Goal: Task Accomplishment & Management: Complete application form

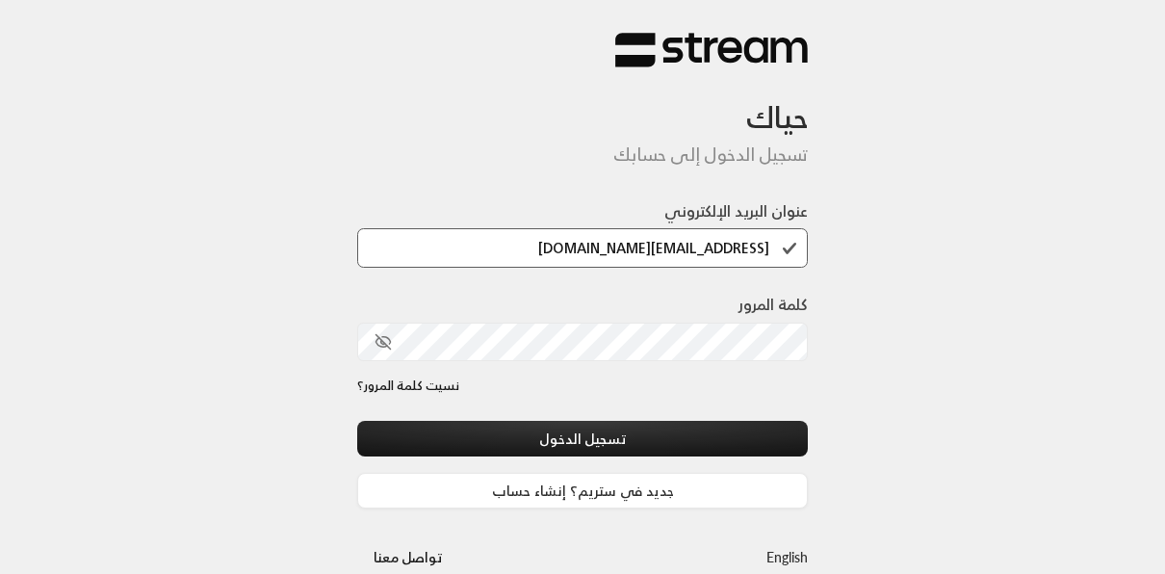
type input "[EMAIL_ADDRESS][DOMAIN_NAME]"
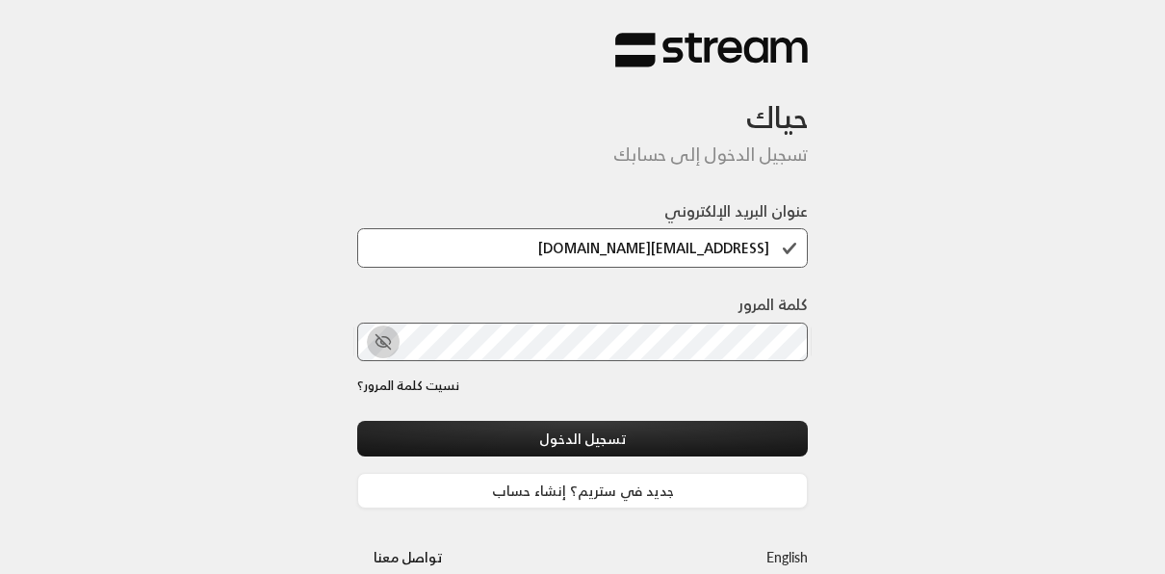
click at [382, 345] on icon "toggle password visibility" at bounding box center [383, 341] width 17 height 17
click at [357, 421] on button "تسجيل الدخول" at bounding box center [582, 439] width 451 height 36
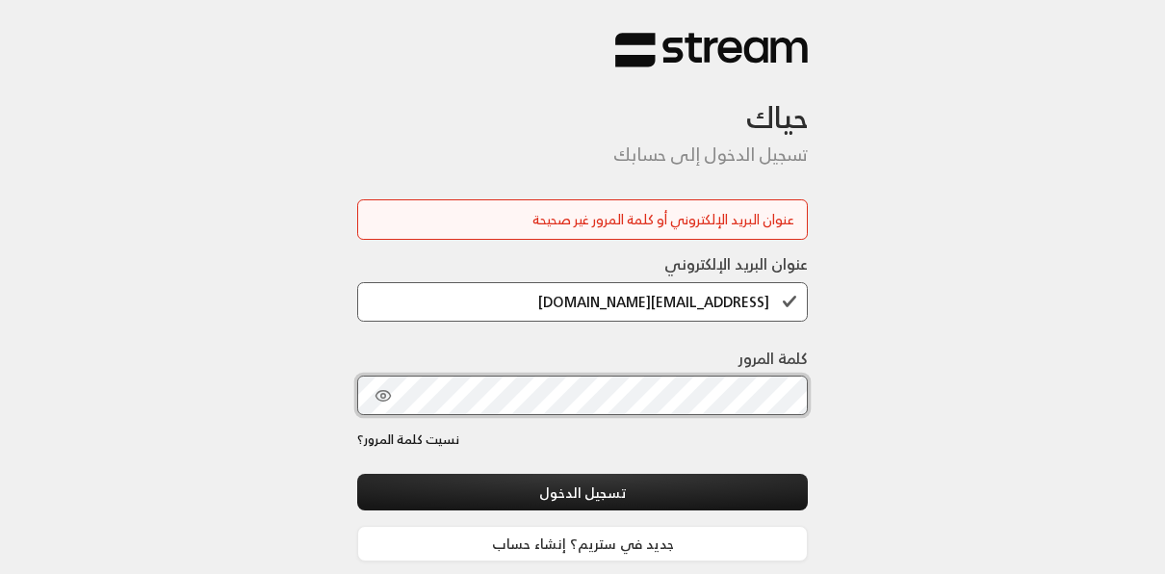
scroll to position [84, 0]
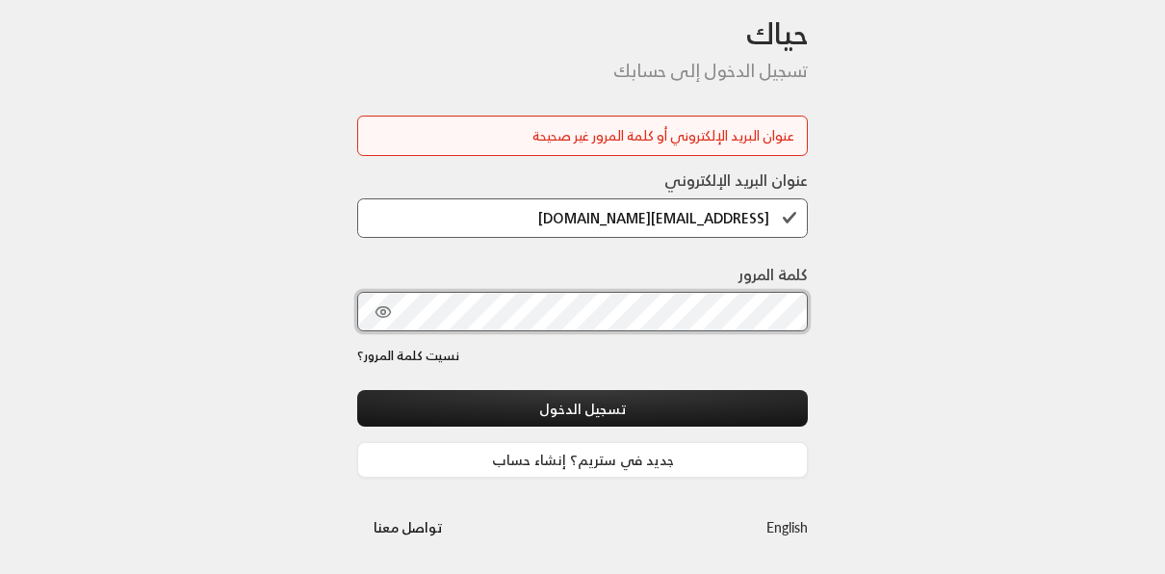
click at [357, 390] on button "تسجيل الدخول" at bounding box center [582, 408] width 451 height 36
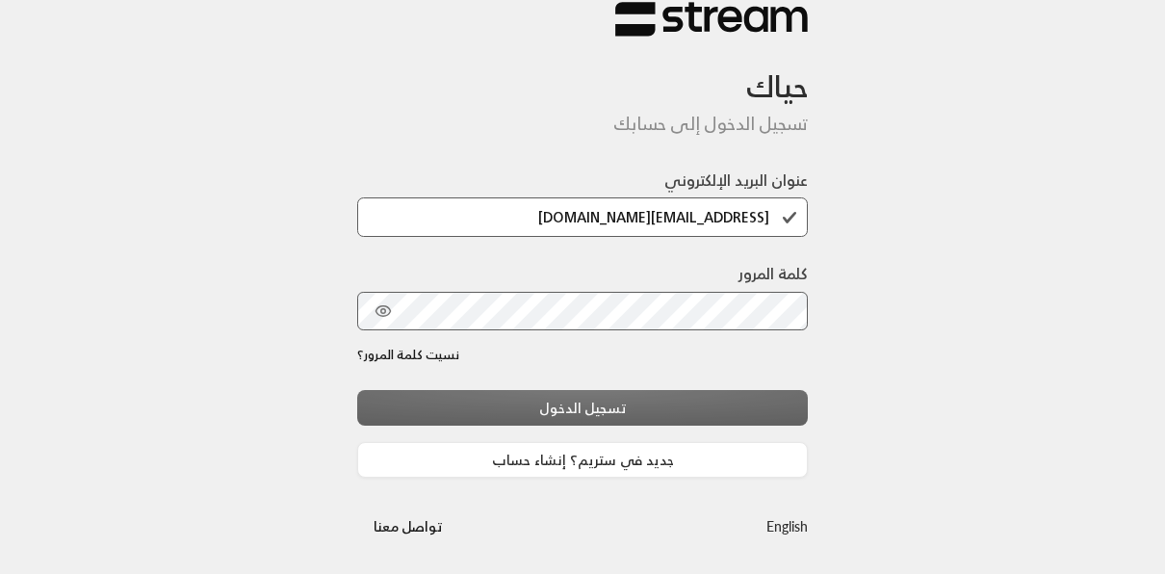
scroll to position [17, 0]
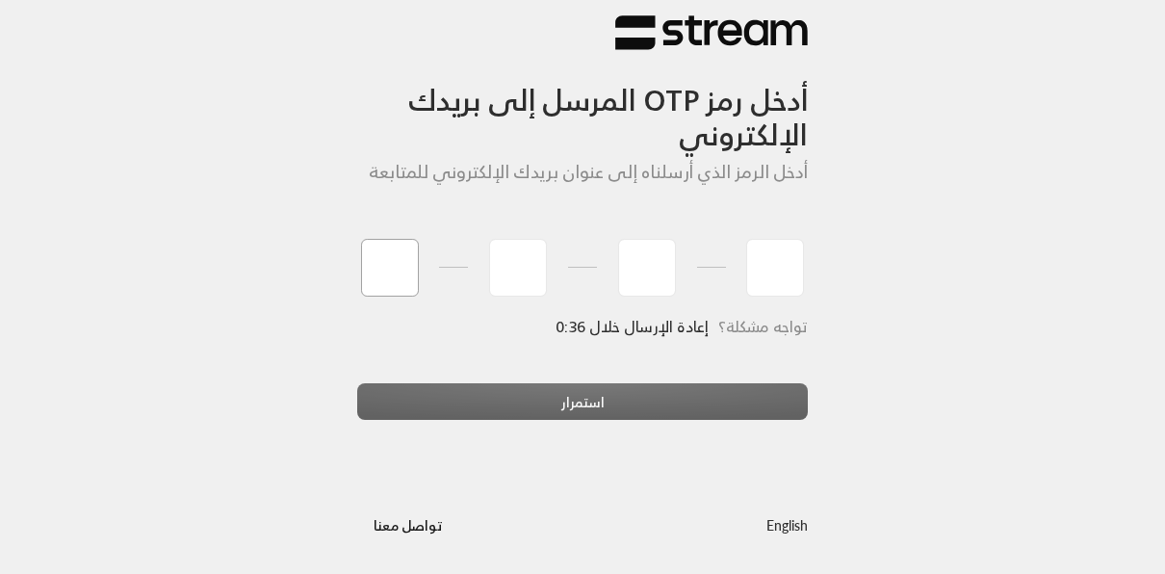
type input "0"
type input "4"
type input "7"
type input "0"
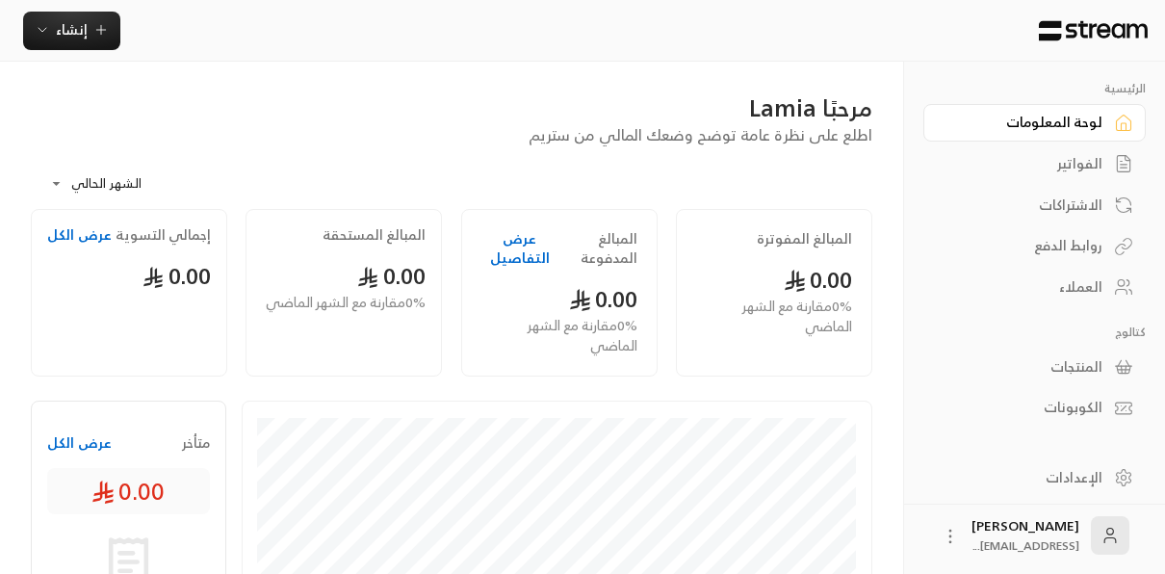
click at [1086, 210] on div "الاشتراكات" at bounding box center [1024, 204] width 155 height 19
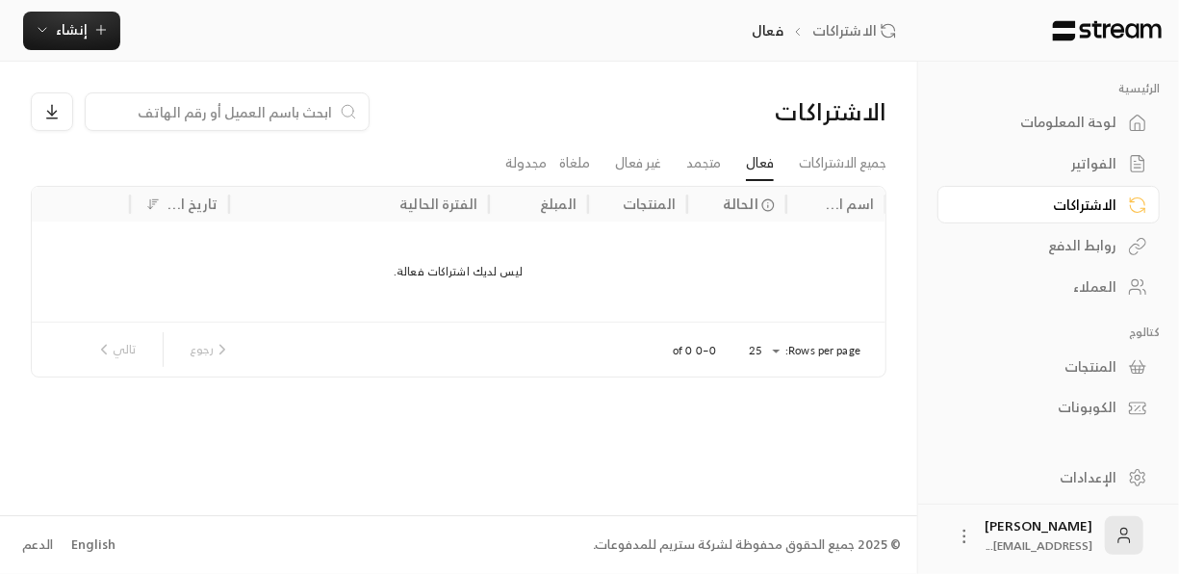
click at [1087, 281] on div "العملاء" at bounding box center [1039, 286] width 155 height 19
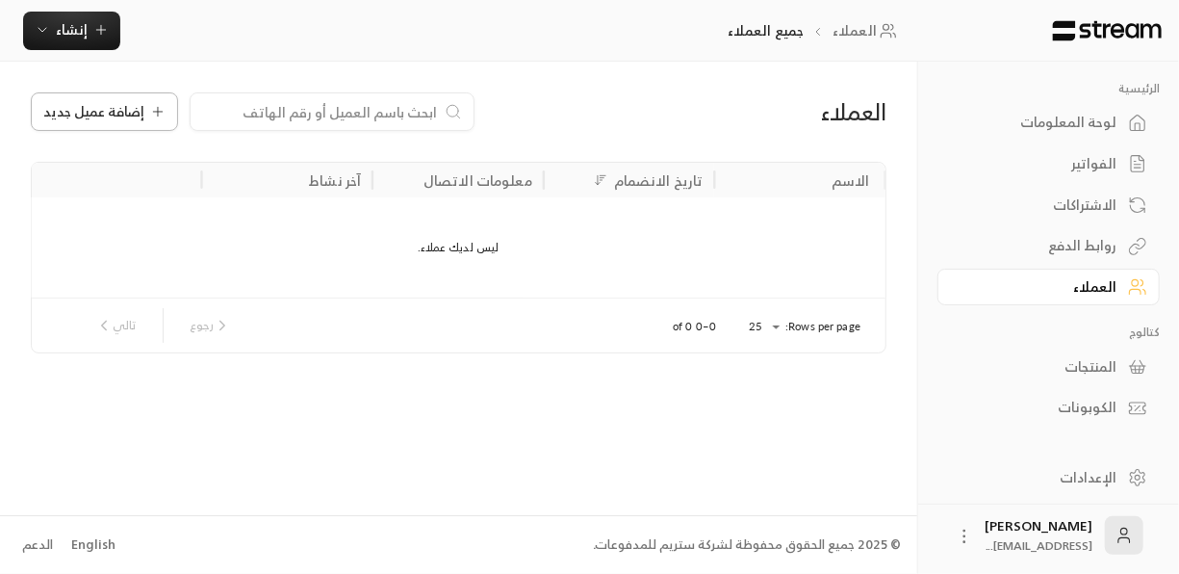
click at [130, 110] on span "إضافة عميل جديد" at bounding box center [93, 111] width 101 height 13
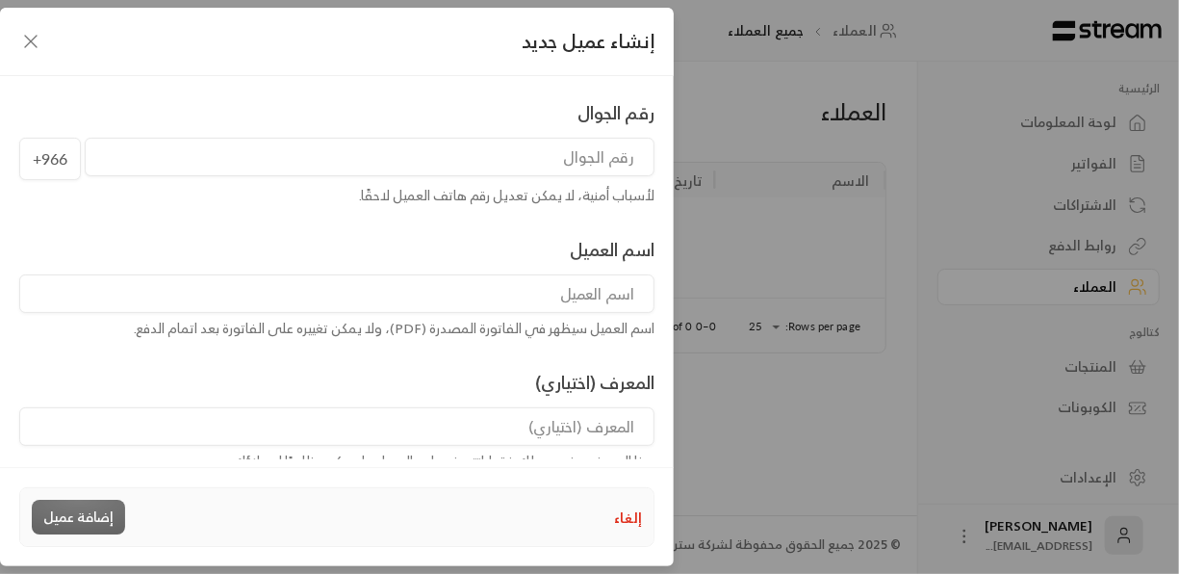
click at [483, 166] on input "tel" at bounding box center [370, 157] width 570 height 39
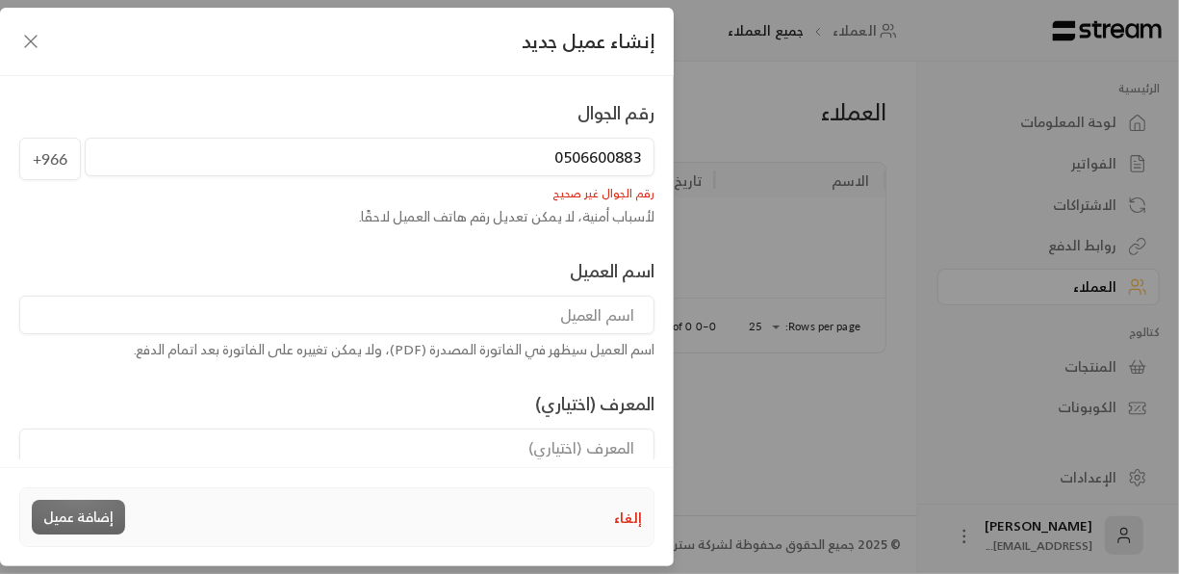
type input "0506600883"
click at [577, 302] on input at bounding box center [336, 315] width 635 height 39
click at [542, 329] on input at bounding box center [336, 315] width 635 height 39
type input "h"
type input "[PERSON_NAME]"
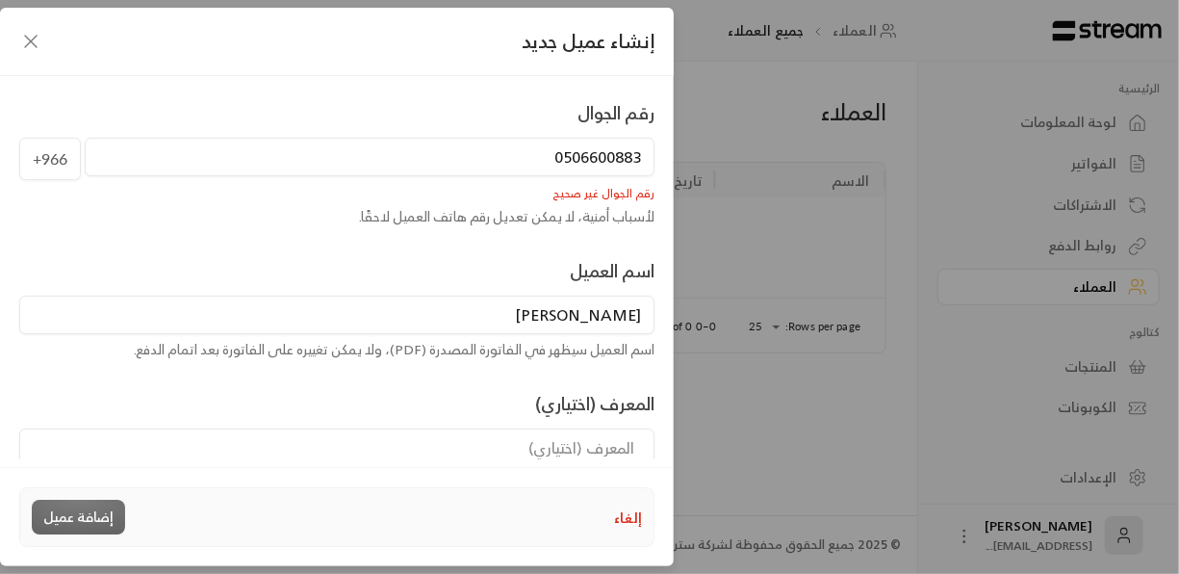
click at [559, 156] on input "0506600883" at bounding box center [370, 157] width 570 height 39
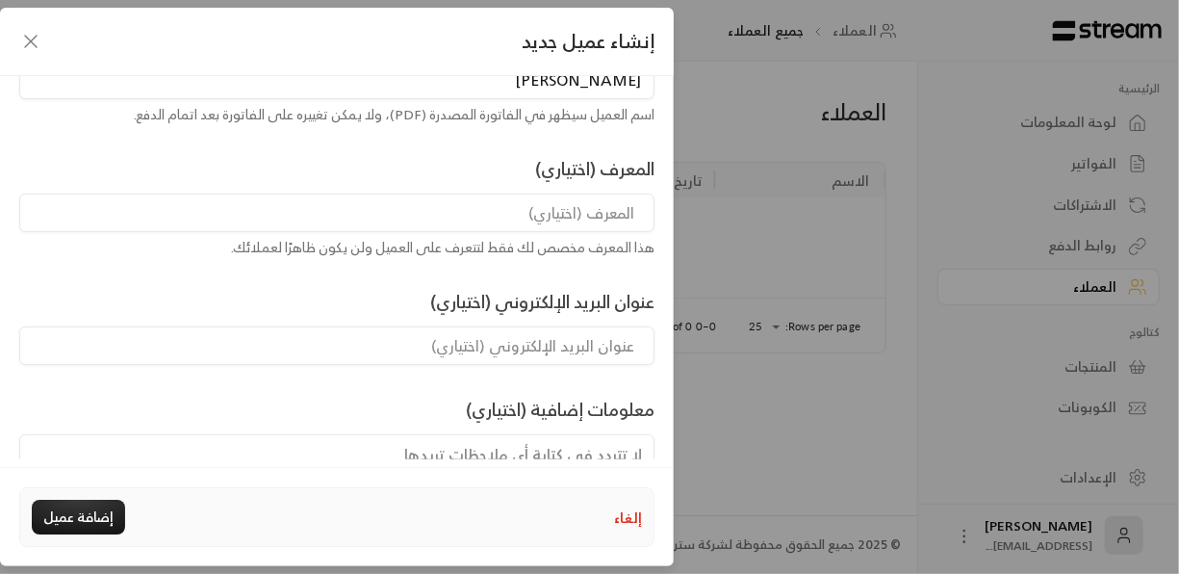
scroll to position [218, 0]
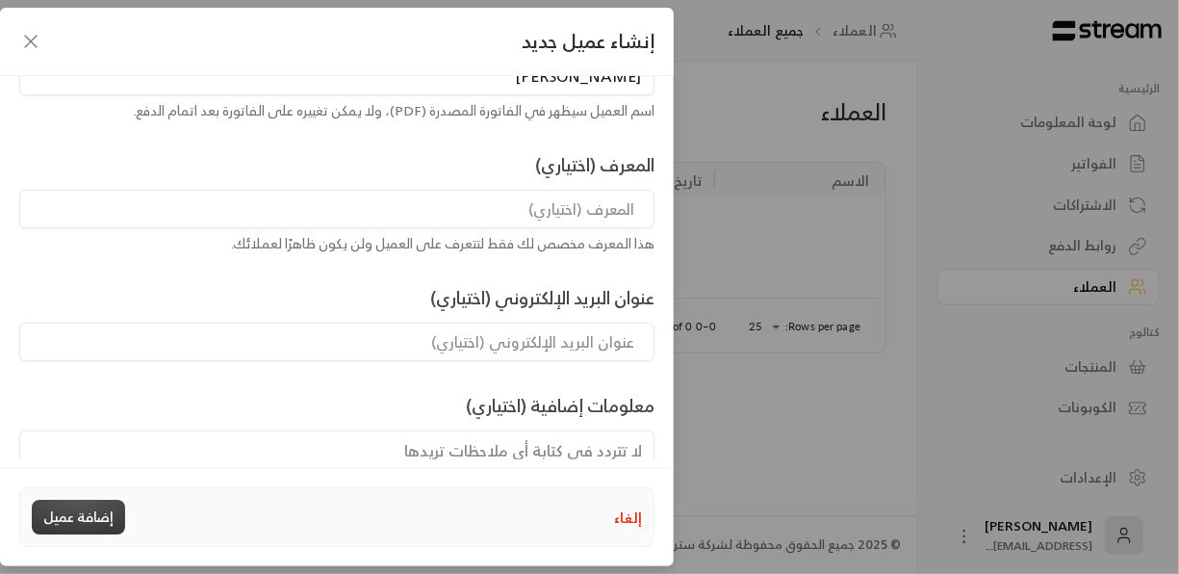
type input "506600883"
click at [74, 520] on button "إضافة عميل" at bounding box center [78, 517] width 93 height 35
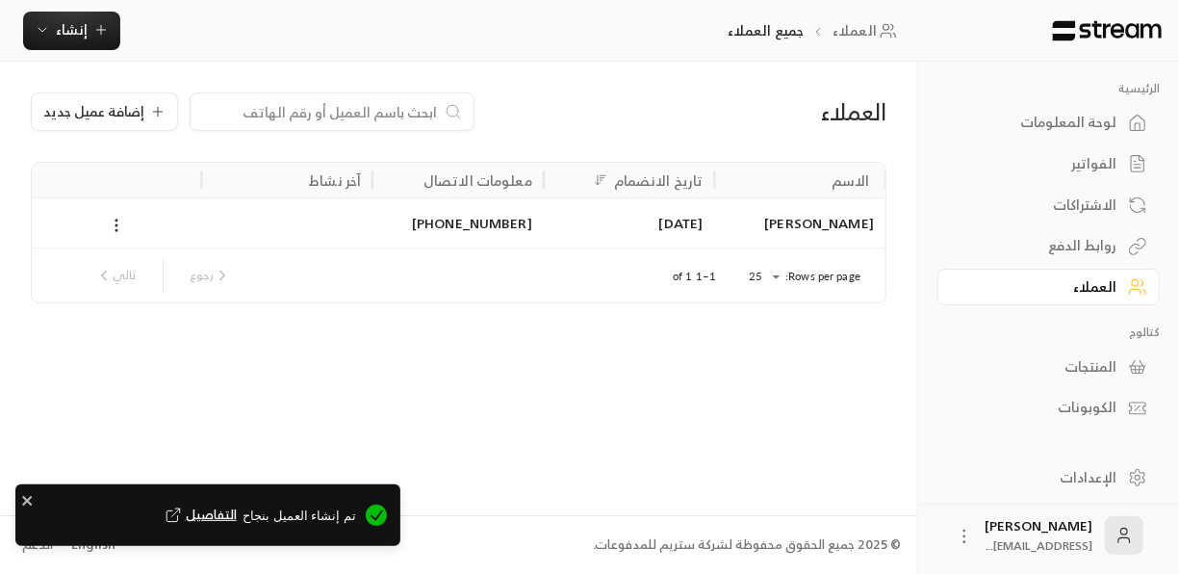
click at [1074, 195] on div "الاشتراكات" at bounding box center [1039, 204] width 155 height 19
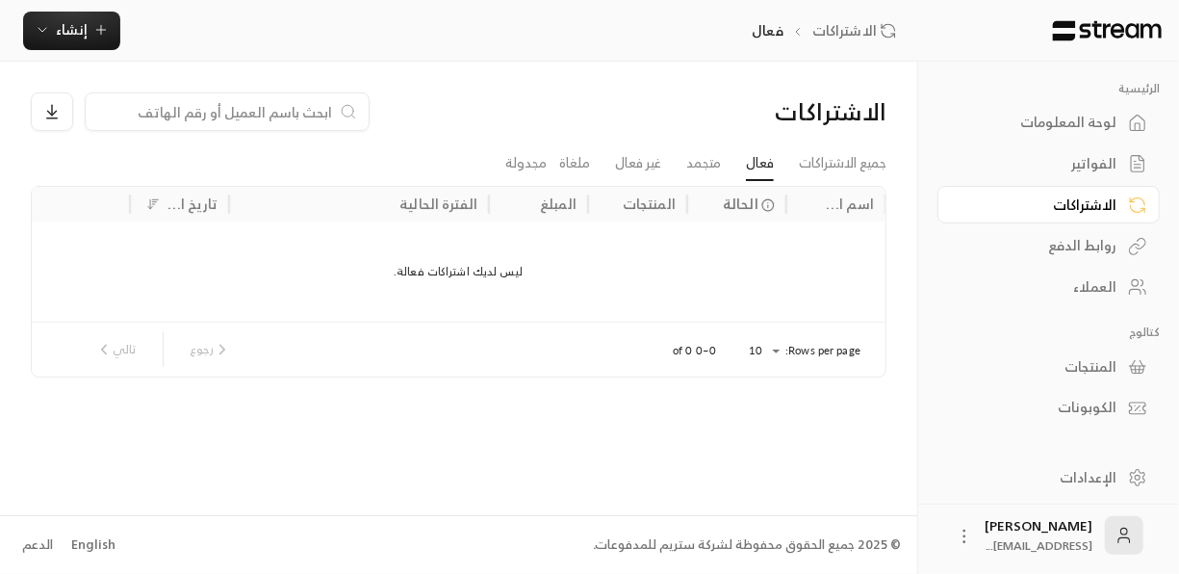
click at [1097, 245] on div "روابط الدفع" at bounding box center [1039, 245] width 155 height 19
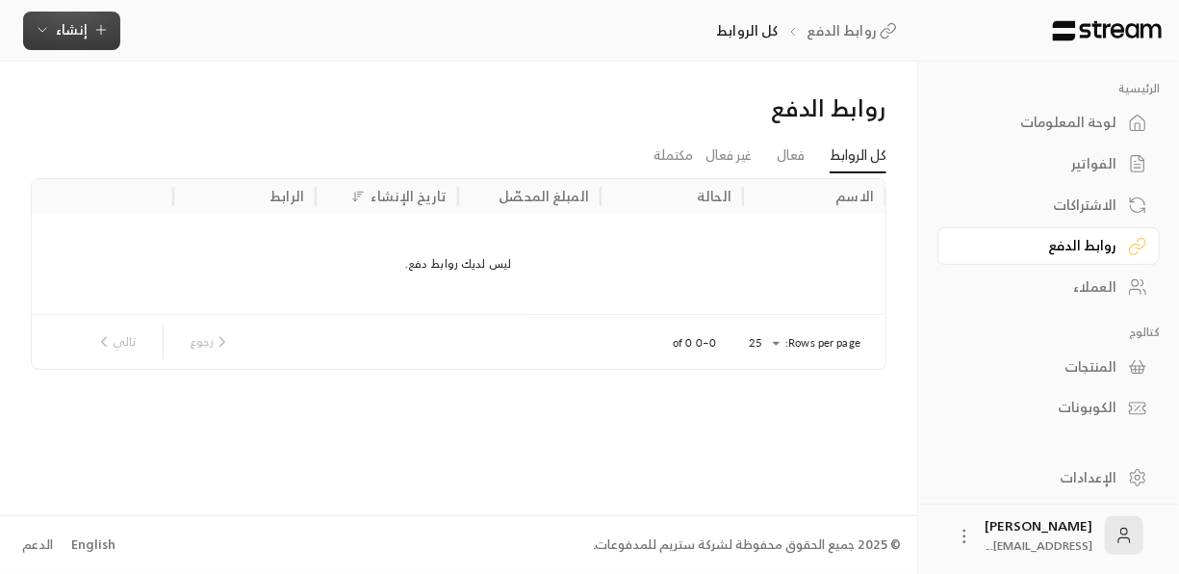
click at [85, 27] on span "إنشاء" at bounding box center [72, 29] width 32 height 24
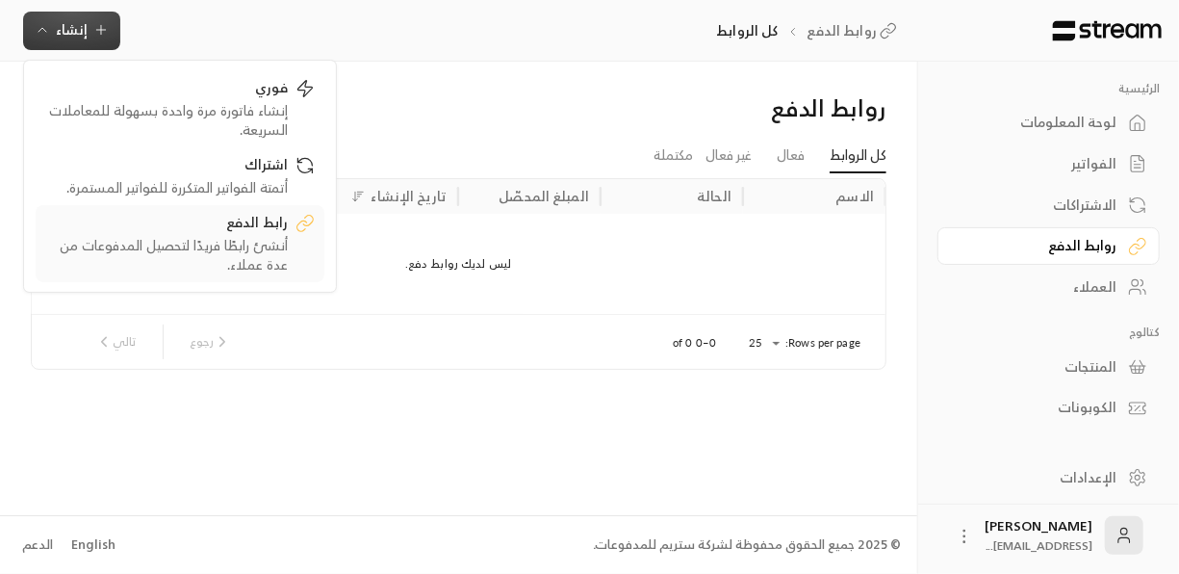
click at [282, 247] on div "أنشئ رابطًا فريدًا لتحصيل المدفوعات من عدة عملاء." at bounding box center [166, 255] width 243 height 39
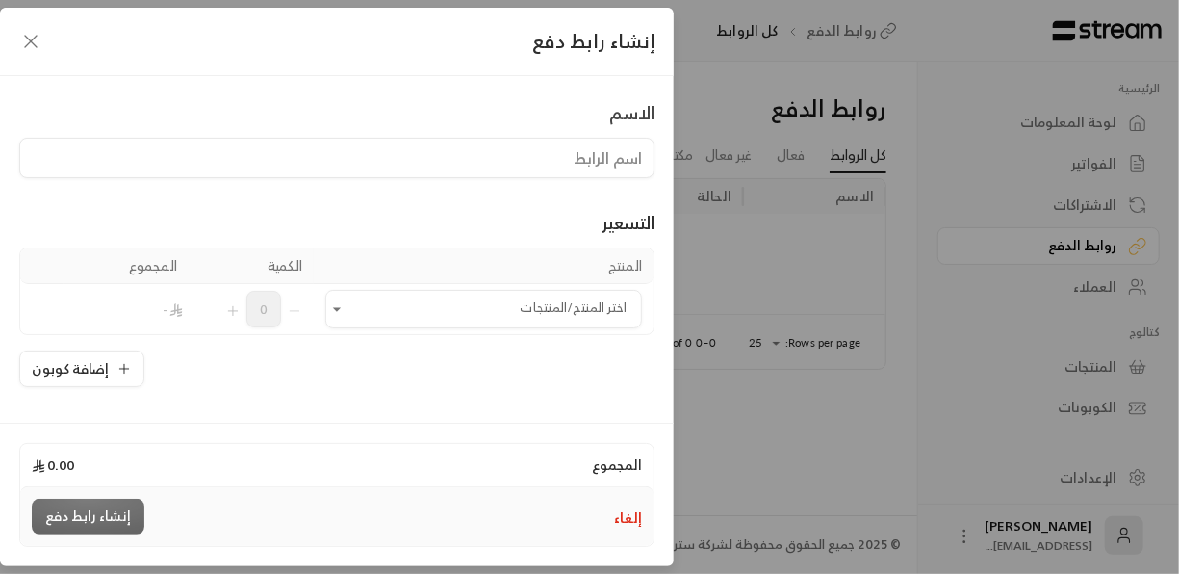
click at [643, 522] on div "إلغاء إنشاء رابط دفع" at bounding box center [336, 516] width 633 height 59
click at [634, 522] on button "إلغاء" at bounding box center [628, 517] width 28 height 19
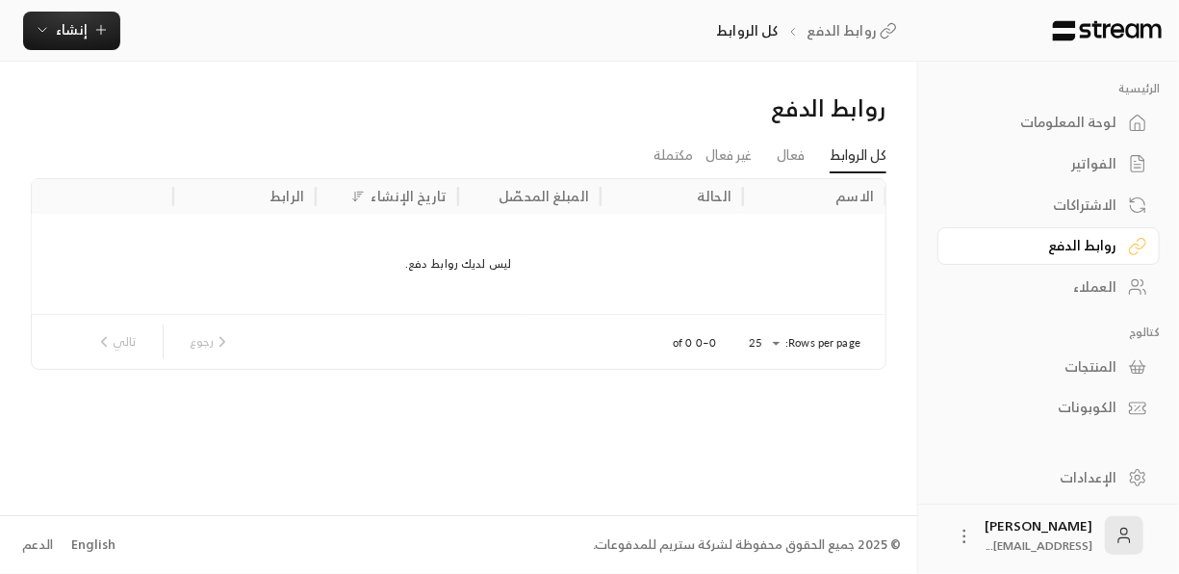
click at [1118, 357] on link "المنتجات" at bounding box center [1049, 367] width 222 height 38
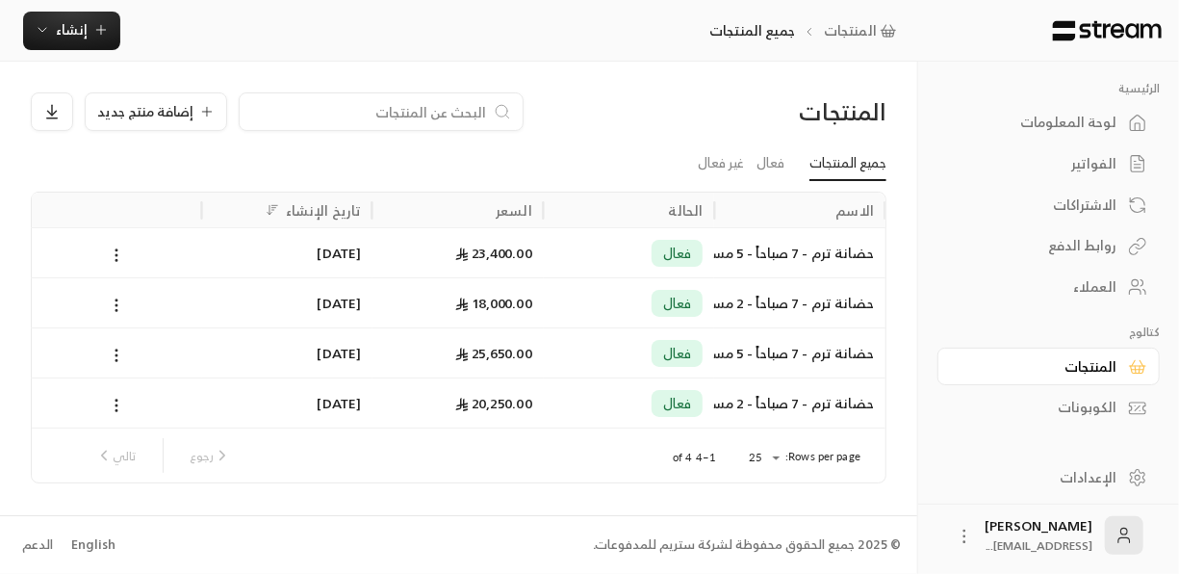
click at [1097, 206] on div "الاشتراكات" at bounding box center [1039, 204] width 155 height 19
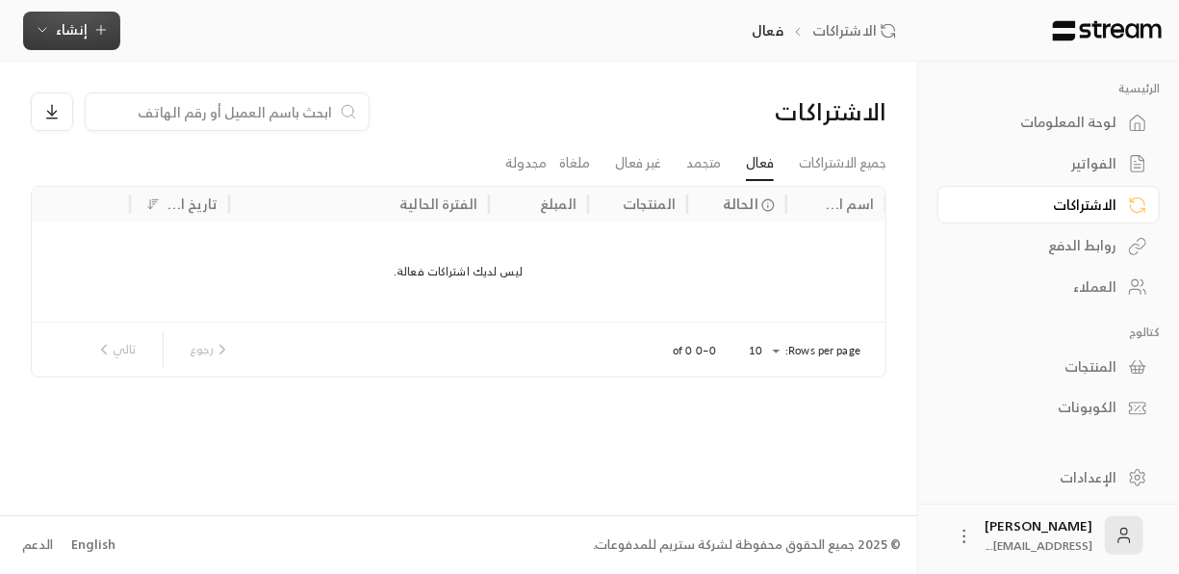
click at [70, 45] on button "إنشاء" at bounding box center [71, 31] width 97 height 39
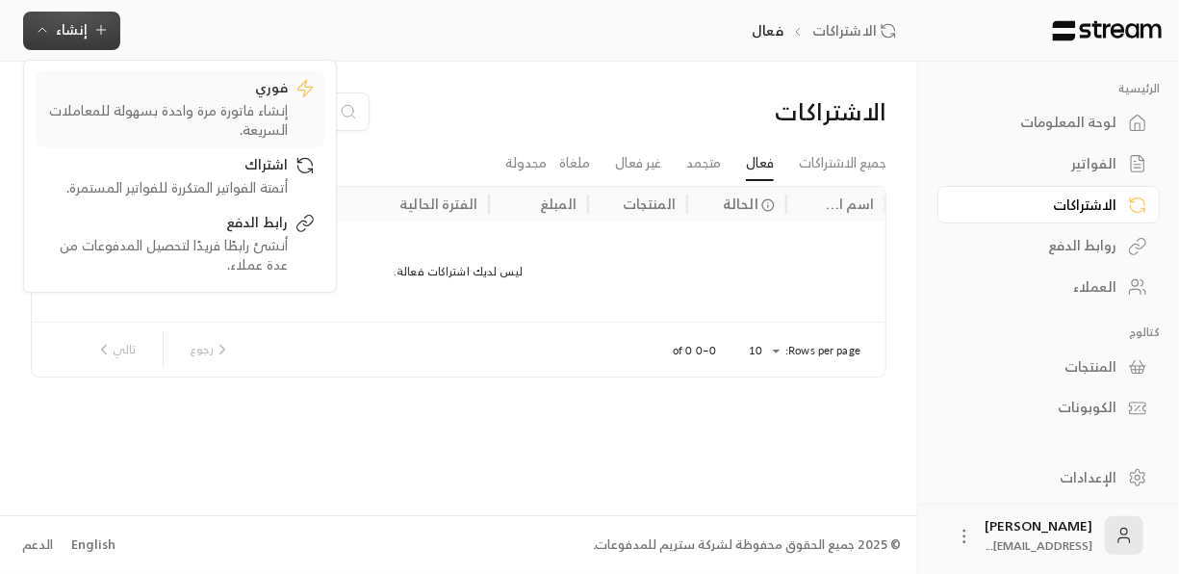
click at [262, 122] on div "إنشاء فاتورة مرة واحدة بسهولة للمعاملات السريعة." at bounding box center [166, 120] width 243 height 39
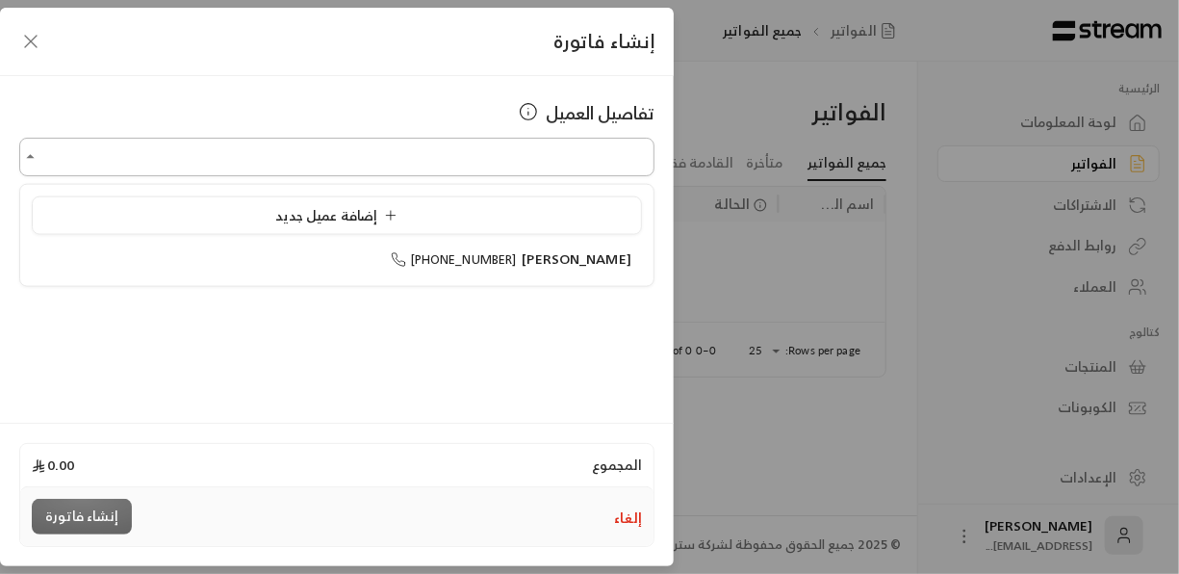
click at [540, 154] on input "اختر العميل" at bounding box center [336, 158] width 635 height 34
click at [581, 239] on ul "إضافة عميل جديد [PERSON_NAME] [PHONE_NUMBER]" at bounding box center [336, 235] width 633 height 100
click at [584, 246] on span "[PERSON_NAME]" at bounding box center [577, 258] width 110 height 24
type input "**********"
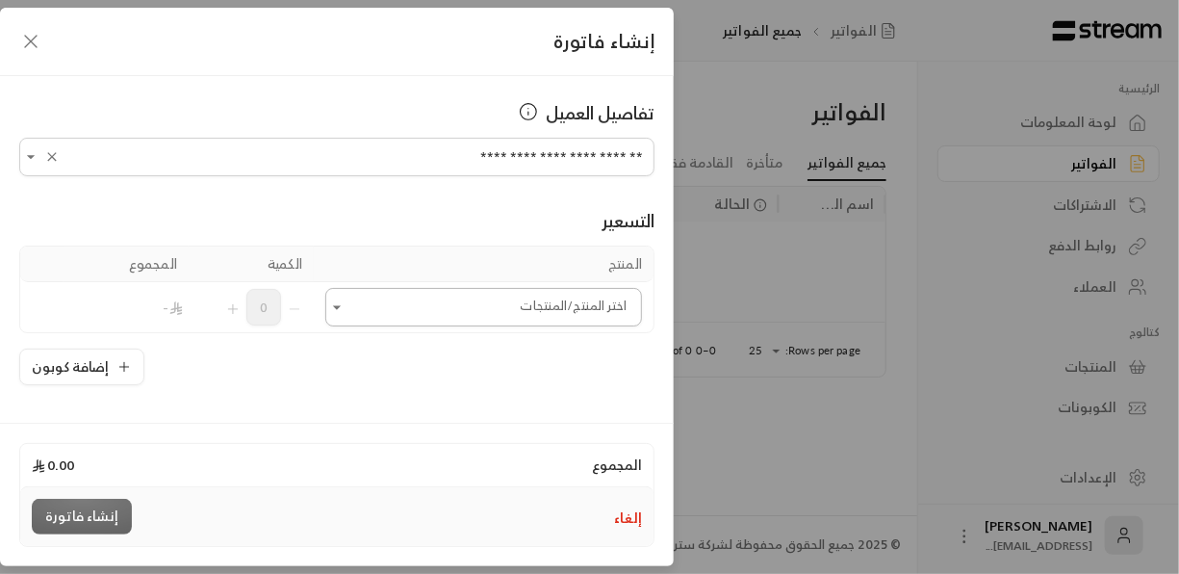
click at [420, 306] on input "اختر العميل" at bounding box center [483, 308] width 317 height 34
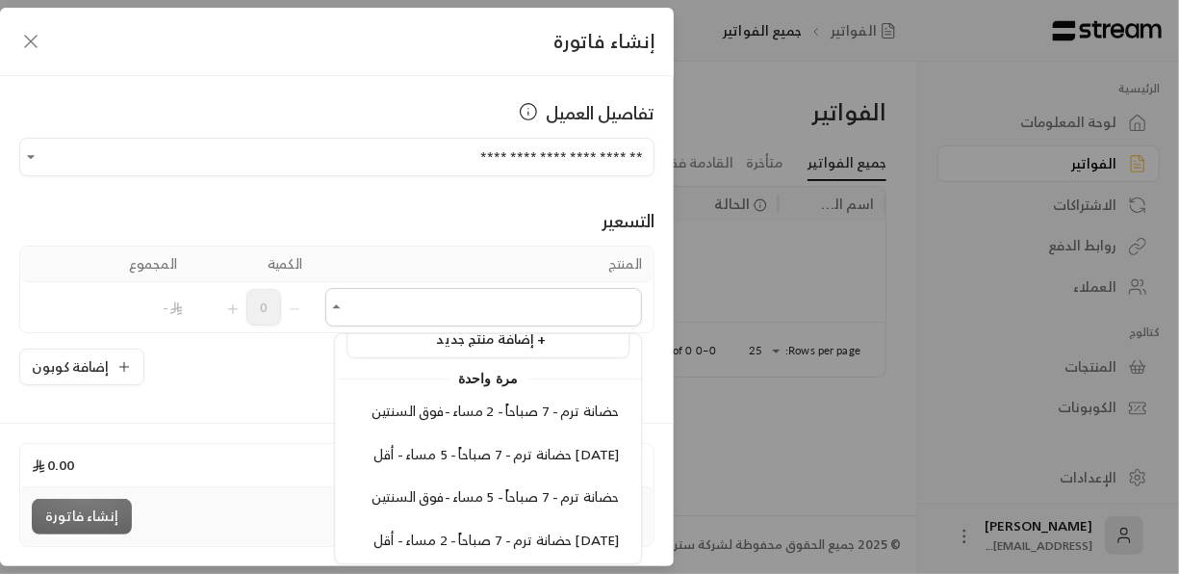
scroll to position [25, 0]
click at [528, 404] on span "حضانة ترم - 7 صباحاً - 2 مساء -فوق السنتين" at bounding box center [495, 412] width 247 height 24
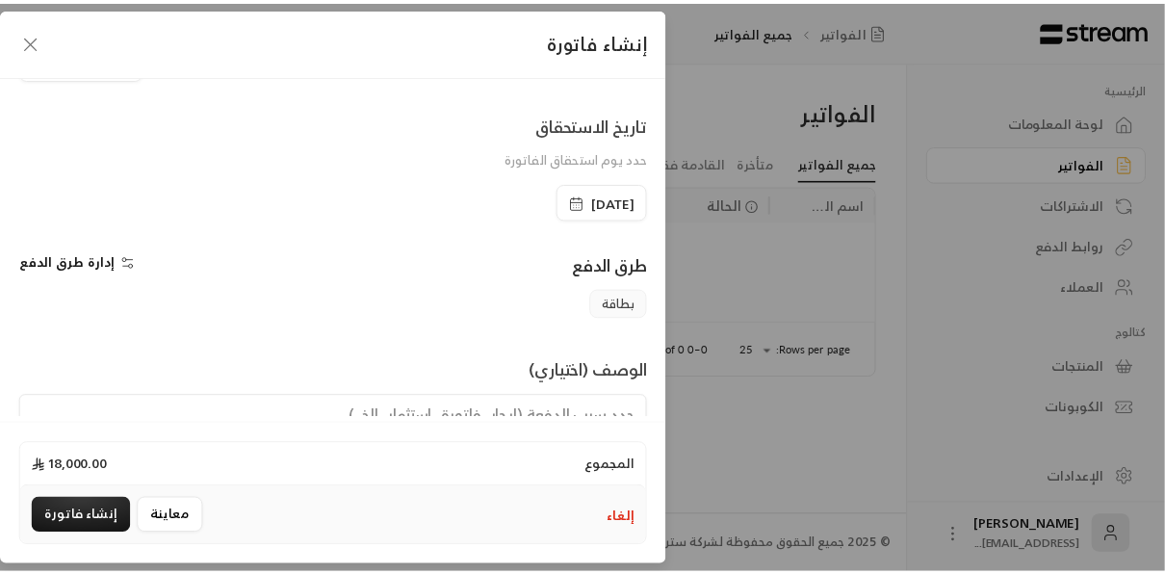
scroll to position [441, 0]
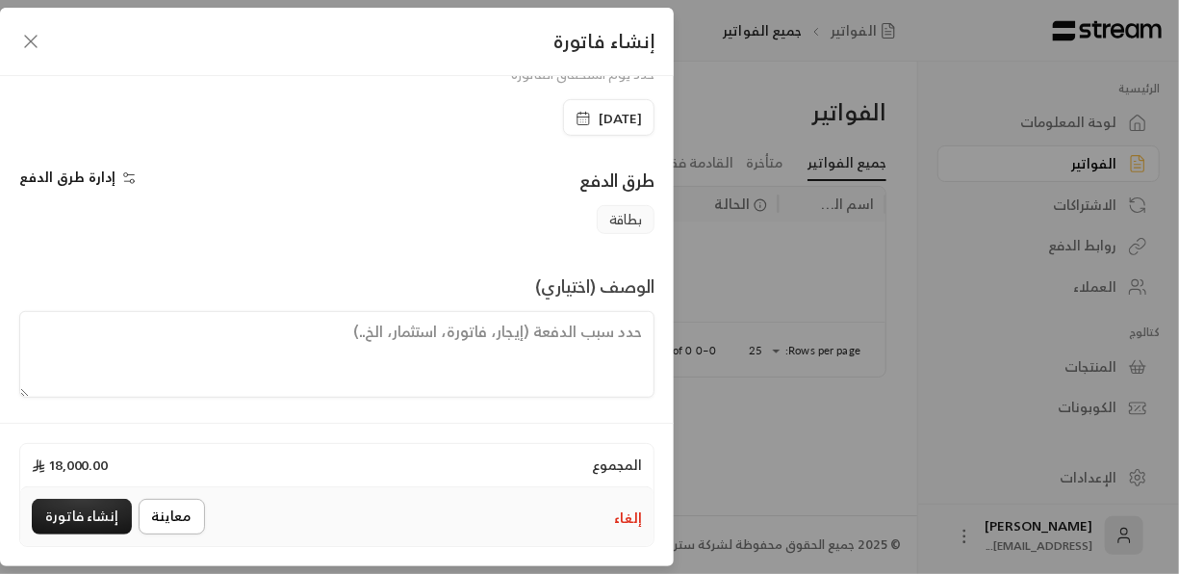
click at [166, 510] on button "معاينة" at bounding box center [172, 517] width 66 height 36
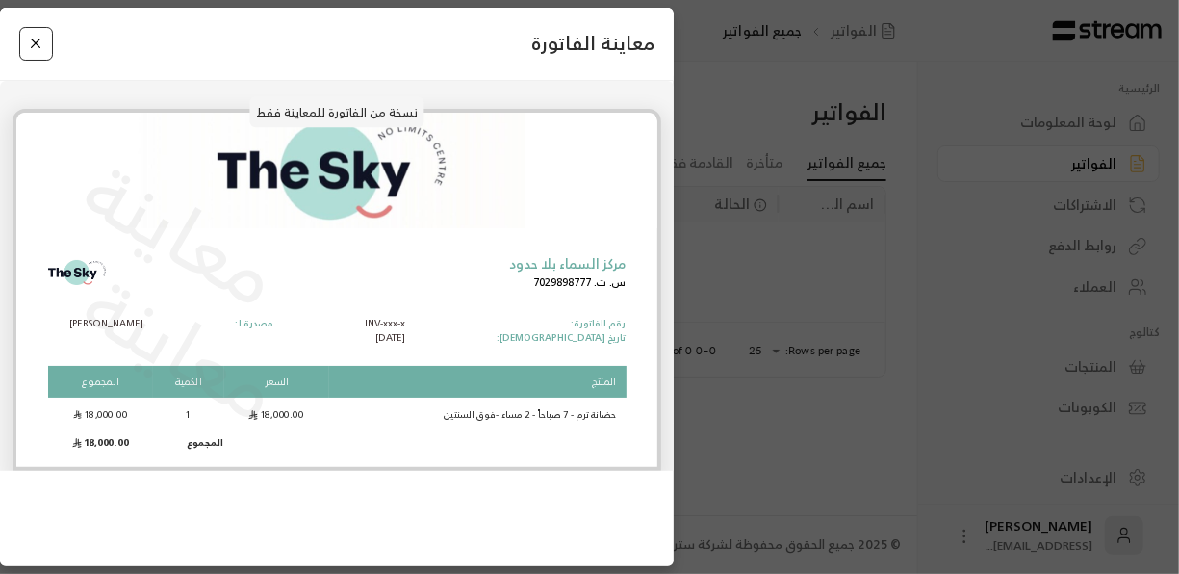
click at [46, 47] on button "Close" at bounding box center [36, 44] width 34 height 34
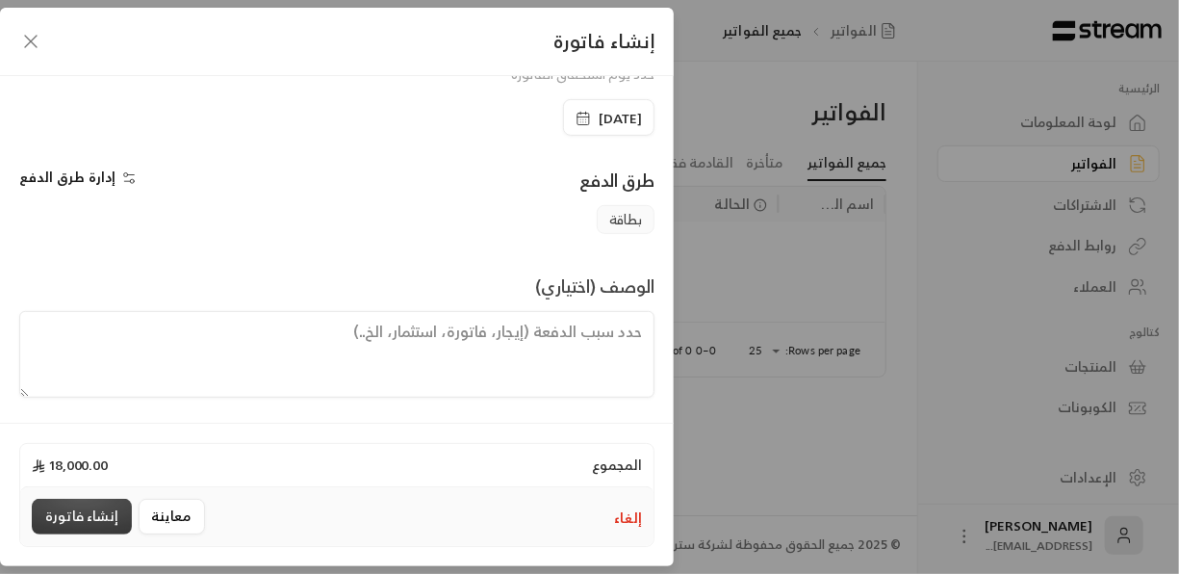
click at [72, 514] on button "إنشاء فاتورة" at bounding box center [82, 517] width 100 height 36
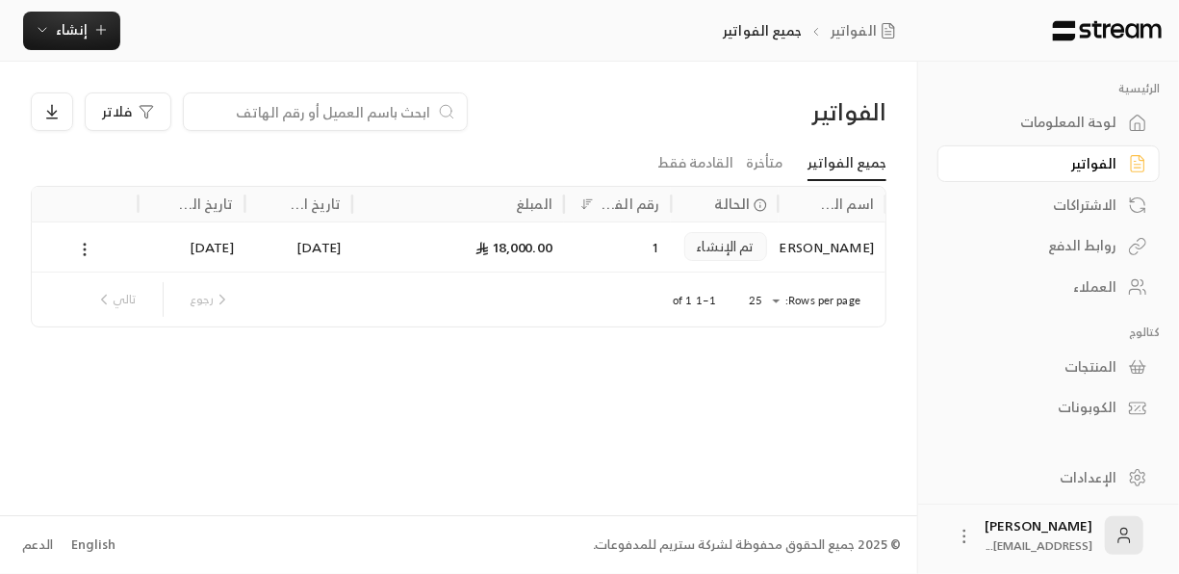
click at [88, 252] on icon at bounding box center [84, 249] width 17 height 17
click at [650, 478] on div at bounding box center [589, 287] width 1179 height 574
click at [1086, 227] on link "روابط الدفع" at bounding box center [1049, 246] width 222 height 38
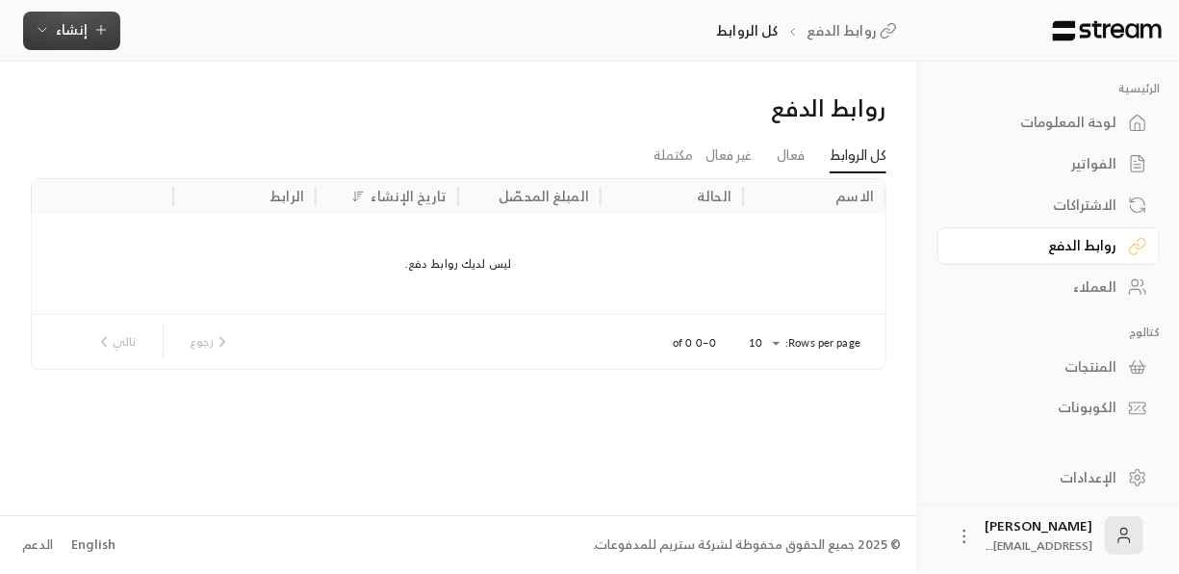
click at [59, 45] on button "إنشاء" at bounding box center [71, 31] width 97 height 39
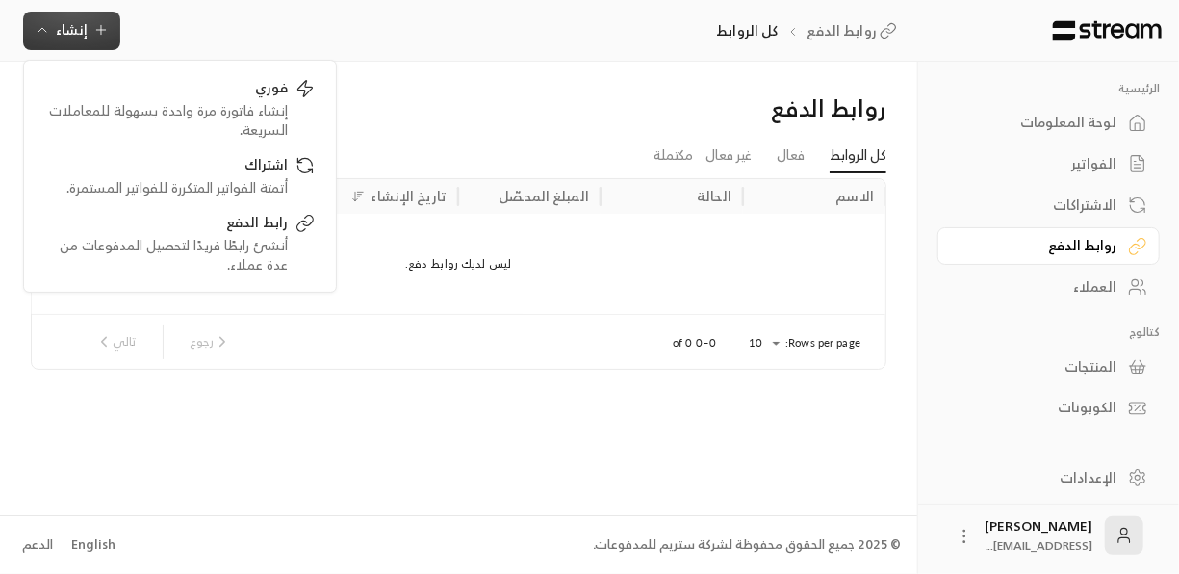
click at [1118, 204] on link "الاشتراكات" at bounding box center [1049, 205] width 222 height 38
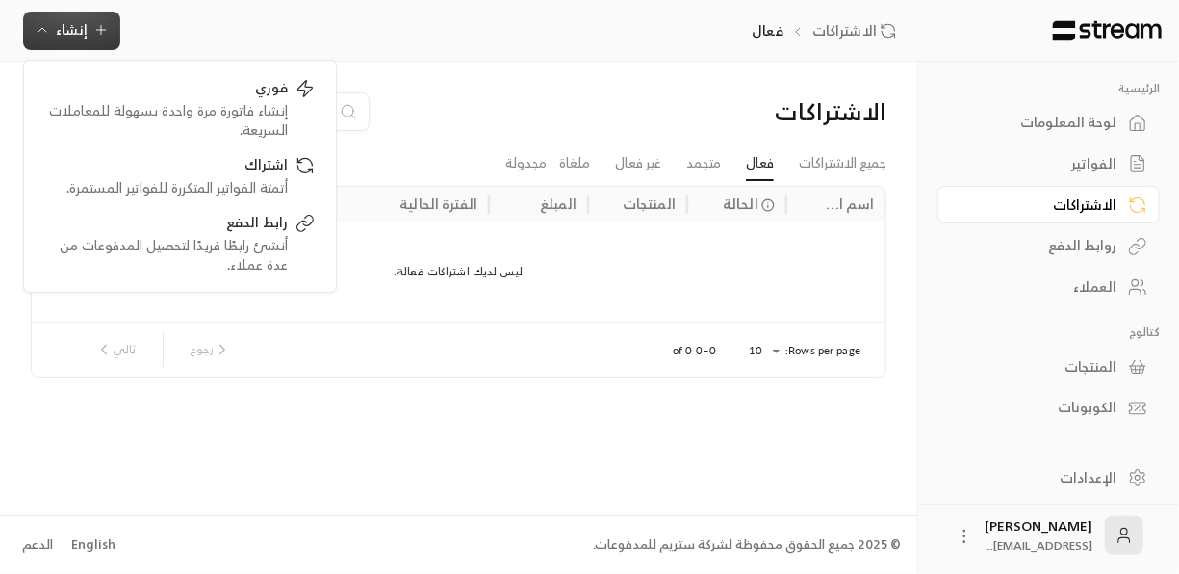
click at [1104, 167] on div "الفواتير" at bounding box center [1039, 163] width 155 height 19
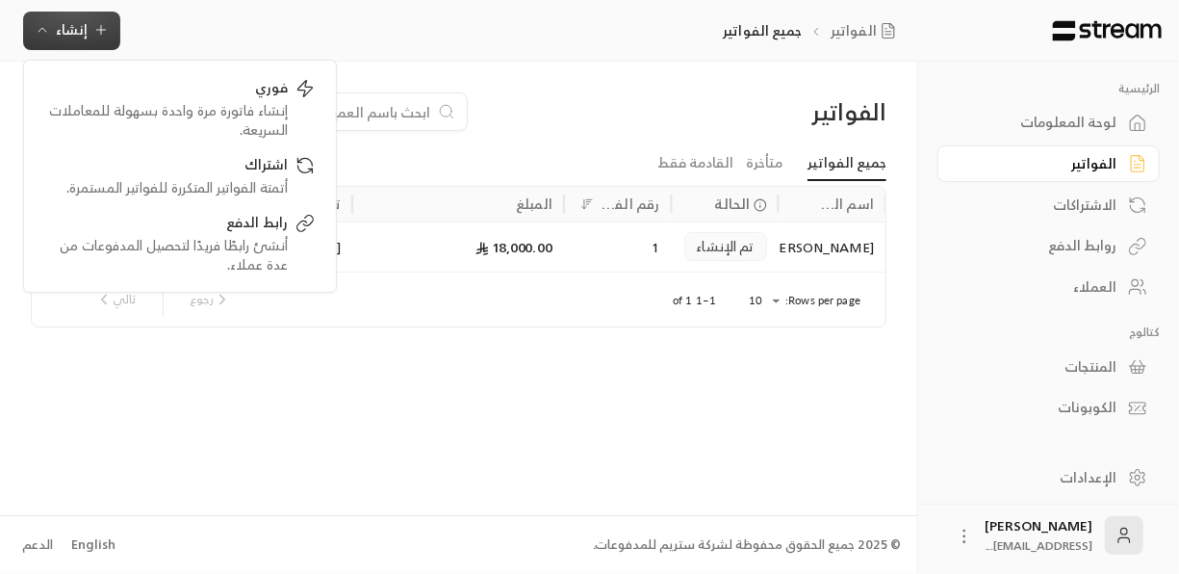
click at [355, 468] on div "الفواتير فلاتر جميع الفواتير متأخرة القادمة فقط اسم العميل الحالة رقم الفاتورة …" at bounding box center [459, 288] width 918 height 452
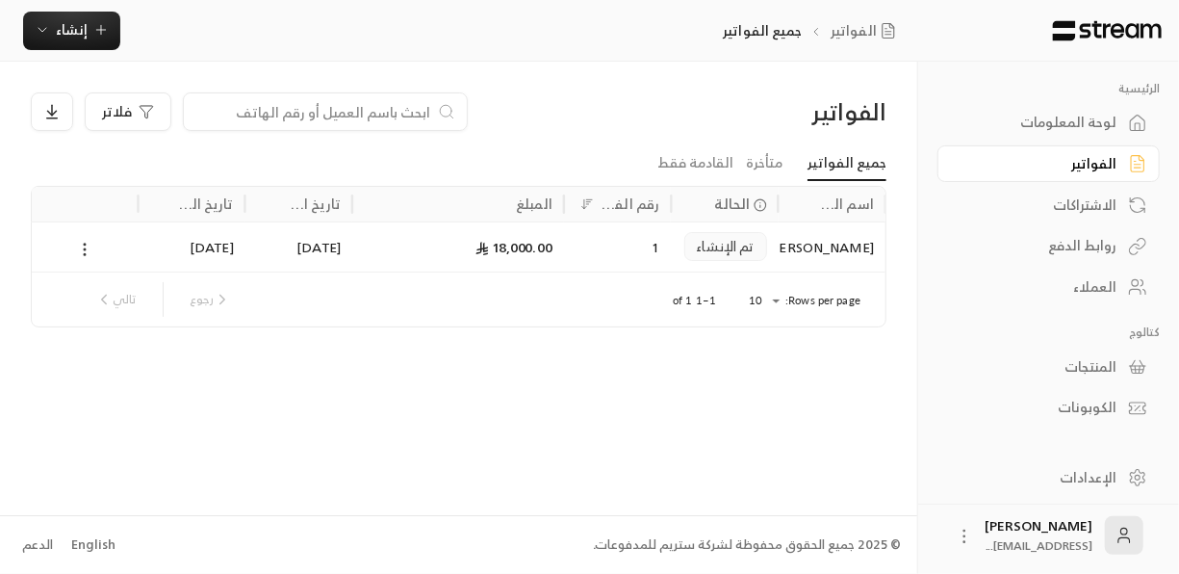
click at [86, 246] on icon at bounding box center [84, 249] width 17 height 17
click at [105, 299] on li "عرض" at bounding box center [106, 298] width 49 height 35
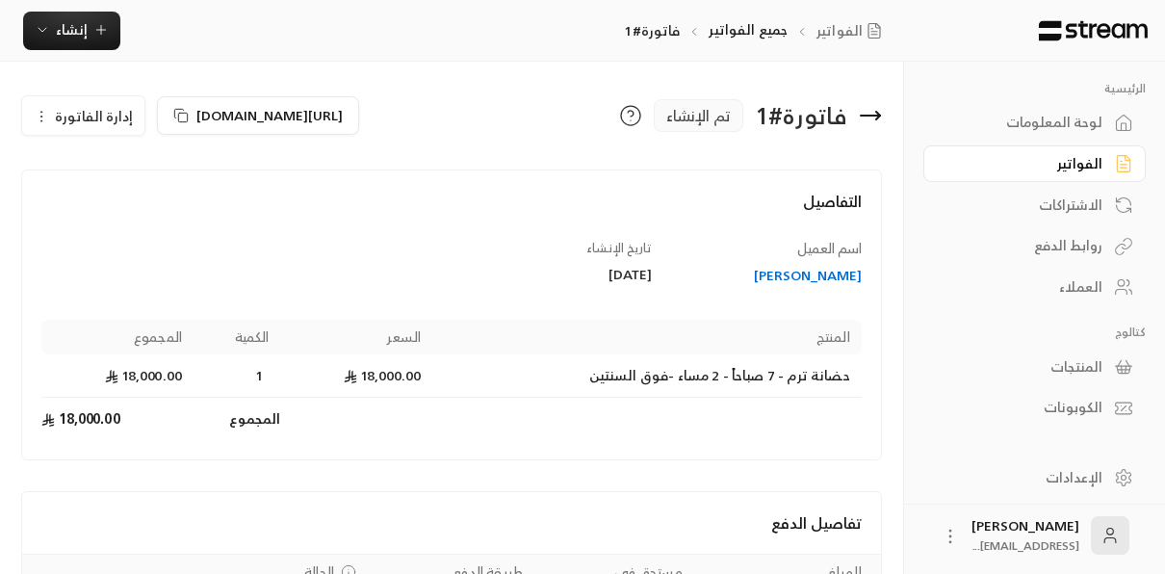
scroll to position [163, 0]
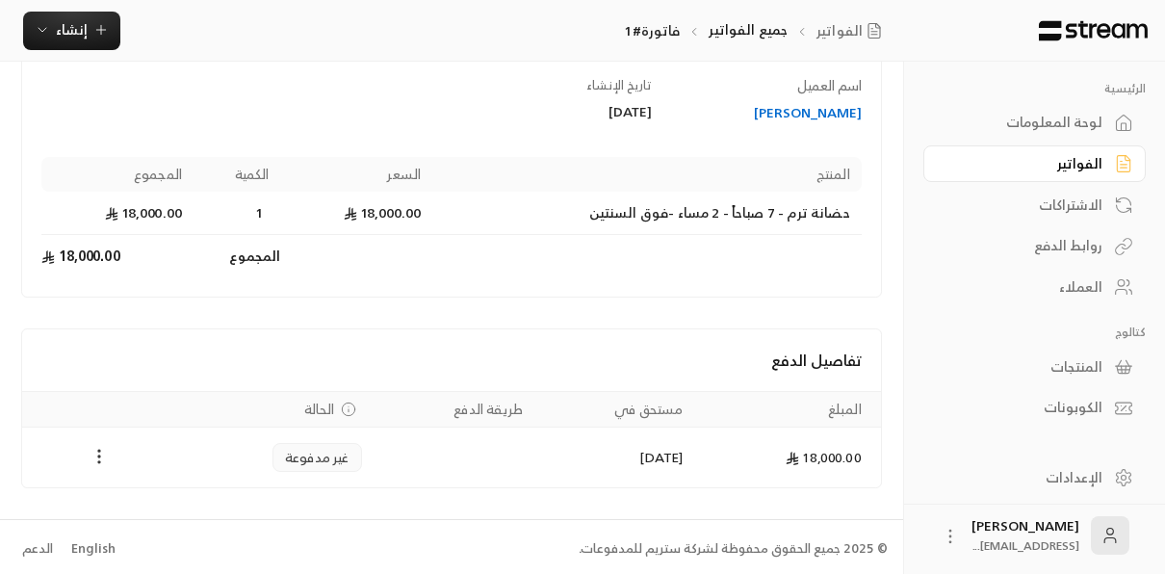
click at [98, 447] on icon "Payments" at bounding box center [99, 456] width 19 height 19
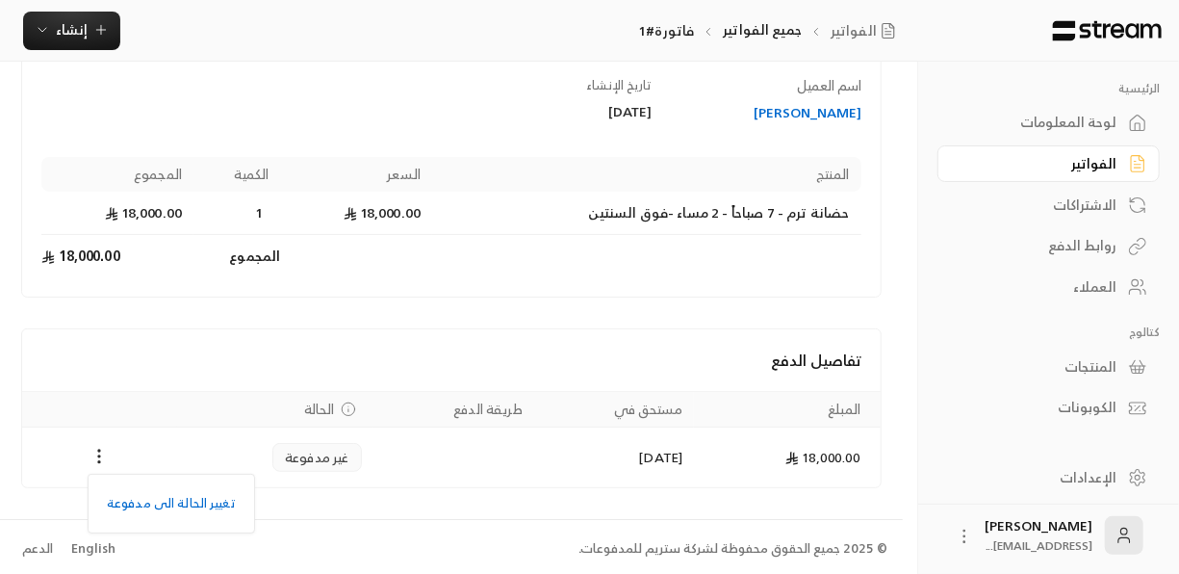
click at [655, 277] on div at bounding box center [589, 287] width 1179 height 574
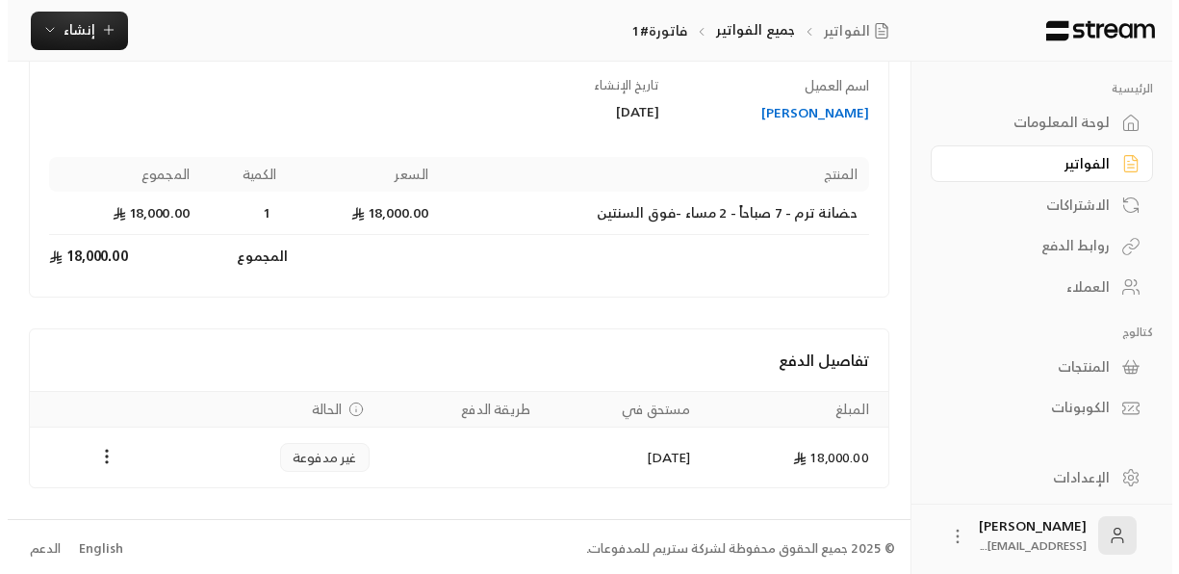
scroll to position [0, 0]
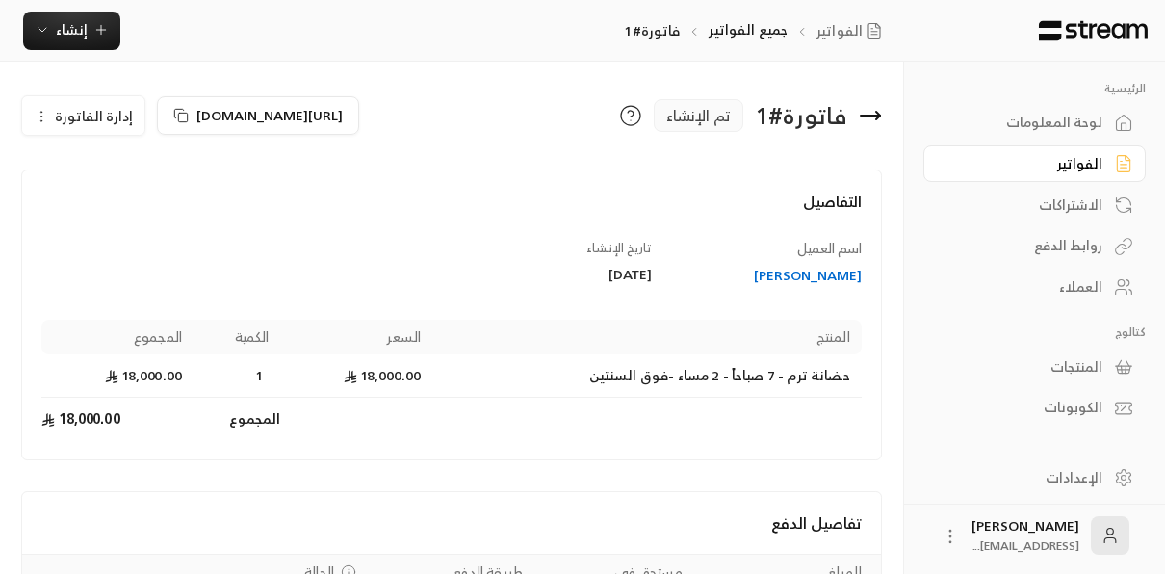
click at [871, 118] on icon at bounding box center [870, 115] width 23 height 23
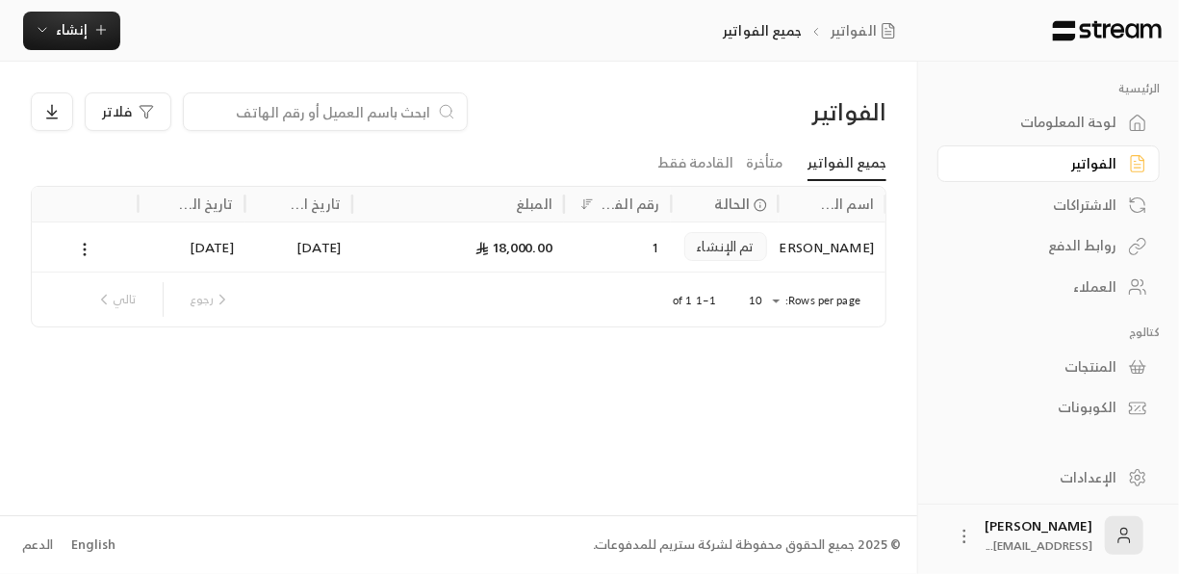
click at [1072, 203] on div "الاشتراكات" at bounding box center [1039, 204] width 155 height 19
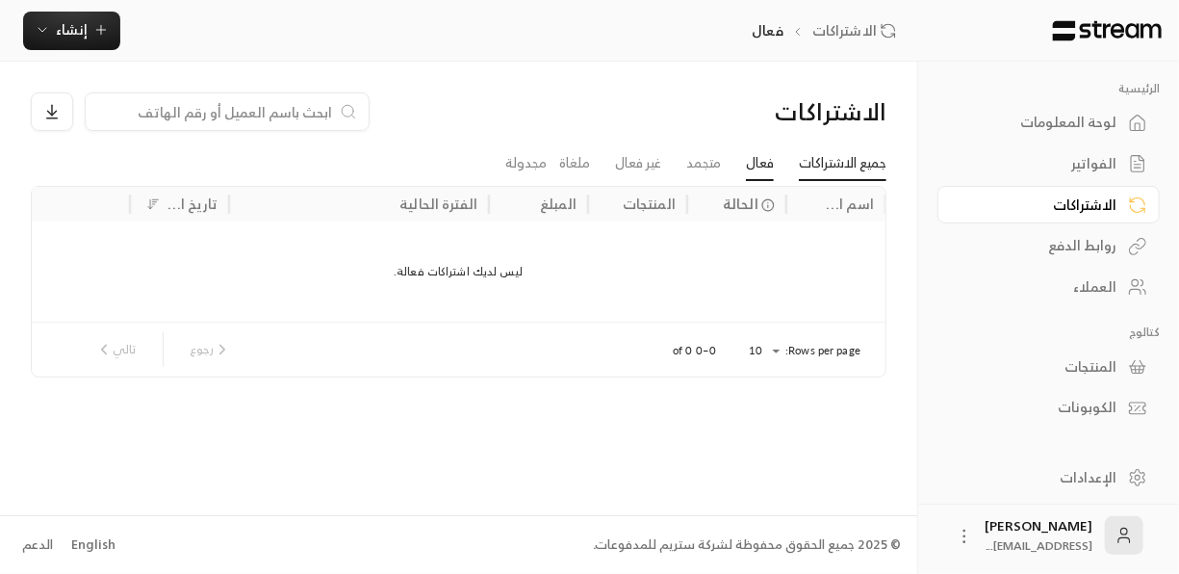
click at [871, 156] on link "جميع الاشتراكات" at bounding box center [843, 163] width 88 height 35
click at [746, 160] on link "فعال" at bounding box center [760, 163] width 28 height 35
click at [832, 168] on link "جميع الاشتراكات" at bounding box center [843, 163] width 88 height 35
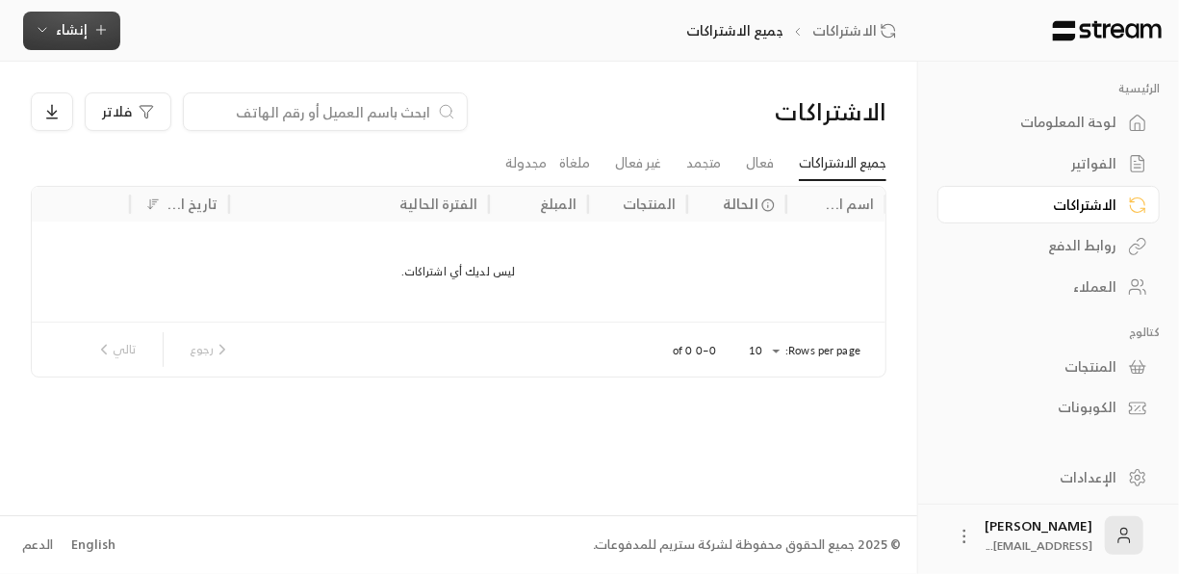
click at [72, 41] on button "إنشاء" at bounding box center [71, 31] width 97 height 39
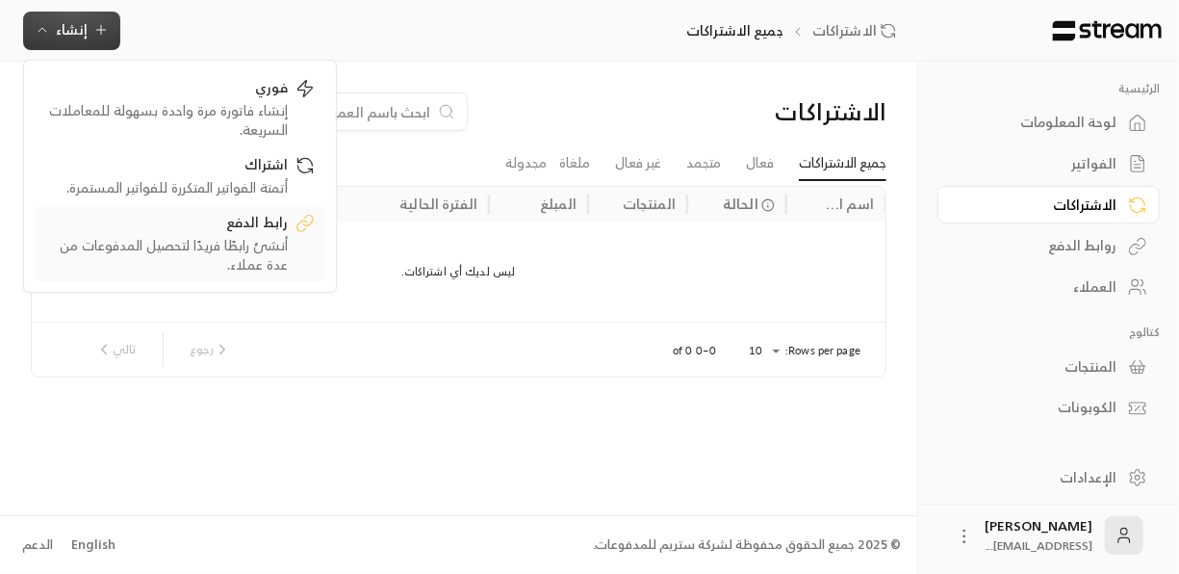
click at [269, 260] on div "أنشئ رابطًا فريدًا لتحصيل المدفوعات من عدة عملاء." at bounding box center [166, 255] width 243 height 39
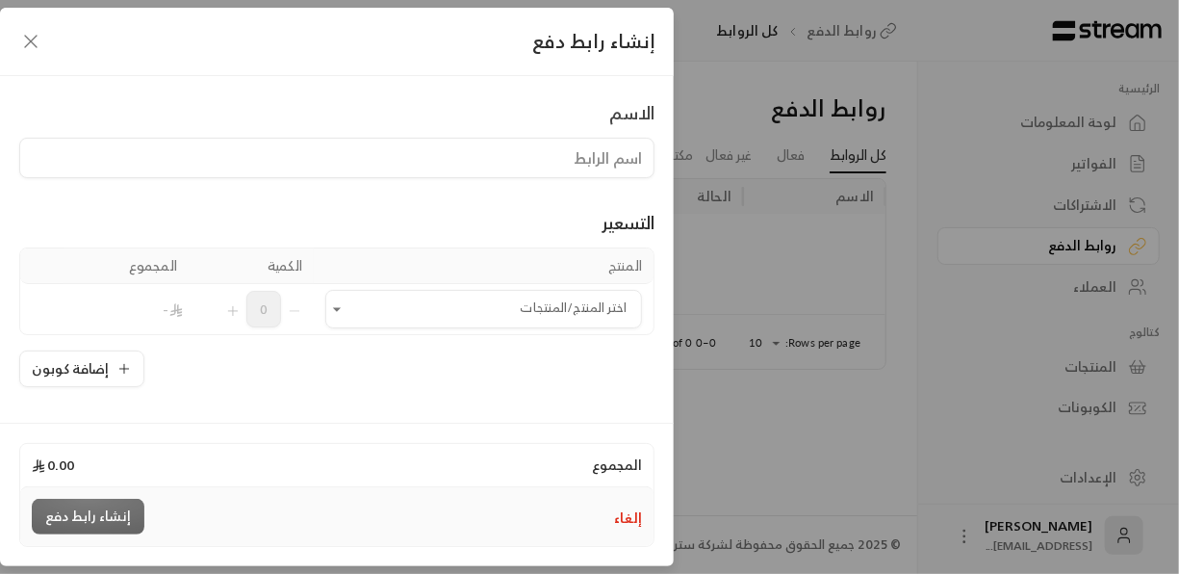
click at [423, 167] on input at bounding box center [336, 158] width 635 height 40
click at [392, 458] on div "المجموع 0.00" at bounding box center [336, 465] width 633 height 42
click at [338, 312] on icon "Open" at bounding box center [336, 308] width 19 height 19
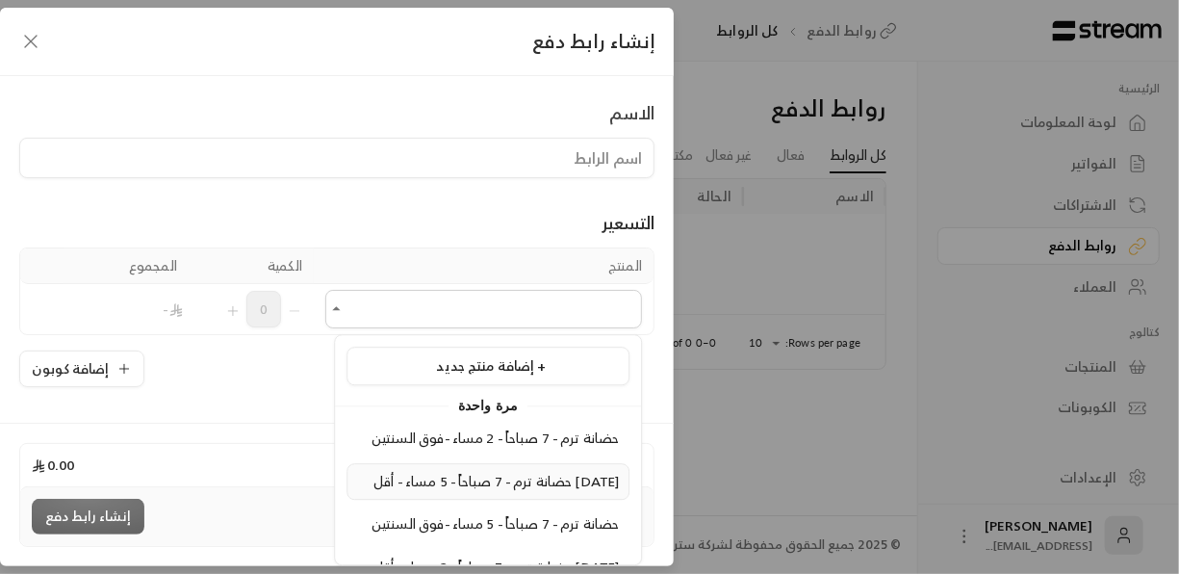
scroll to position [64, 0]
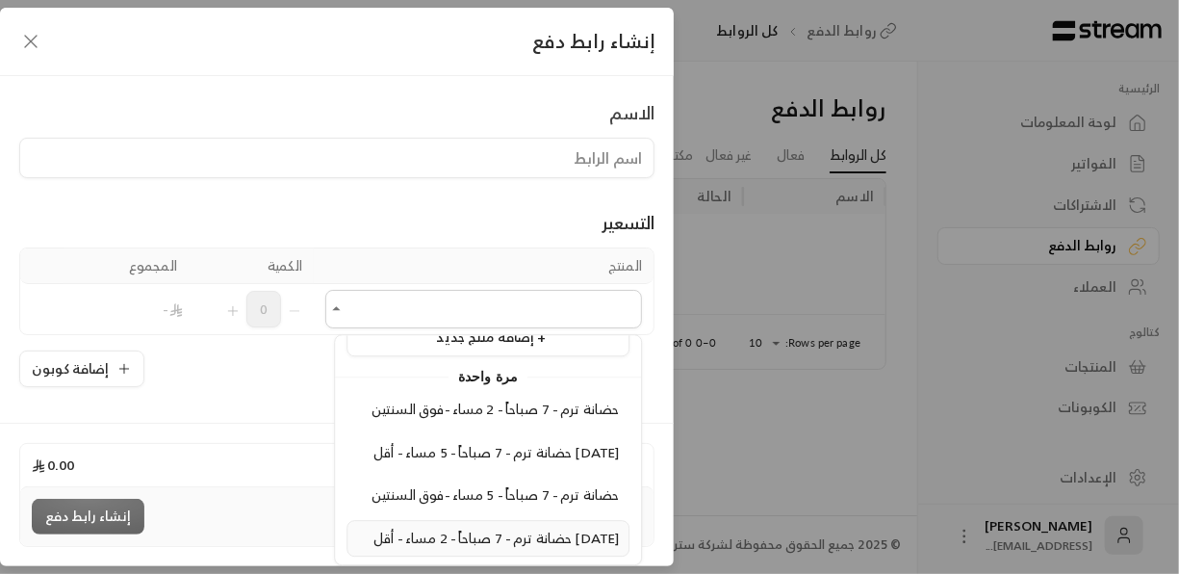
click at [521, 526] on span "حضانة ترم - 7 صباحاً - 2 مساء - أقل [DATE]" at bounding box center [497, 538] width 246 height 24
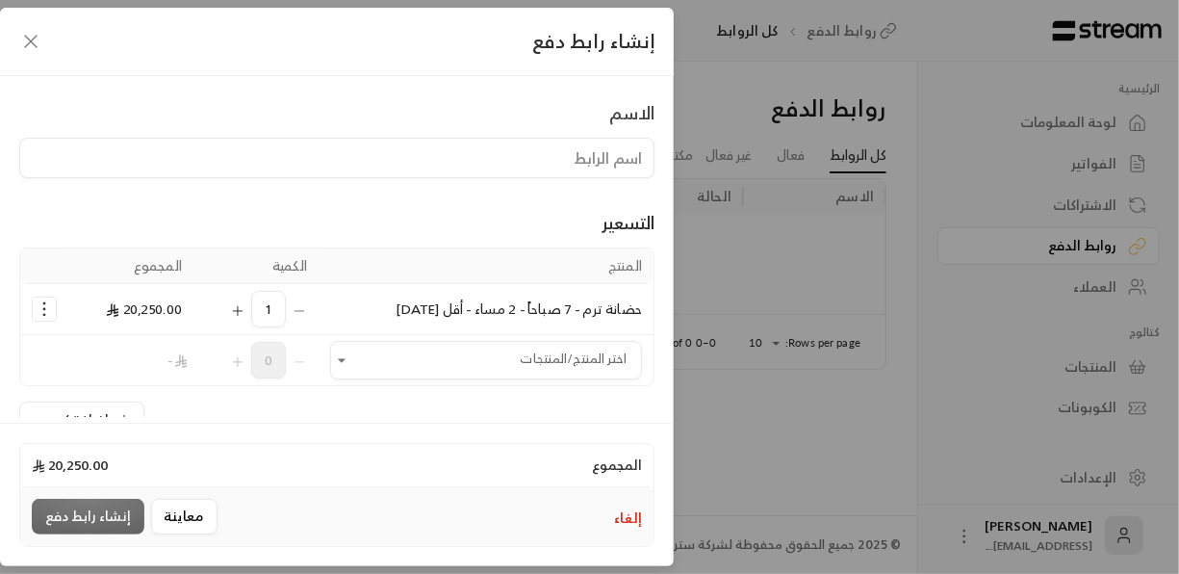
click at [305, 304] on div "1" at bounding box center [256, 309] width 102 height 37
click at [369, 311] on td "حضانة ترم - 7 صباحاً - 2 مساء - أقل [DATE]" at bounding box center [486, 309] width 335 height 51
click at [417, 310] on span "حضانة ترم - 7 صباحاً - 2 مساء - أقل [DATE]" at bounding box center [519, 309] width 246 height 24
click at [54, 312] on icon "Selected Products" at bounding box center [44, 308] width 19 height 19
click at [127, 262] on span "إزالة المنتج" at bounding box center [126, 267] width 57 height 22
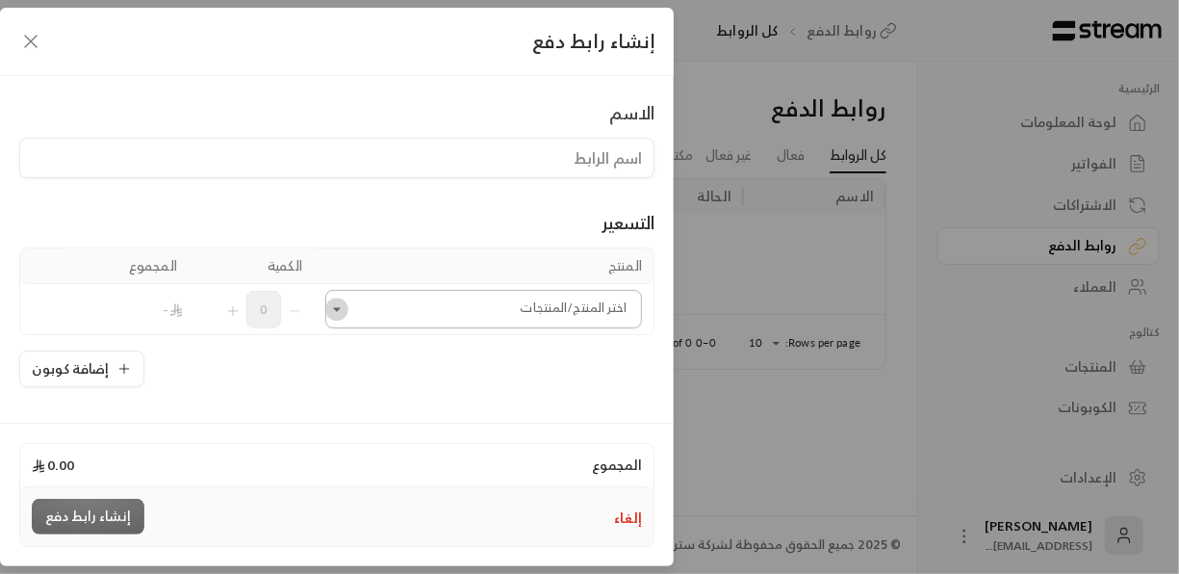
click at [343, 305] on icon "Open" at bounding box center [336, 308] width 19 height 19
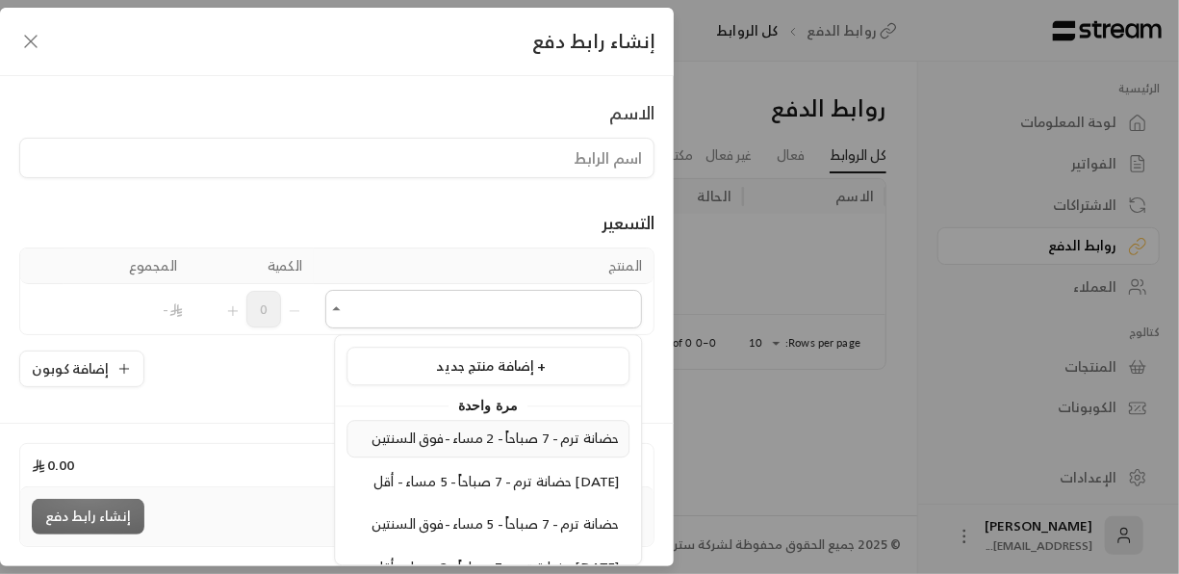
click at [503, 435] on span "حضانة ترم - 7 صباحاً - 2 مساء -فوق السنتين" at bounding box center [495, 438] width 247 height 24
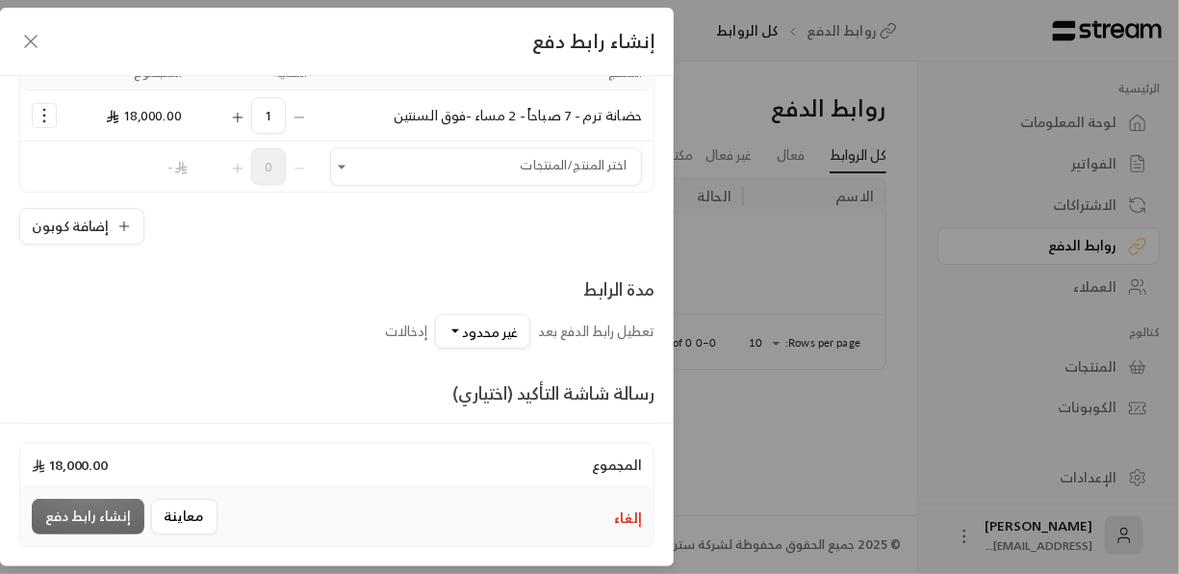
scroll to position [137, 0]
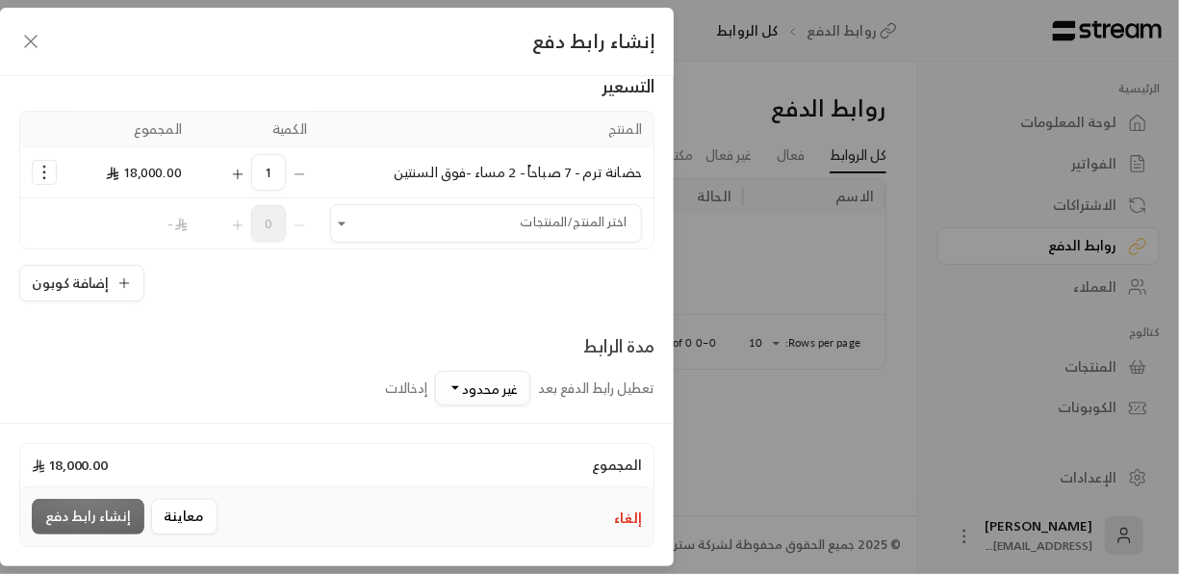
click at [482, 393] on span "غير محدود" at bounding box center [490, 388] width 56 height 24
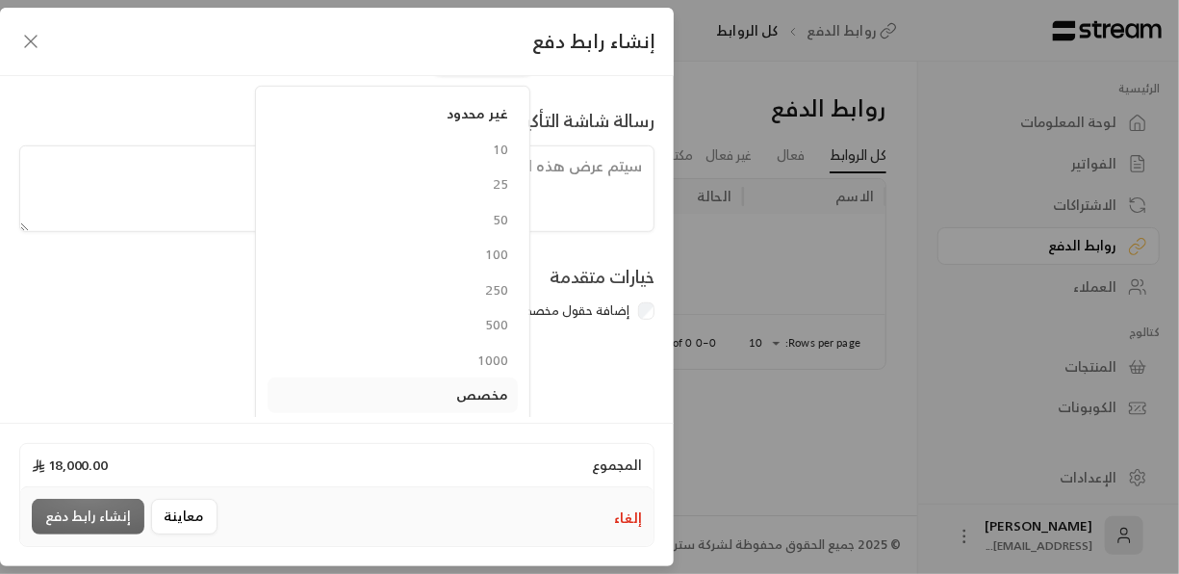
click at [555, 328] on div "الاسم التسعير المنتج الكمية المجموع حضانة ترم - 7 صباحاً - 2 مساء -فوق السنتين …" at bounding box center [337, 246] width 674 height 341
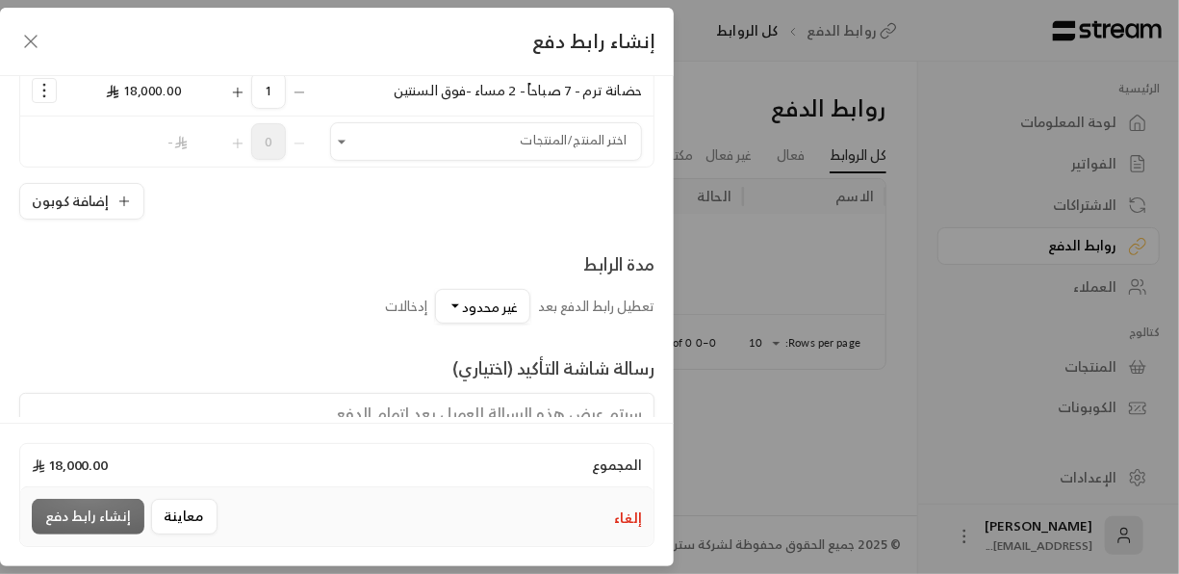
scroll to position [218, 0]
click at [467, 315] on span "غير محدود" at bounding box center [490, 308] width 56 height 24
click at [638, 391] on span "10" at bounding box center [645, 397] width 15 height 24
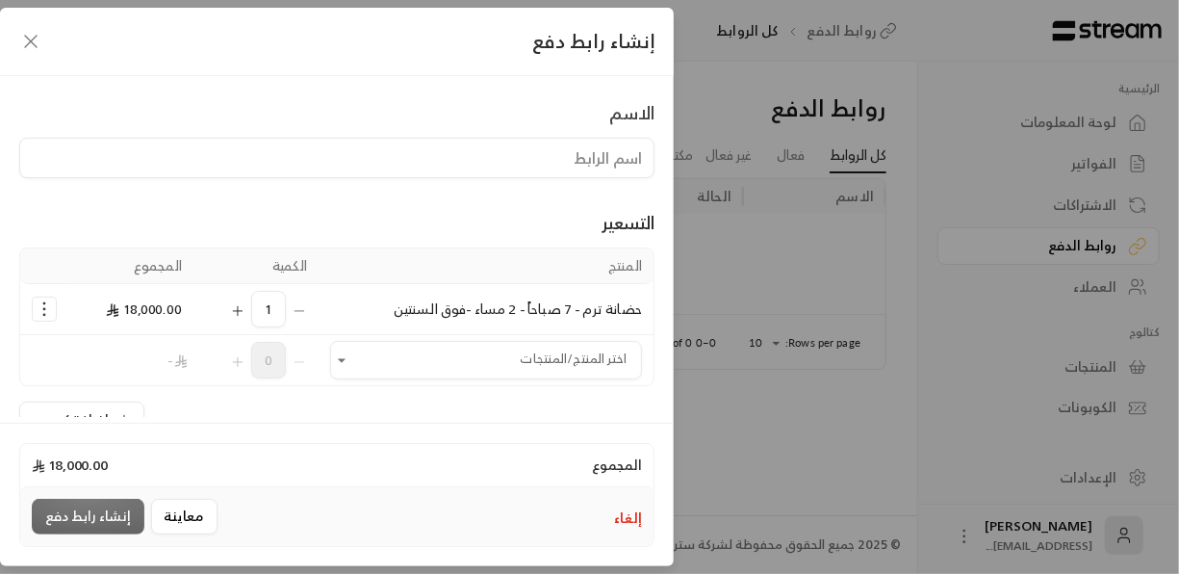
scroll to position [194, 0]
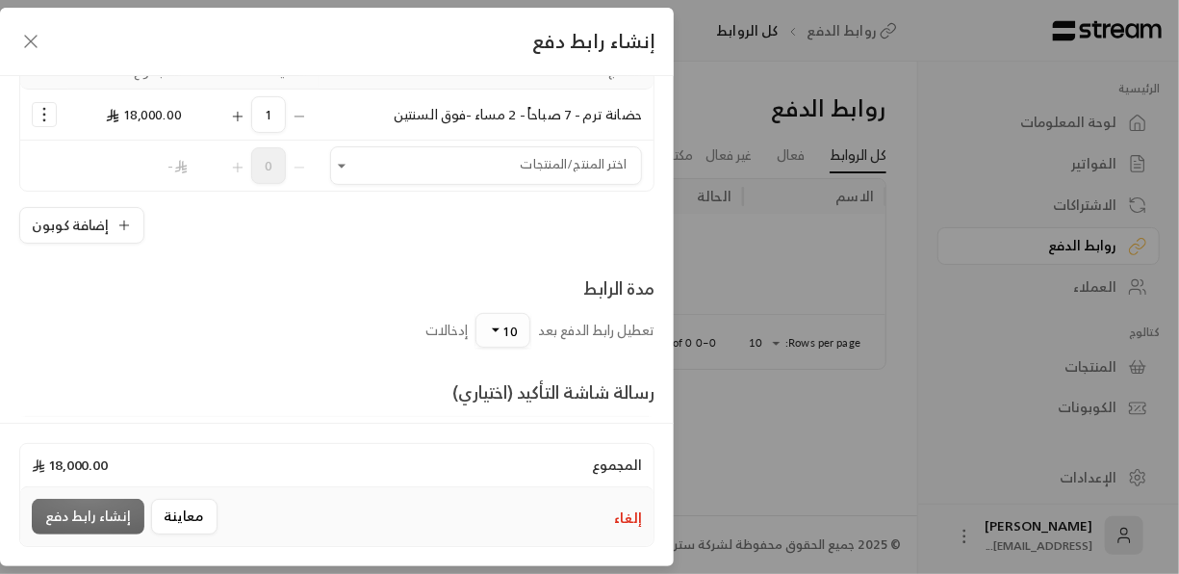
click at [490, 327] on button "10" at bounding box center [503, 330] width 55 height 35
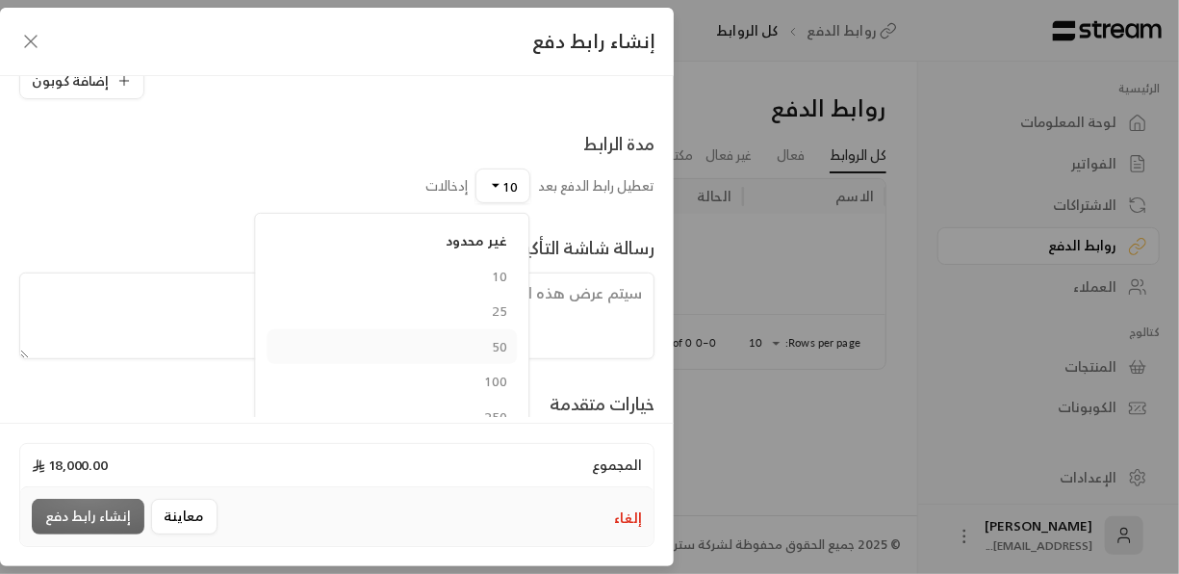
scroll to position [466, 0]
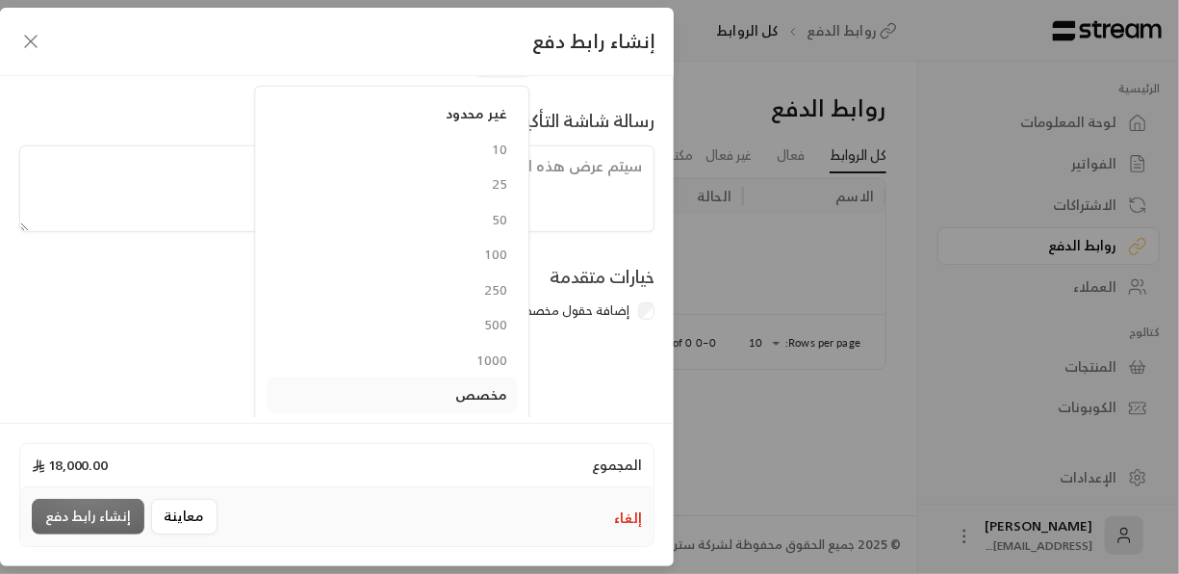
click at [619, 342] on div "الاسم التسعير المنتج الكمية المجموع حضانة ترم - 7 صباحاً - 2 مساء -فوق السنتين …" at bounding box center [337, 246] width 674 height 341
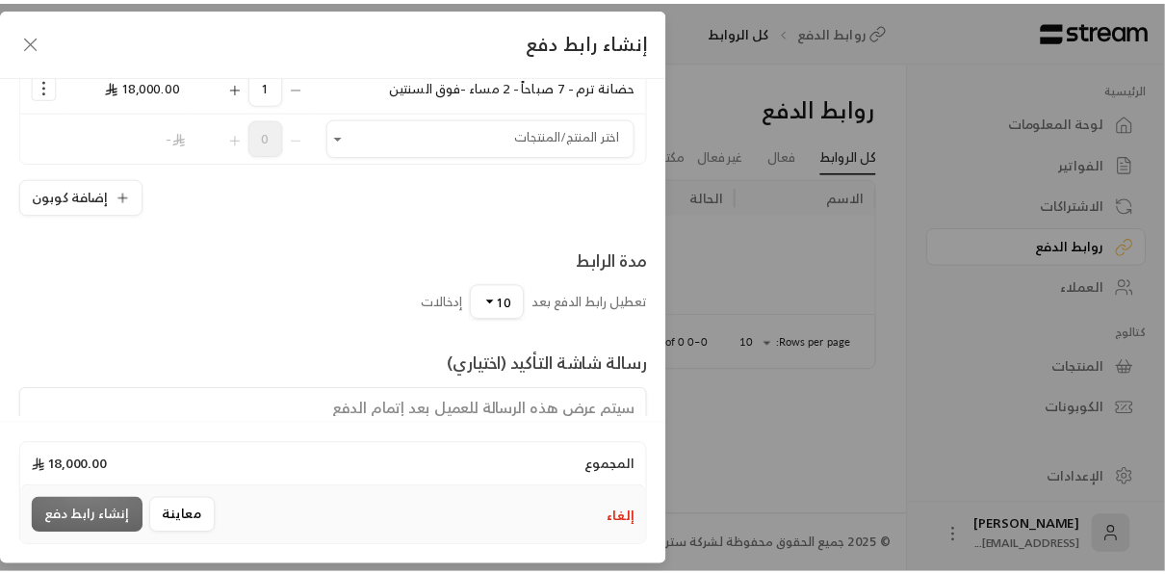
scroll to position [0, 0]
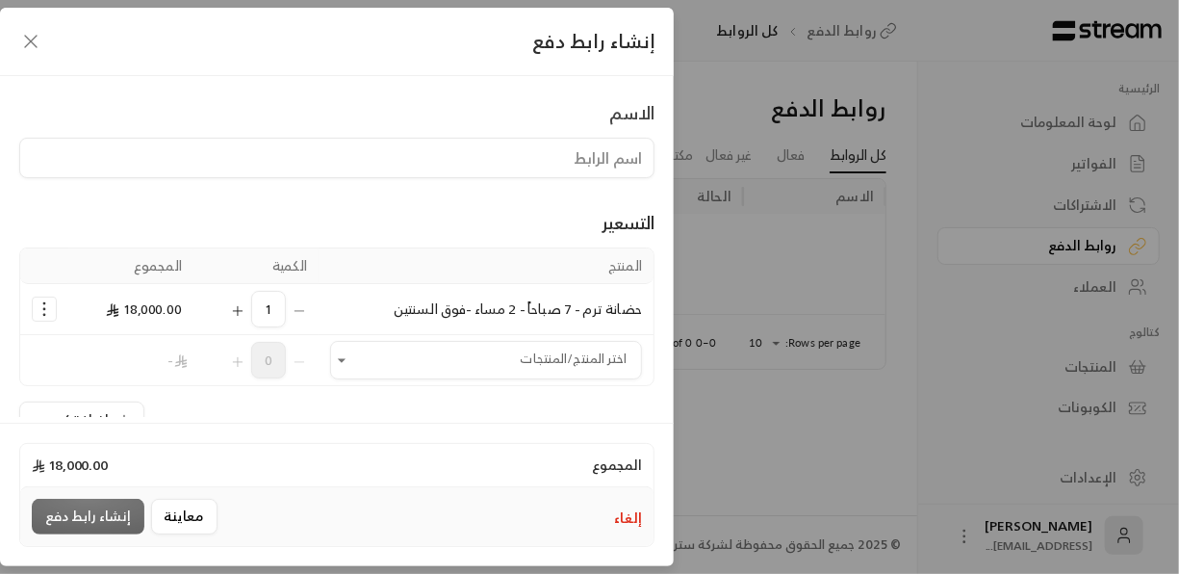
click at [513, 394] on div "المنتج الكمية المجموع حضانة ترم - 7 صباحاً - 2 مساء -فوق السنتين 1 18,000.00 اخ…" at bounding box center [336, 342] width 635 height 191
click at [20, 49] on icon "button" at bounding box center [30, 41] width 23 height 23
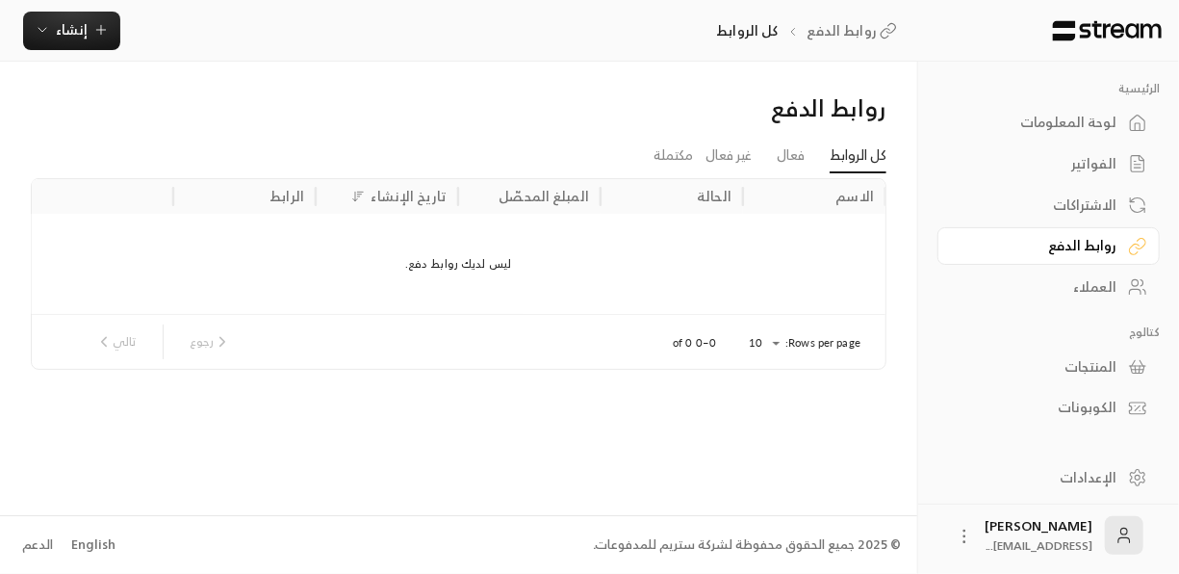
click at [1091, 154] on div "الفواتير" at bounding box center [1039, 163] width 155 height 19
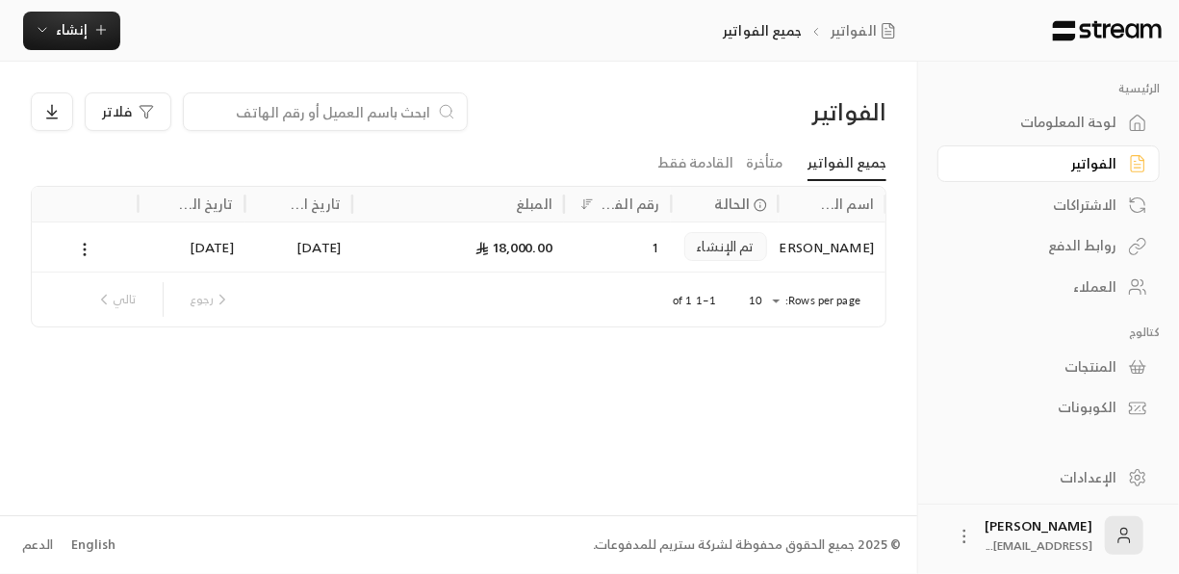
drag, startPoint x: 857, startPoint y: 257, endPoint x: 845, endPoint y: 259, distance: 11.7
drag, startPoint x: 845, startPoint y: 259, endPoint x: 912, endPoint y: 328, distance: 96.0
click at [912, 328] on div "الفواتير فلاتر جميع الفواتير متأخرة القادمة فقط اسم العميل الحالة رقم الفاتورة …" at bounding box center [459, 288] width 918 height 452
click at [1096, 105] on link "لوحة المعلومات" at bounding box center [1049, 123] width 222 height 38
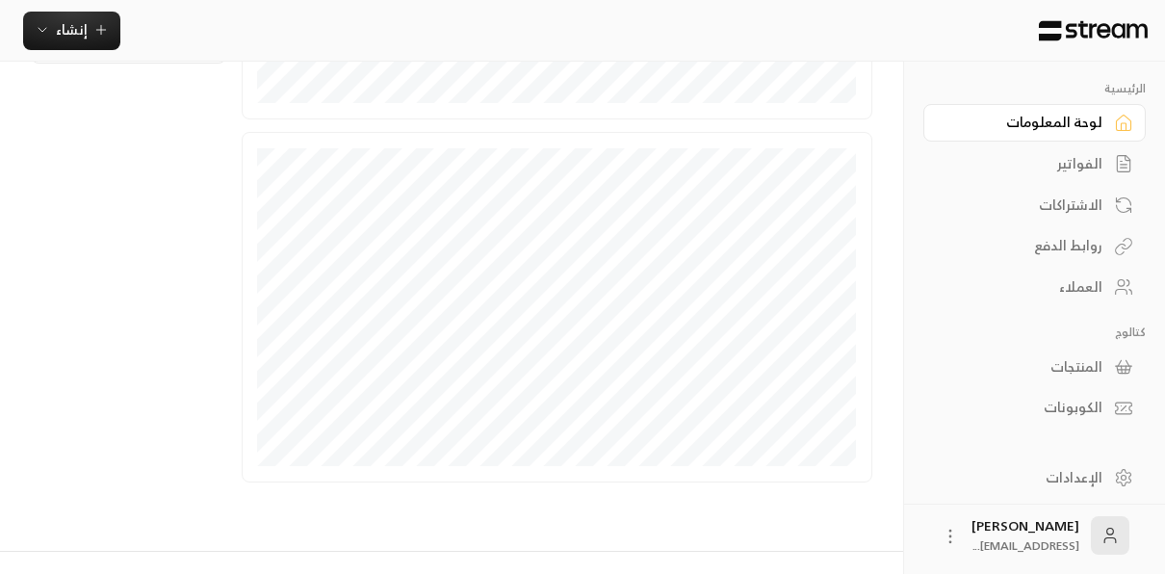
scroll to position [666, 0]
click at [1131, 488] on link "الإعدادات" at bounding box center [1034, 477] width 222 height 38
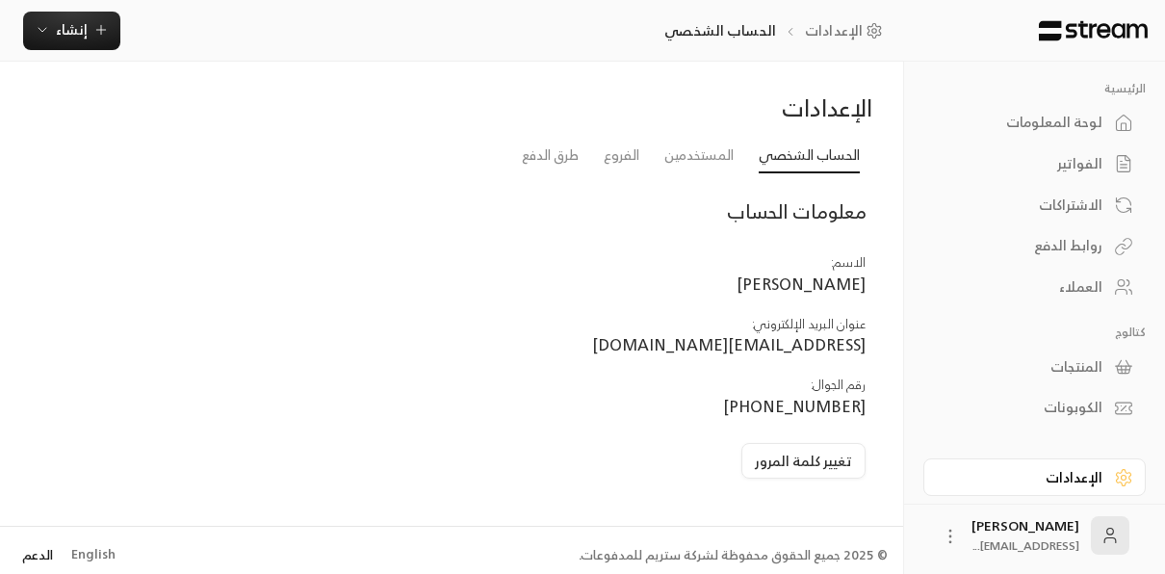
click at [38, 551] on link "الدعم" at bounding box center [36, 554] width 43 height 35
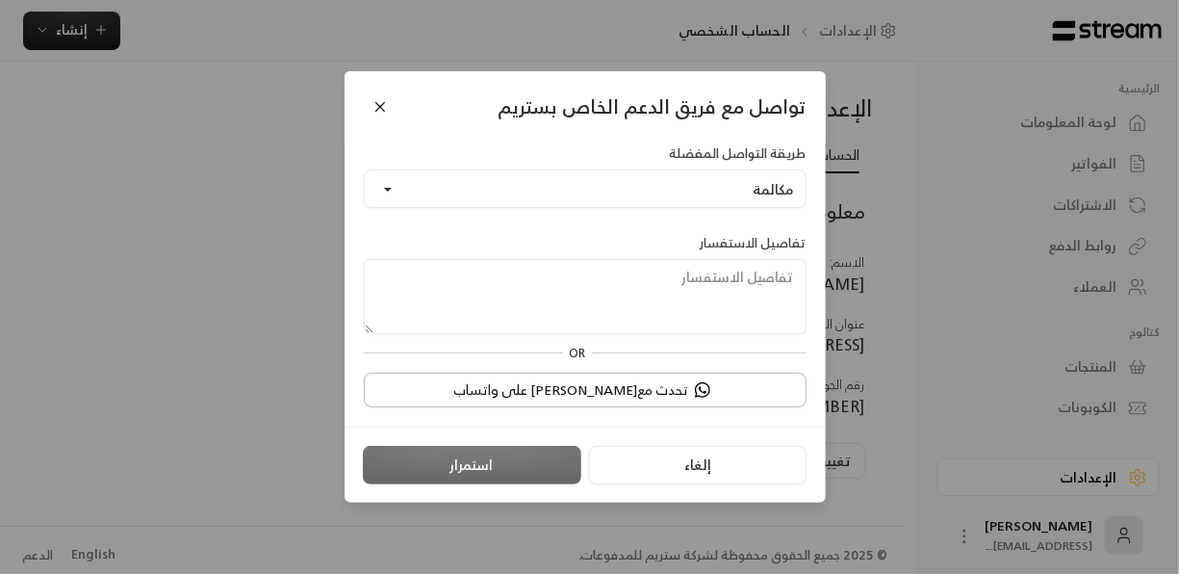
click at [695, 389] on img "button" at bounding box center [702, 389] width 15 height 15
click at [386, 98] on button "Close" at bounding box center [381, 107] width 34 height 34
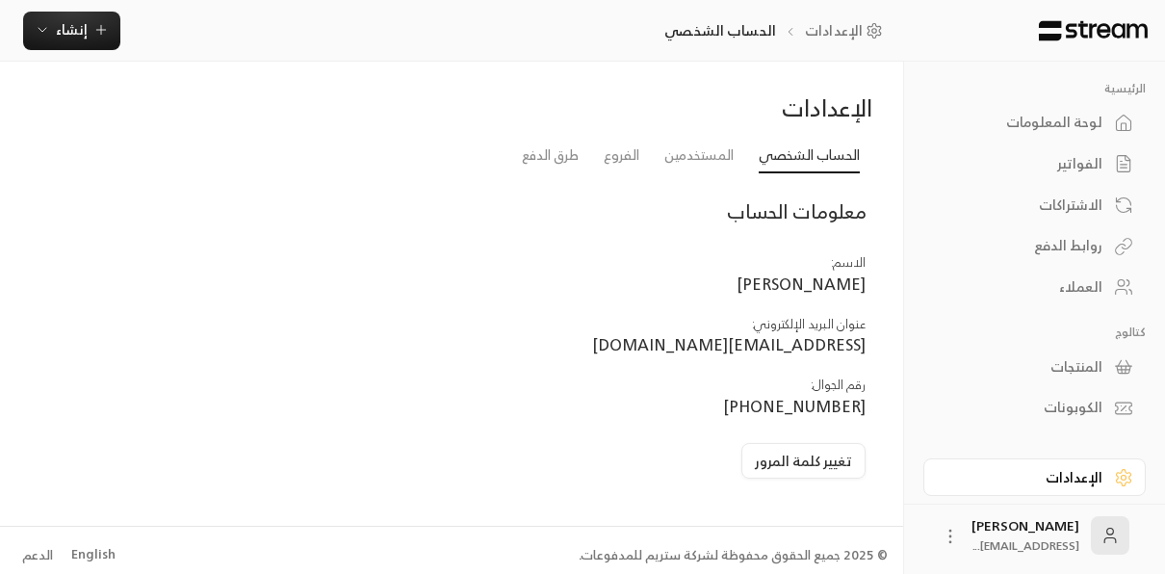
click at [1086, 192] on link "الاشتراكات" at bounding box center [1034, 205] width 222 height 38
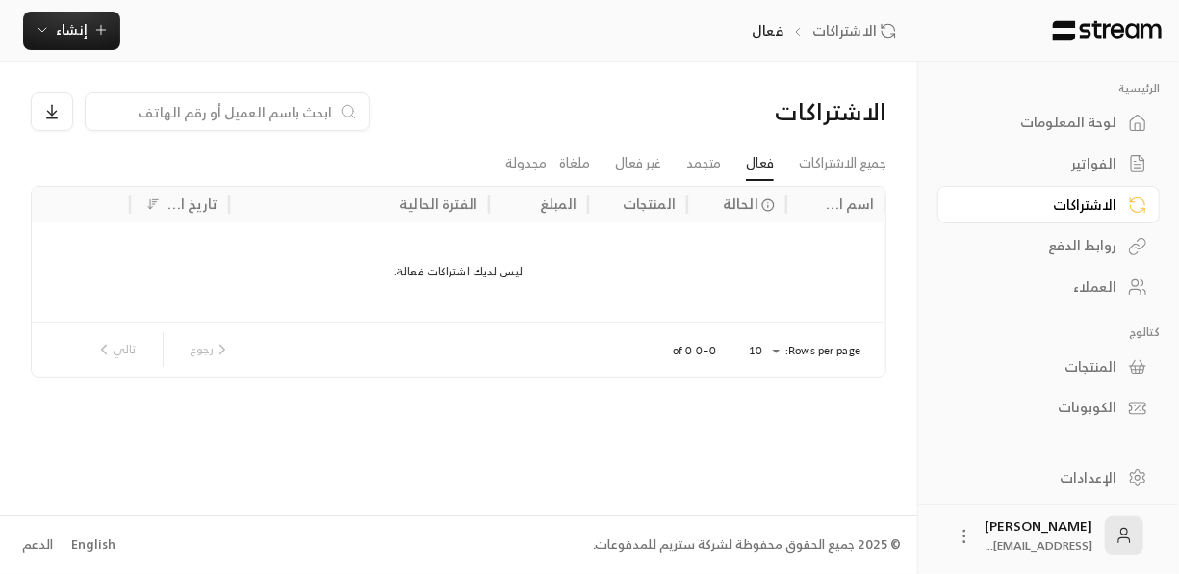
click at [313, 117] on input at bounding box center [214, 111] width 235 height 21
type input "سع"
click at [109, 116] on icon at bounding box center [104, 112] width 15 height 15
click at [1104, 245] on div "روابط الدفع" at bounding box center [1039, 245] width 155 height 19
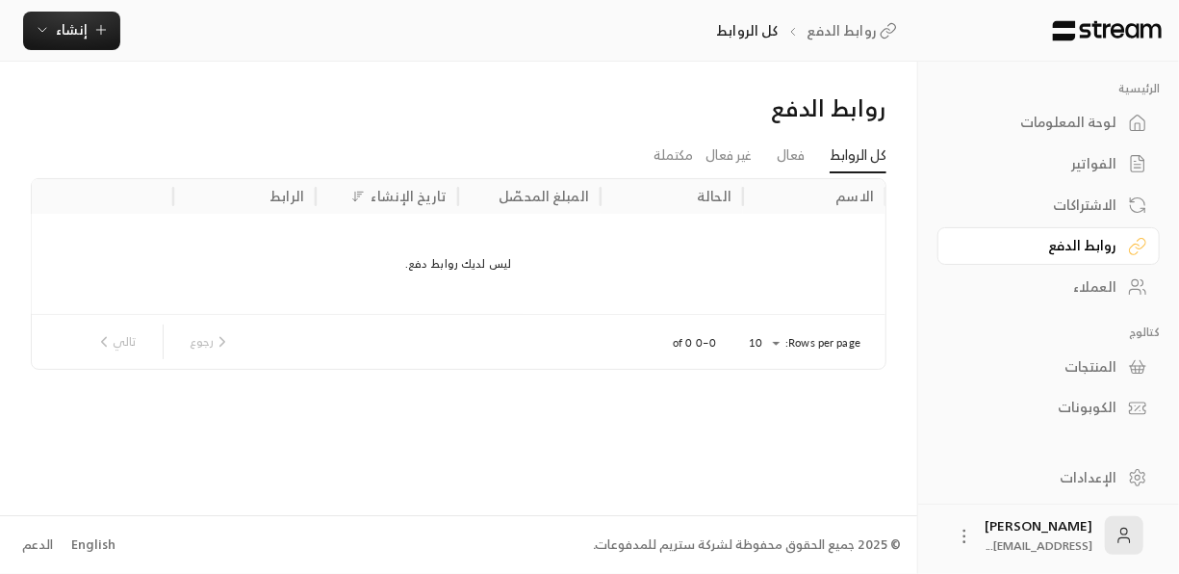
click at [1072, 117] on div "لوحة المعلومات" at bounding box center [1039, 122] width 155 height 19
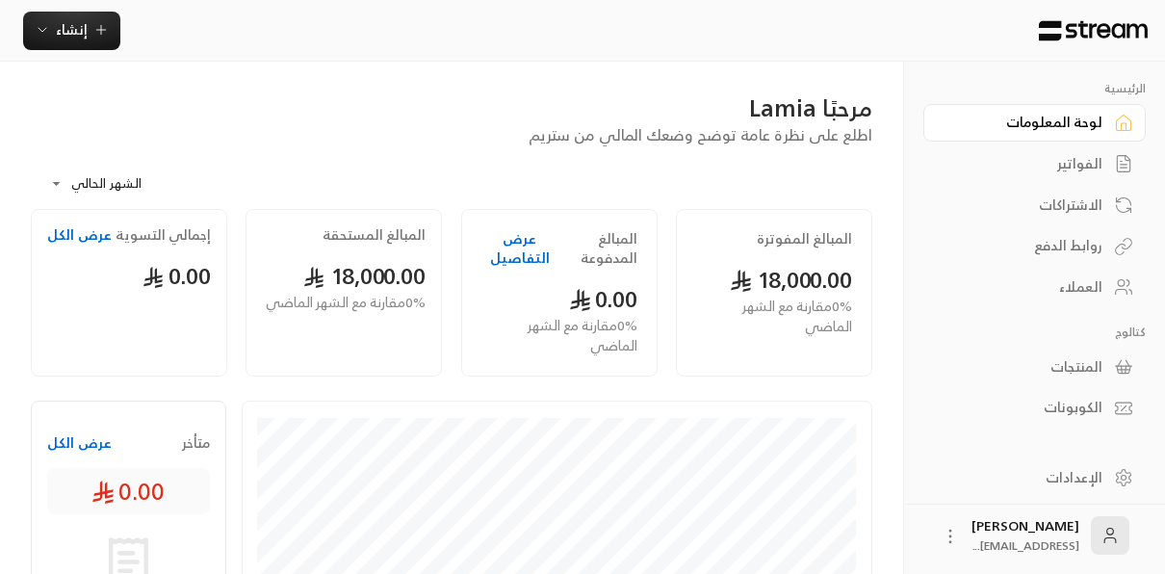
click at [819, 239] on h2 "المبالغ المفوترة" at bounding box center [804, 238] width 95 height 19
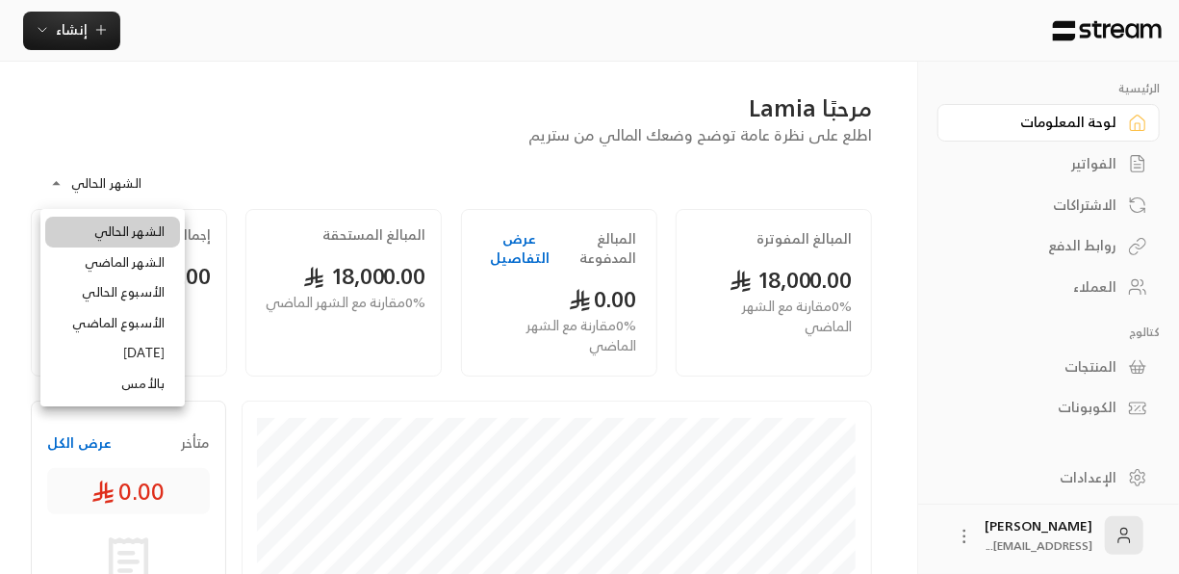
click at [129, 181] on body "**********" at bounding box center [589, 287] width 1179 height 574
click at [107, 180] on div at bounding box center [589, 287] width 1179 height 574
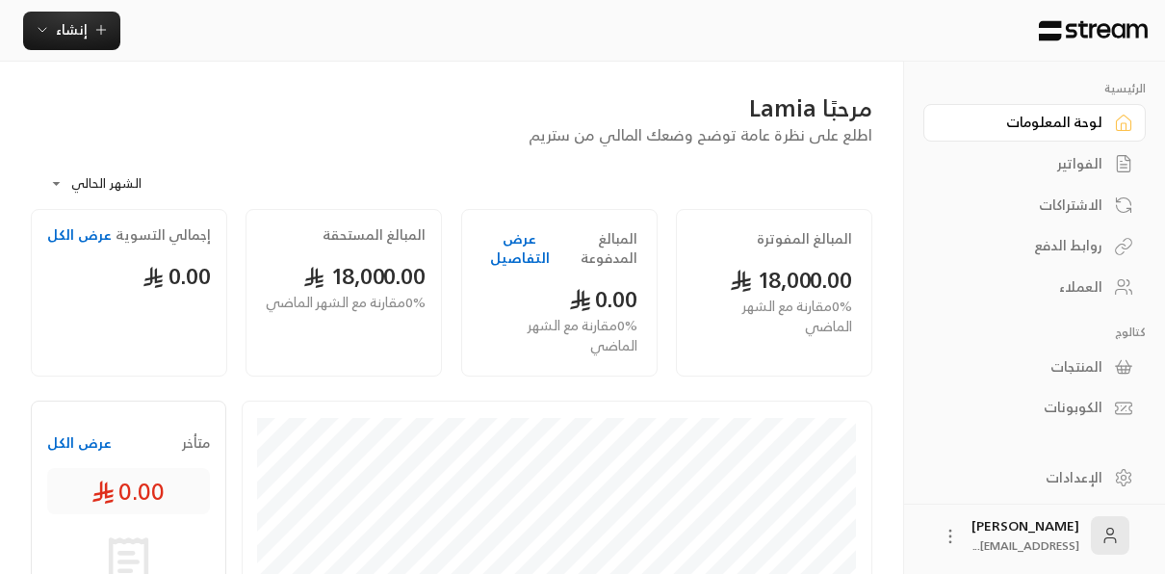
click at [1097, 272] on link "العملاء" at bounding box center [1034, 288] width 222 height 38
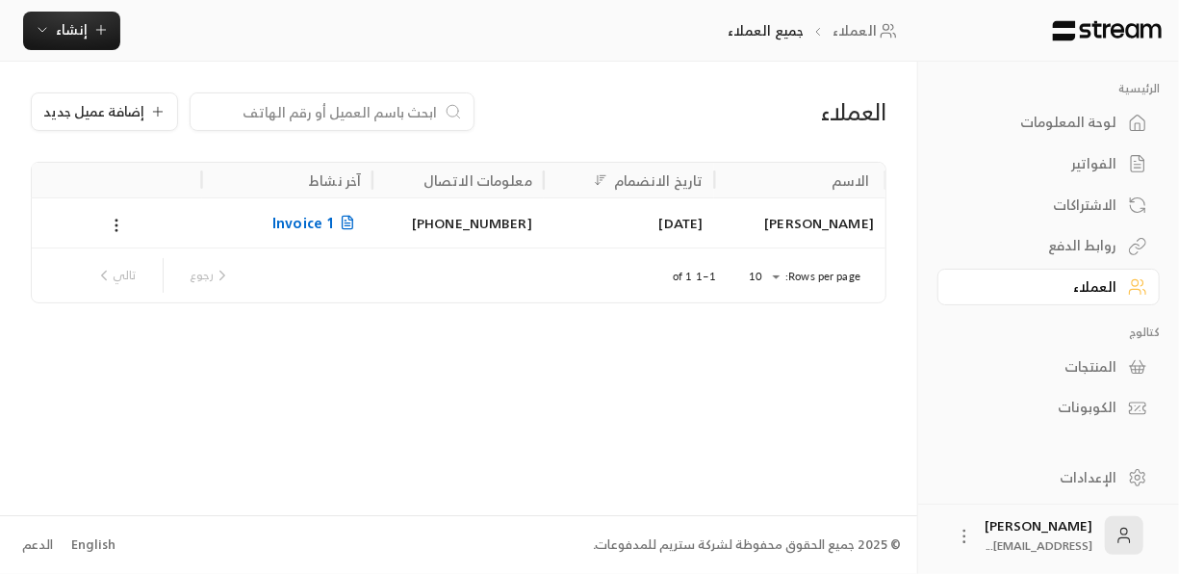
drag, startPoint x: 315, startPoint y: 220, endPoint x: 280, endPoint y: 245, distance: 42.8
click at [280, 245] on div "Invoice 1" at bounding box center [287, 222] width 171 height 50
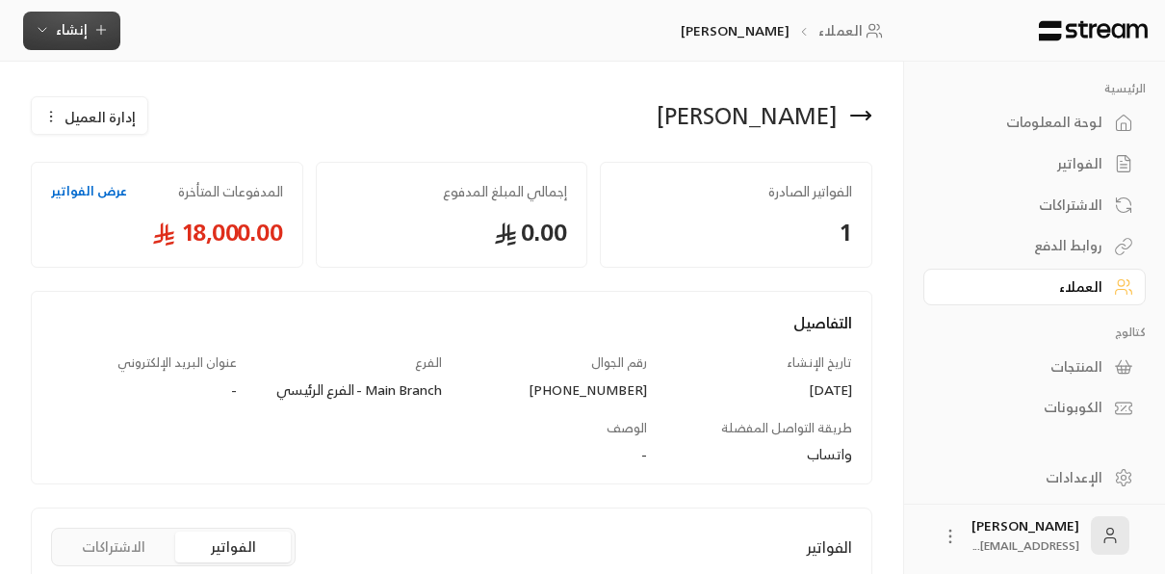
click at [50, 17] on span "إنشاء" at bounding box center [72, 29] width 74 height 24
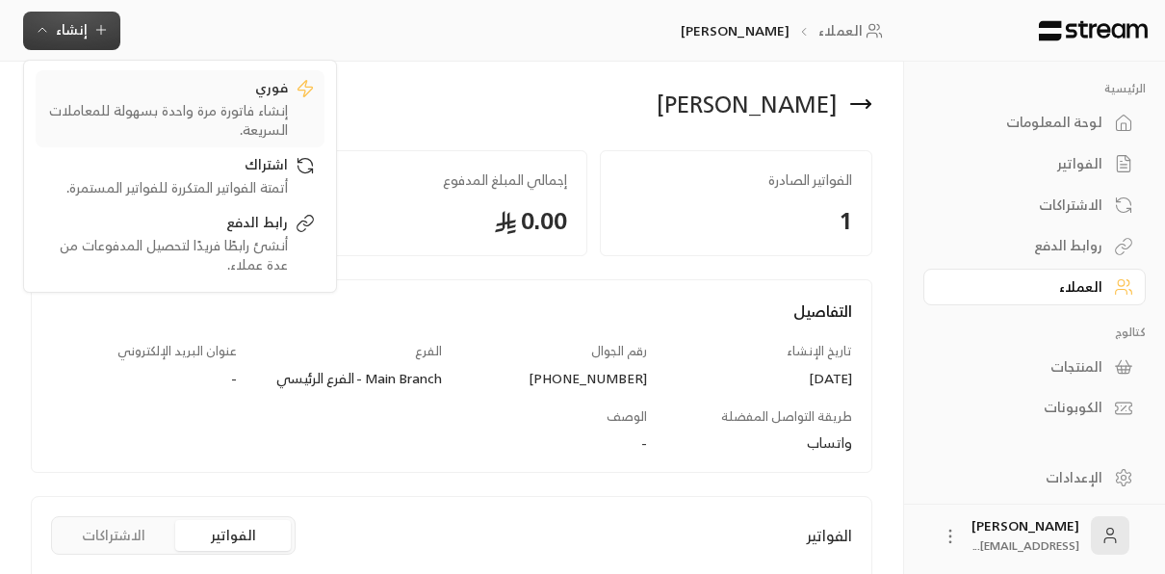
scroll to position [8, 0]
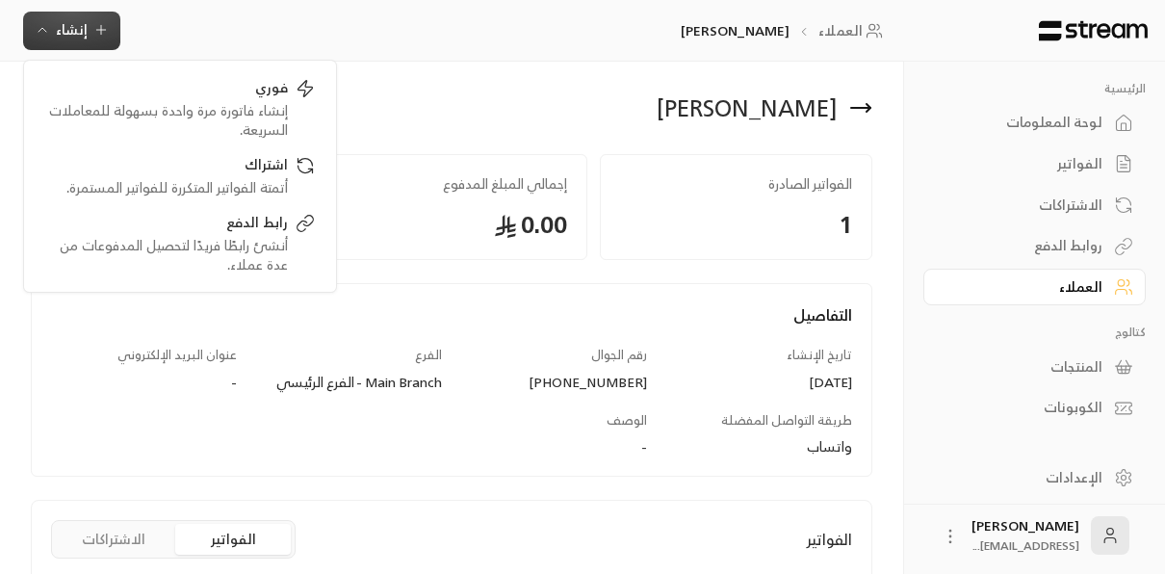
click at [50, 31] on span "إنشاء" at bounding box center [72, 29] width 74 height 24
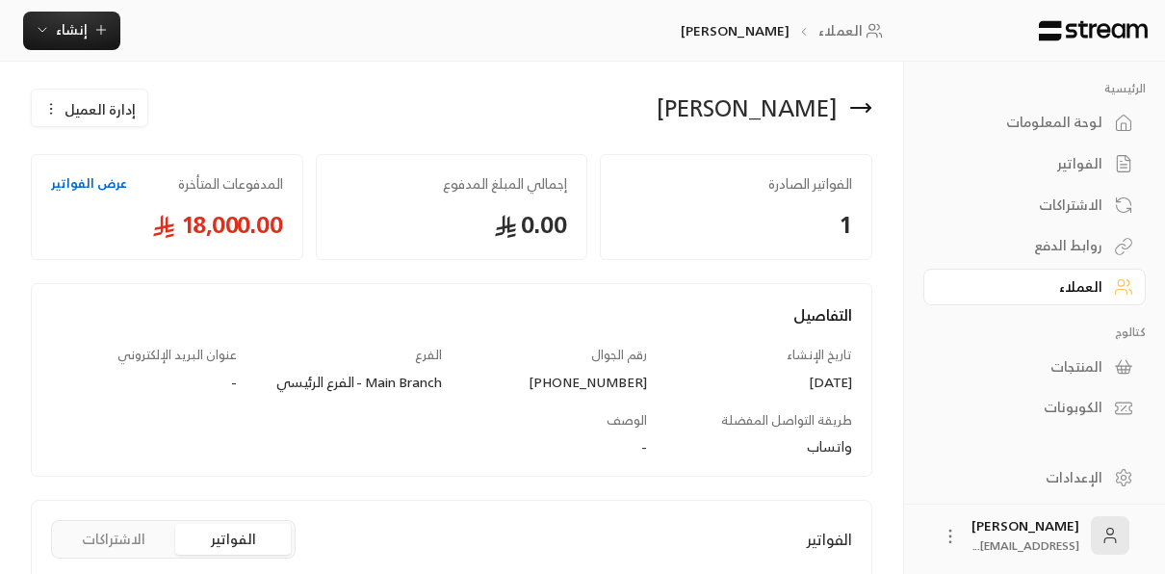
click at [53, 114] on icon "button" at bounding box center [50, 108] width 15 height 15
click at [53, 112] on icon "button" at bounding box center [50, 108] width 15 height 15
click at [176, 291] on div "التفاصيل تاريخ الإنشاء [DATE] رقم الجوال [PHONE_NUMBER] الفرع Main Branch - الف…" at bounding box center [451, 380] width 841 height 194
click at [93, 176] on link "عرض الفواتير" at bounding box center [89, 183] width 76 height 19
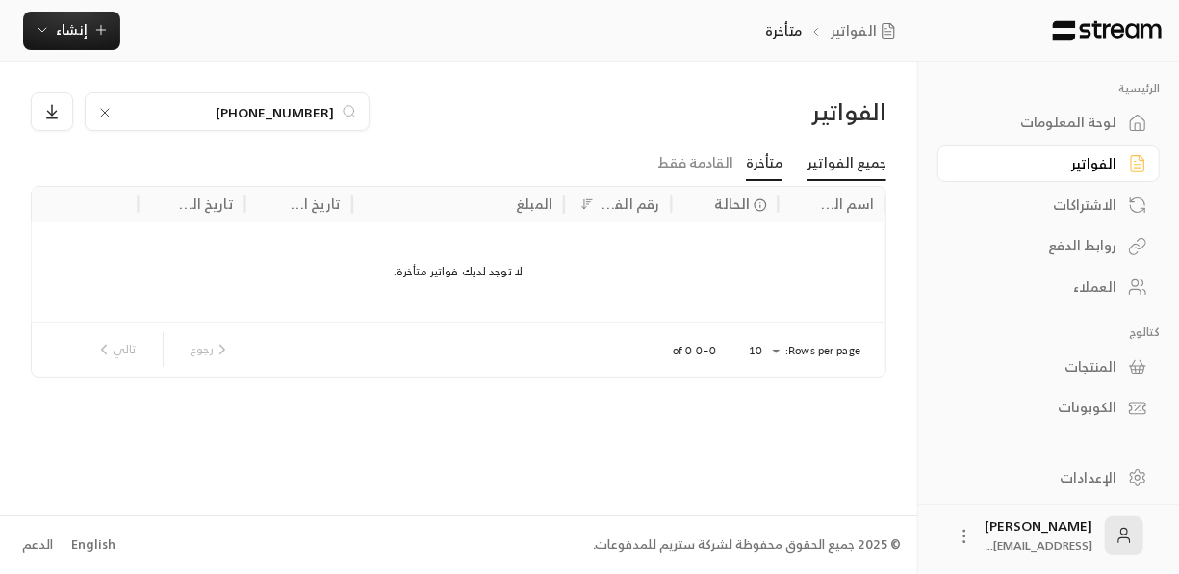
click at [866, 161] on link "جميع الفواتير" at bounding box center [847, 163] width 79 height 35
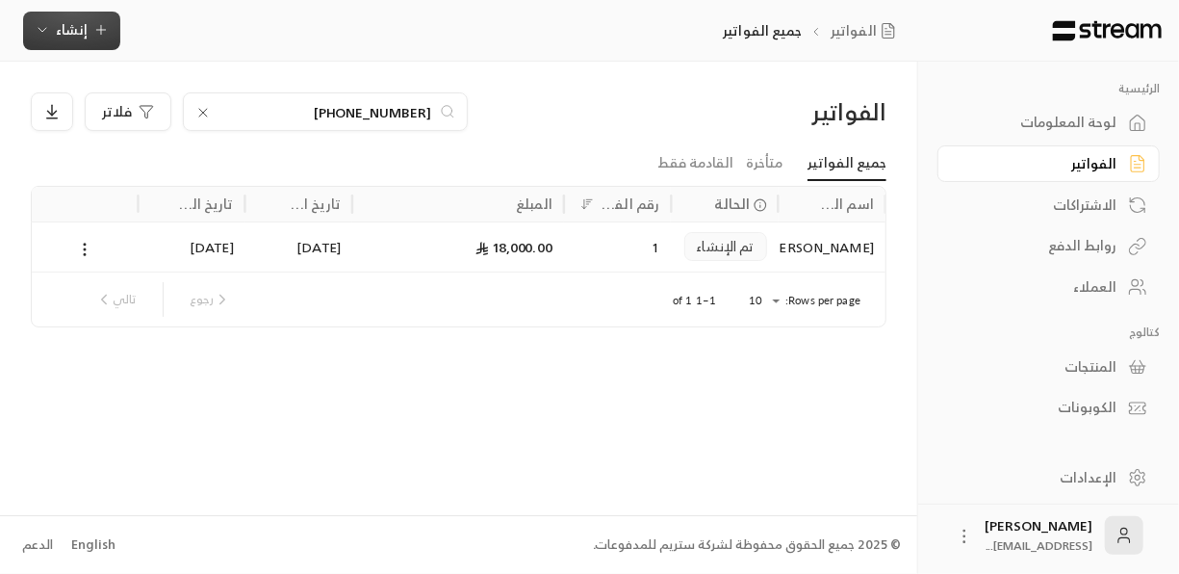
click at [93, 27] on icon "button" at bounding box center [100, 29] width 15 height 15
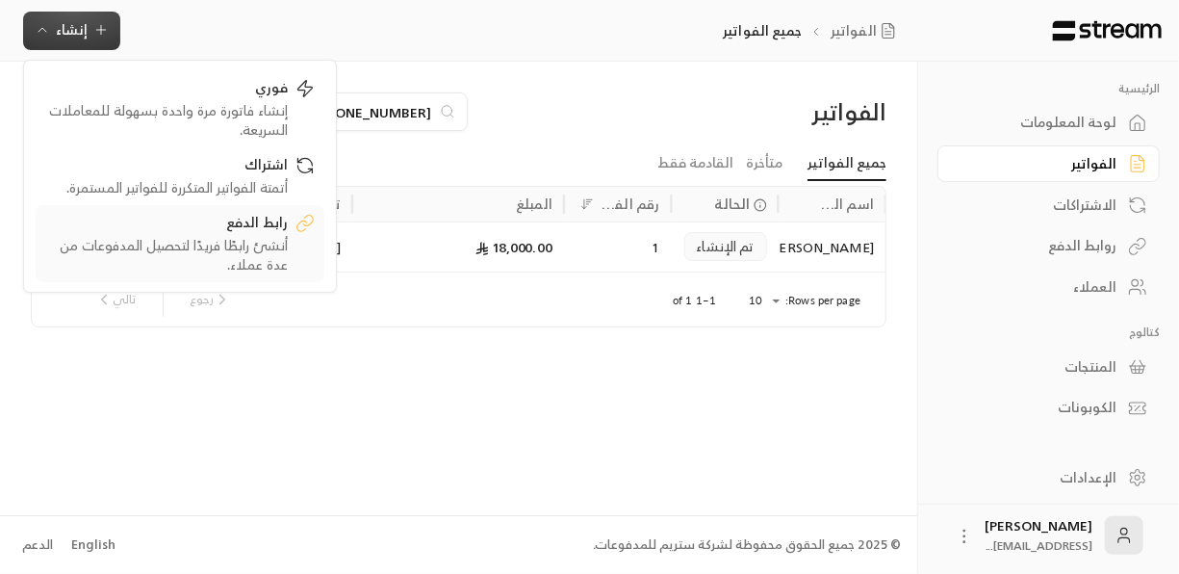
click at [280, 246] on div "أنشئ رابطًا فريدًا لتحصيل المدفوعات من عدة عملاء." at bounding box center [166, 255] width 243 height 39
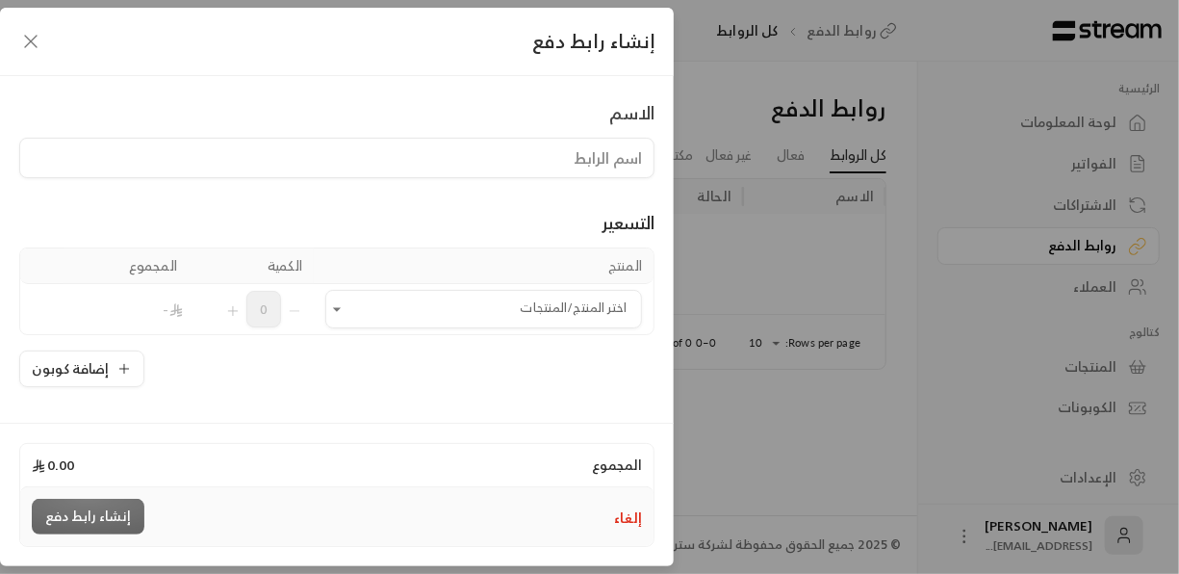
click at [539, 156] on input at bounding box center [336, 158] width 635 height 40
type input "رسالة ترحيب"
click at [347, 310] on icon "Open" at bounding box center [336, 308] width 19 height 19
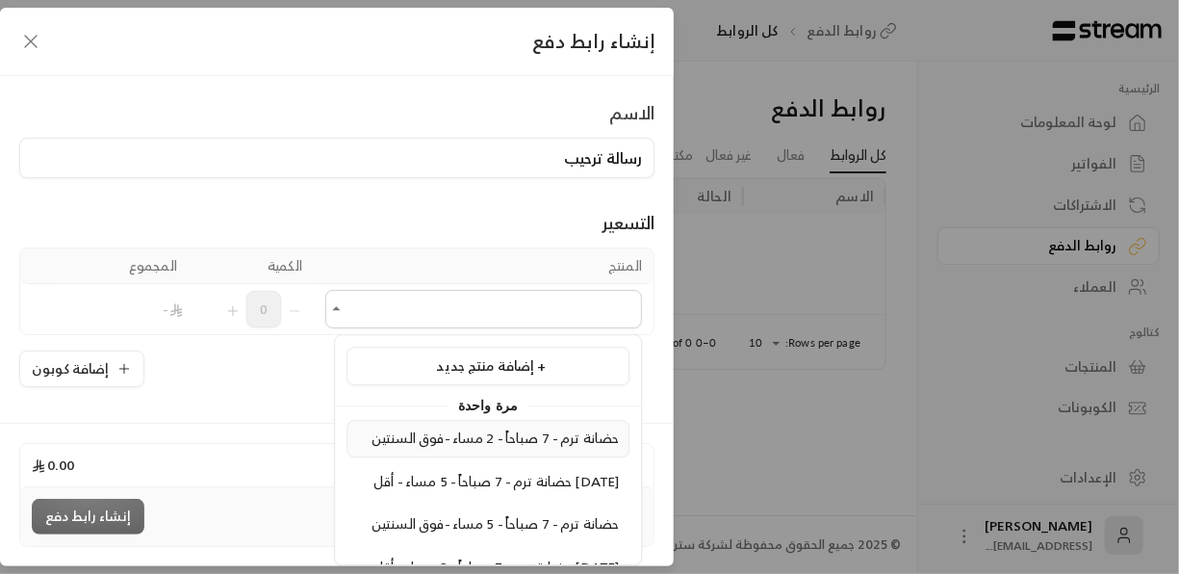
click at [569, 448] on span "حضانة ترم - 7 صباحاً - 2 مساء -فوق السنتين" at bounding box center [495, 438] width 247 height 24
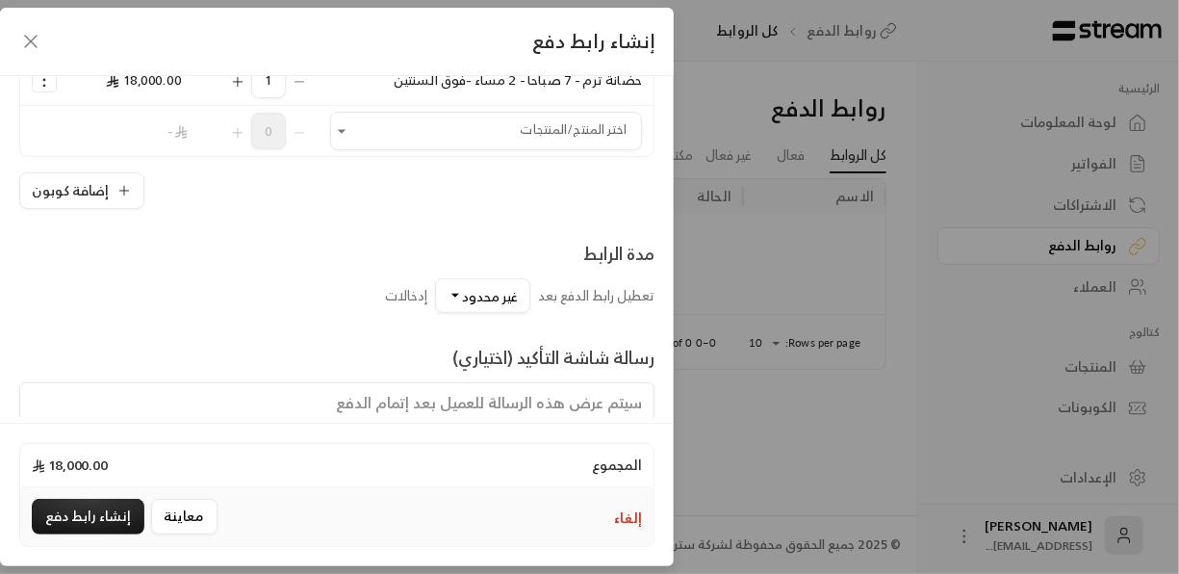
scroll to position [397, 0]
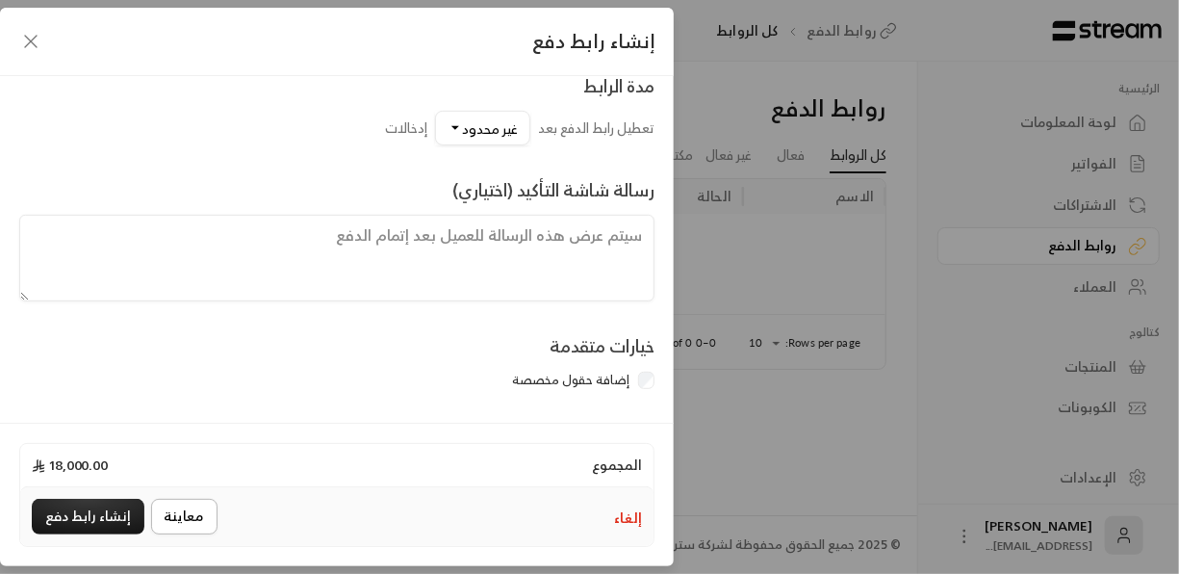
click at [175, 522] on button "معاينة" at bounding box center [184, 517] width 66 height 36
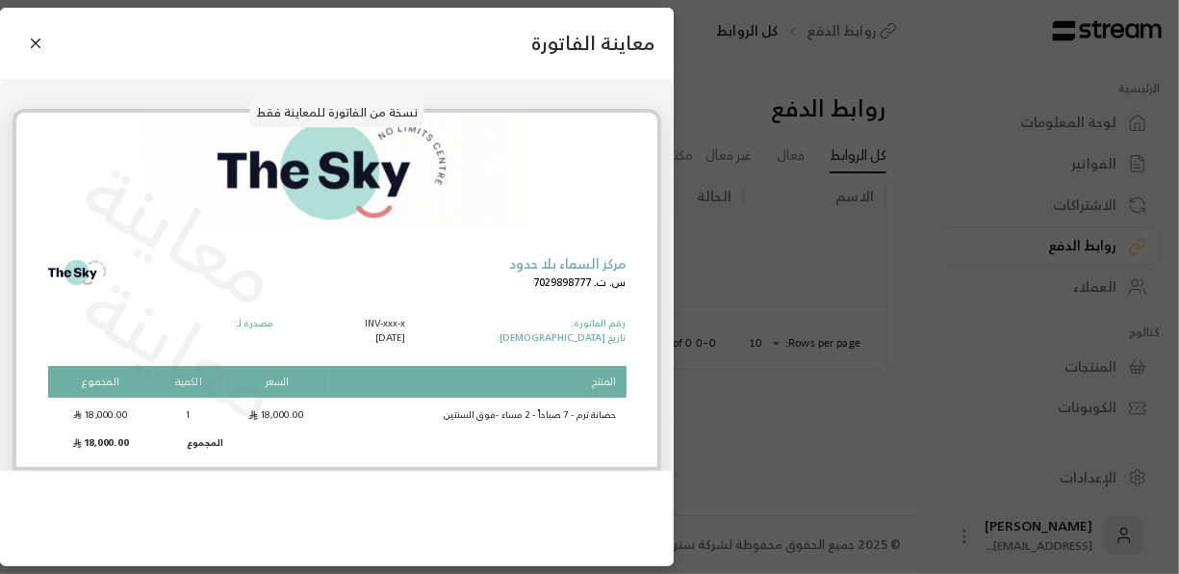
click at [381, 515] on div "معاينة الفاتورة نسخة من الفاتورة للمعاينة فقط معاينة معاينة مركز السماء بلا حدو…" at bounding box center [337, 287] width 674 height 558
click at [41, 41] on button "Close" at bounding box center [36, 44] width 34 height 34
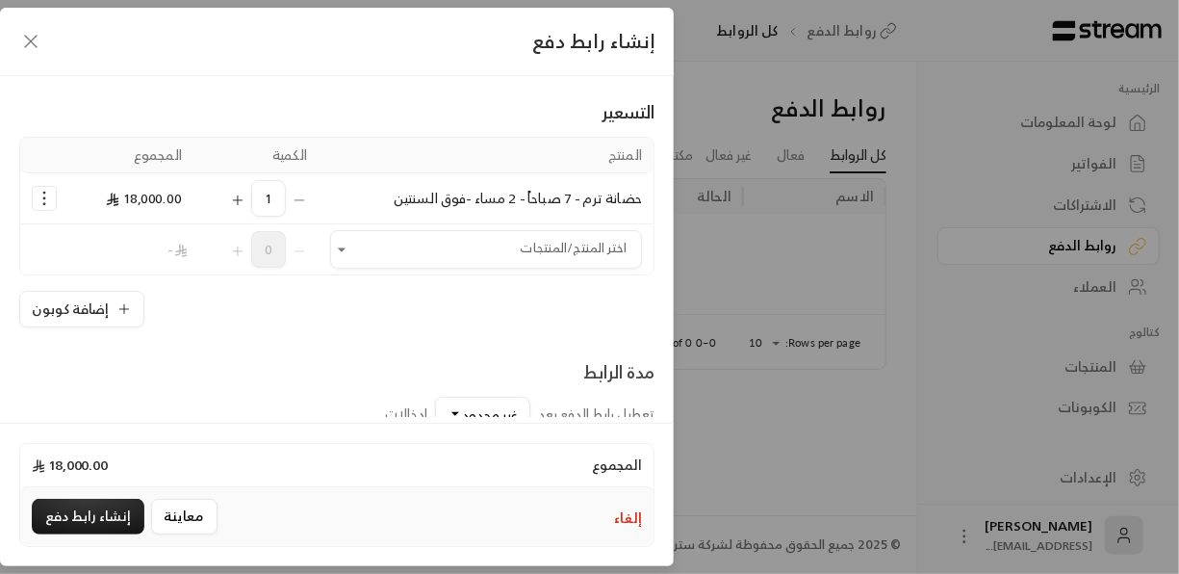
scroll to position [241, 0]
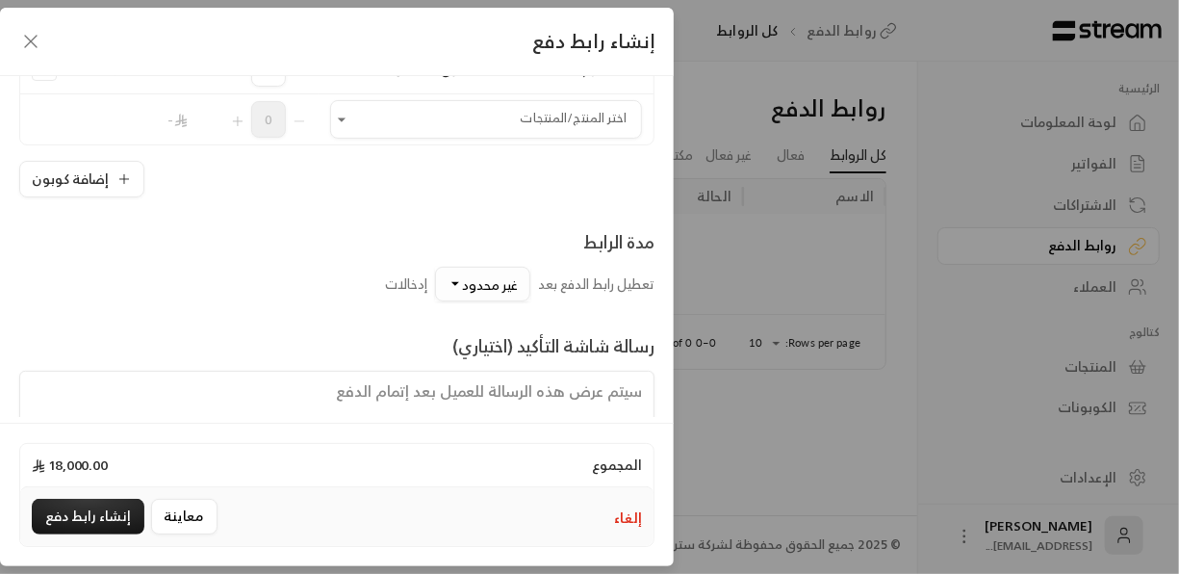
click at [455, 291] on button "غير محدود" at bounding box center [482, 284] width 95 height 35
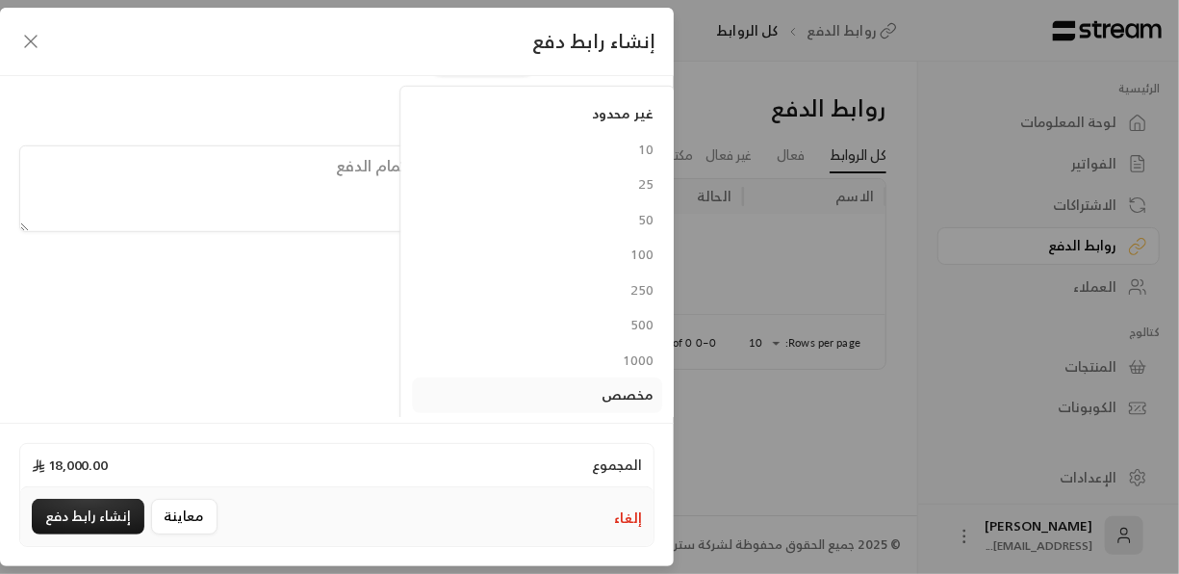
scroll to position [358, 0]
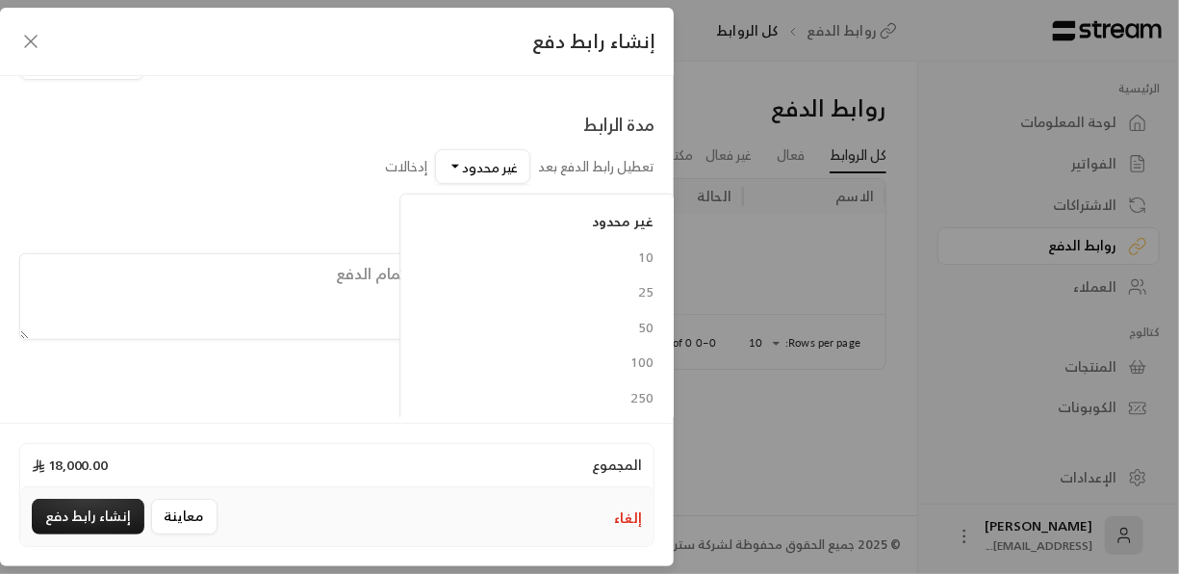
click at [471, 145] on label "مدة الرابط تعطيل رابط الدفع بعد غير محدود غير محدود 10 25 50 100 250 500 1000 م…" at bounding box center [520, 147] width 270 height 73
click at [471, 149] on button "غير محدود" at bounding box center [482, 166] width 95 height 35
click at [450, 169] on button "غير محدود" at bounding box center [482, 166] width 95 height 35
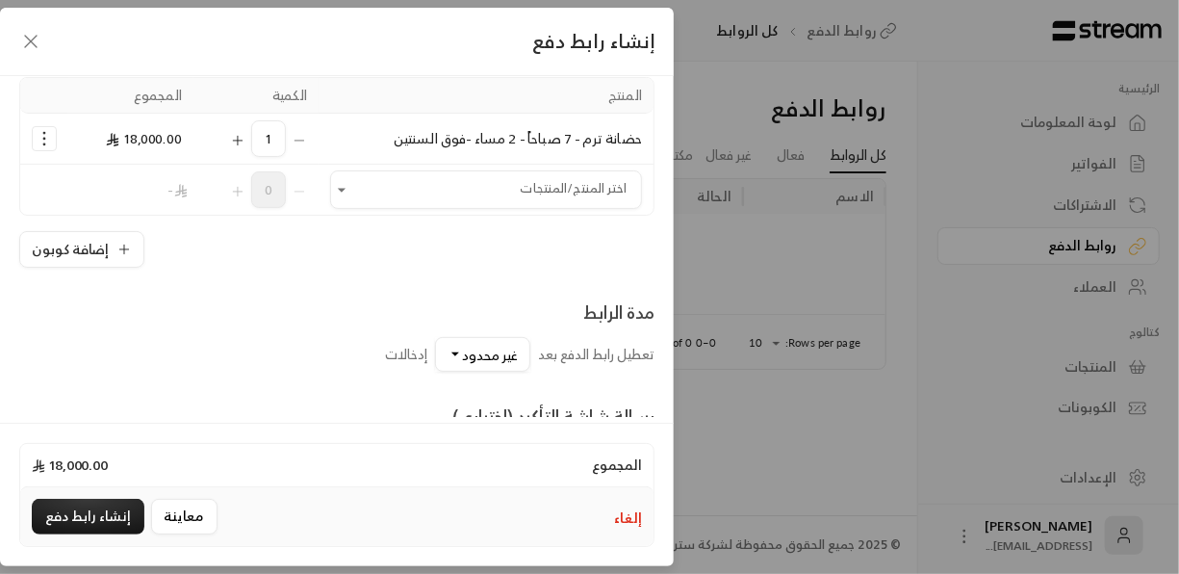
scroll to position [397, 0]
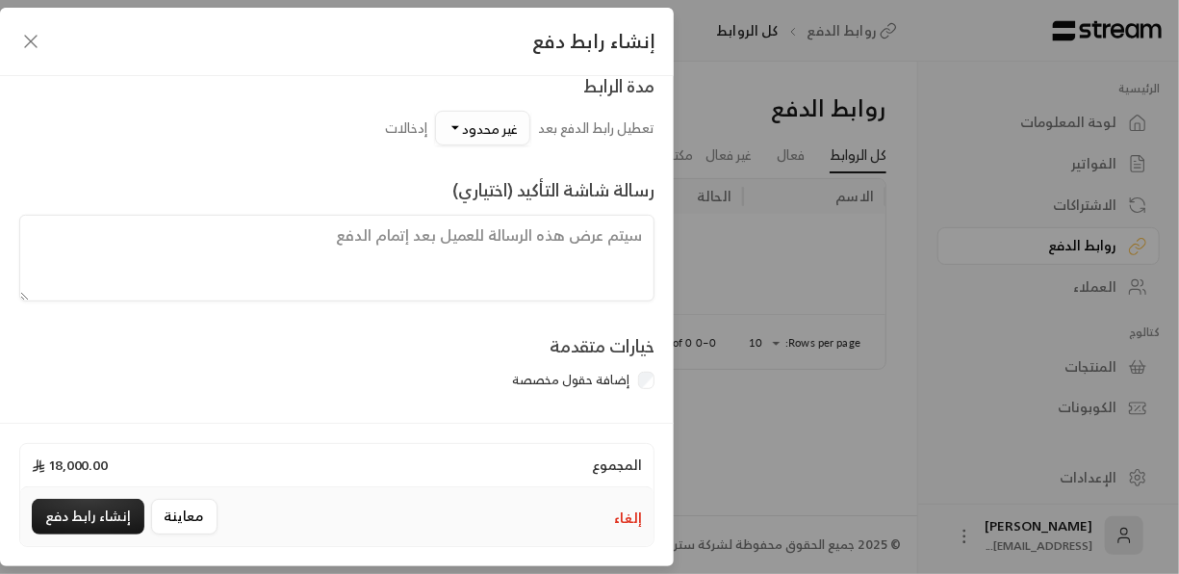
click at [438, 127] on button "غير محدود" at bounding box center [482, 128] width 95 height 35
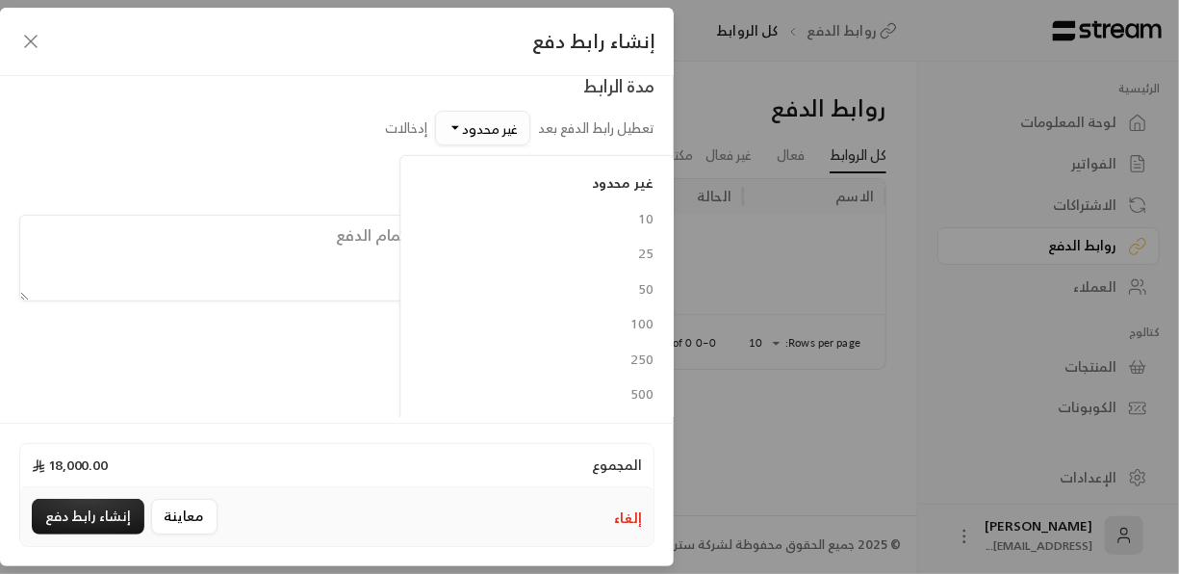
click at [452, 127] on button "غير محدود" at bounding box center [482, 128] width 95 height 35
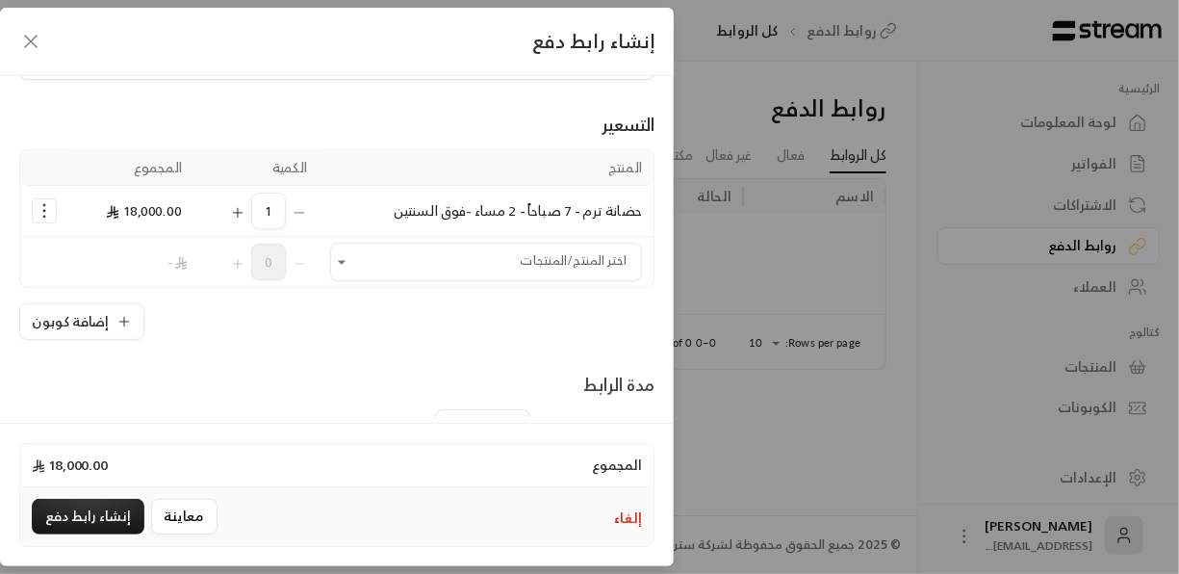
scroll to position [0, 0]
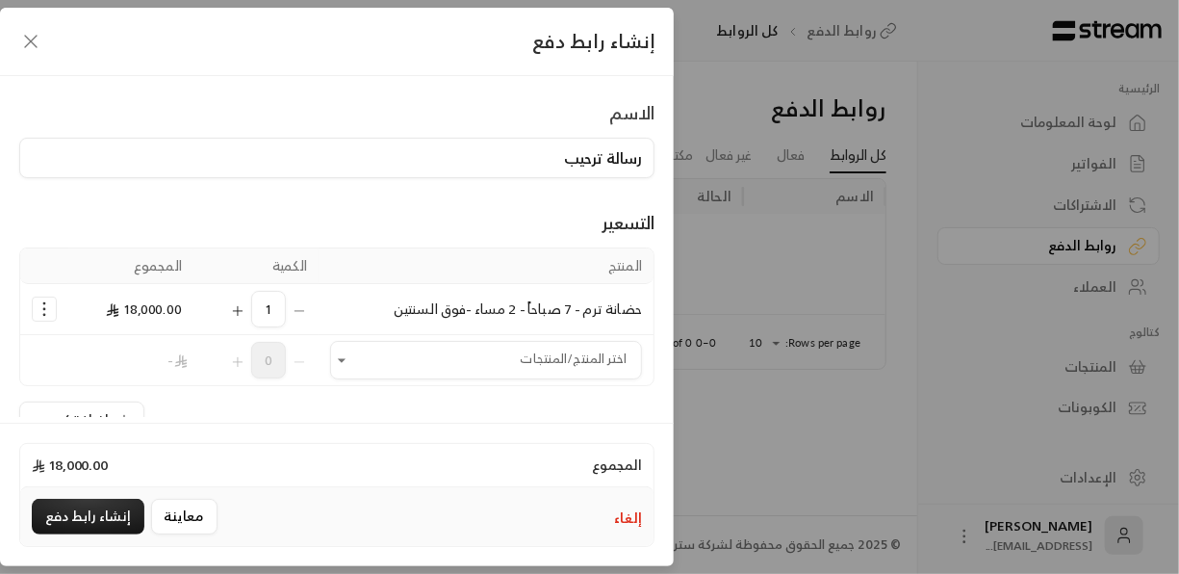
click at [34, 41] on icon "button" at bounding box center [30, 41] width 23 height 23
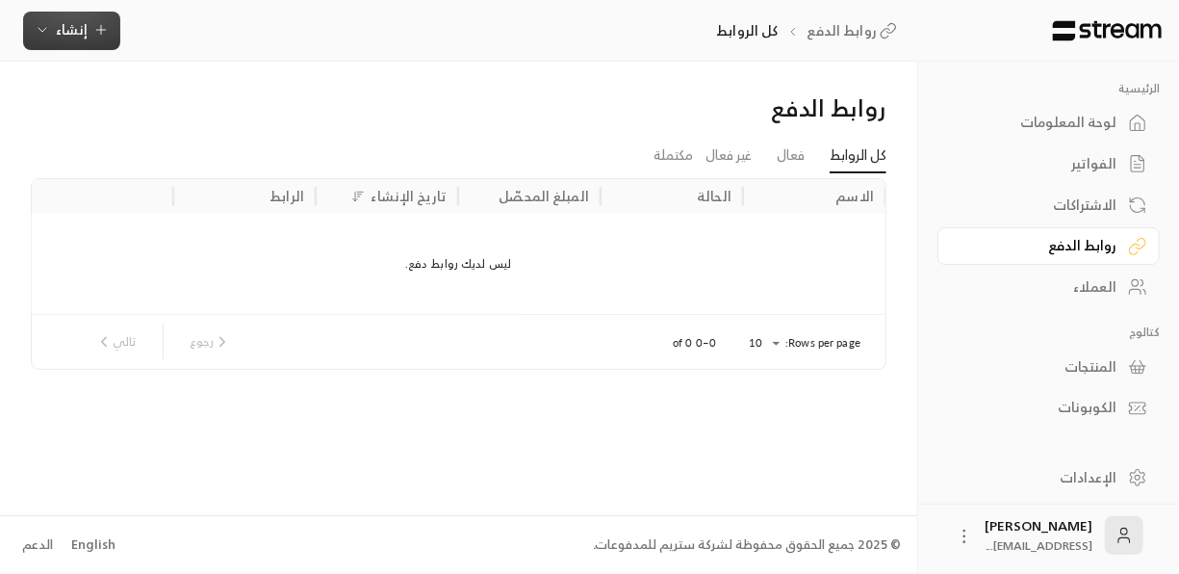
click at [64, 41] on button "إنشاء" at bounding box center [71, 31] width 97 height 39
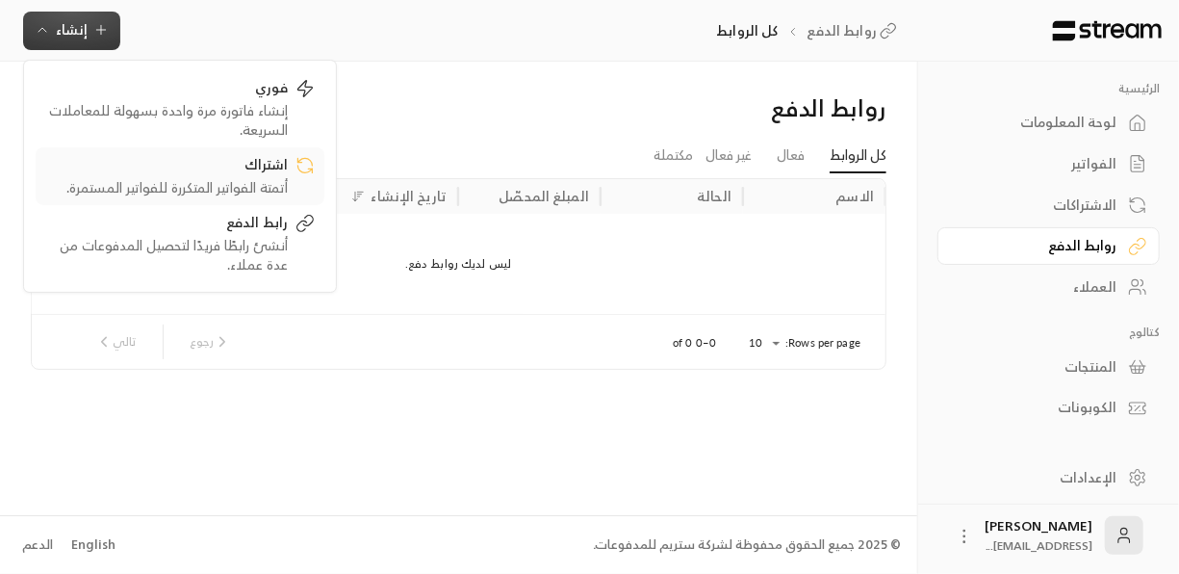
click at [263, 167] on div "اشتراك" at bounding box center [166, 166] width 243 height 23
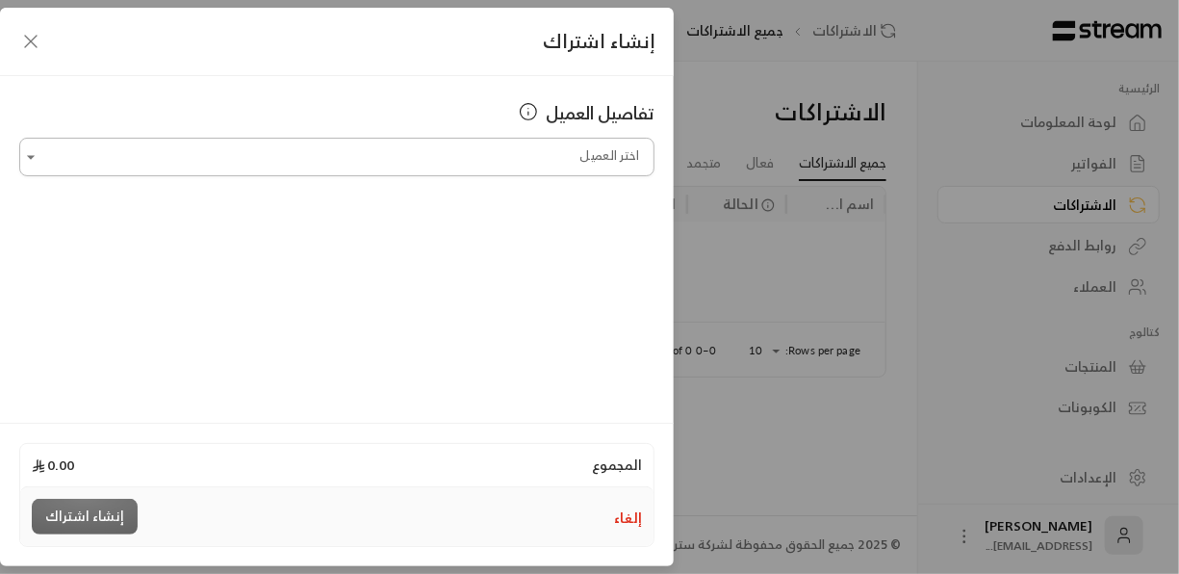
click at [278, 166] on input "اختر العميل" at bounding box center [336, 158] width 635 height 34
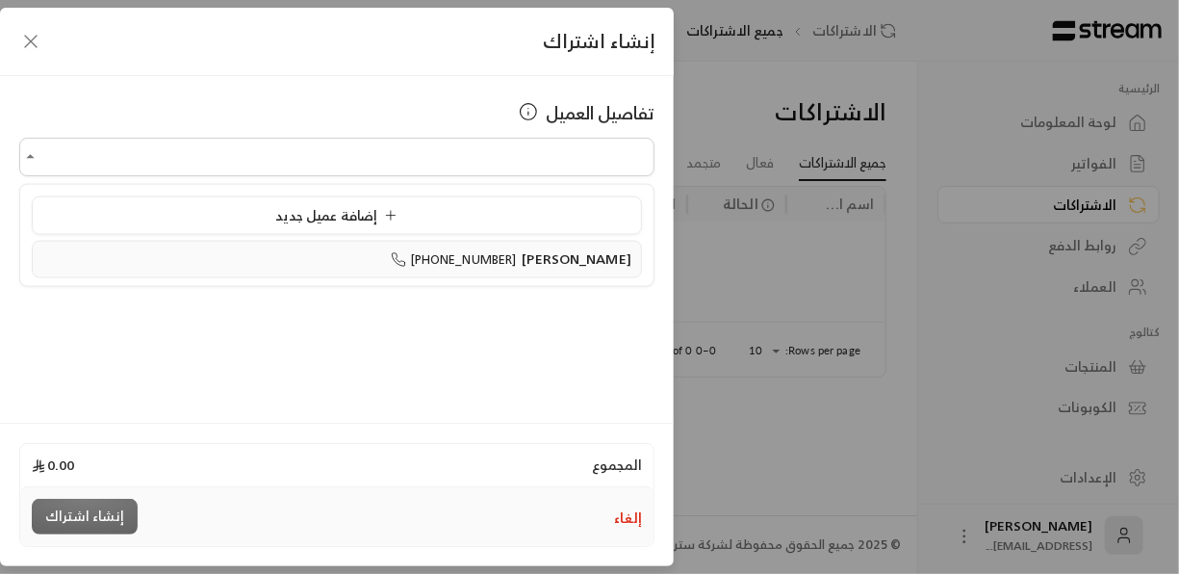
click at [486, 268] on span "[PHONE_NUMBER]" at bounding box center [454, 259] width 126 height 22
type input "**********"
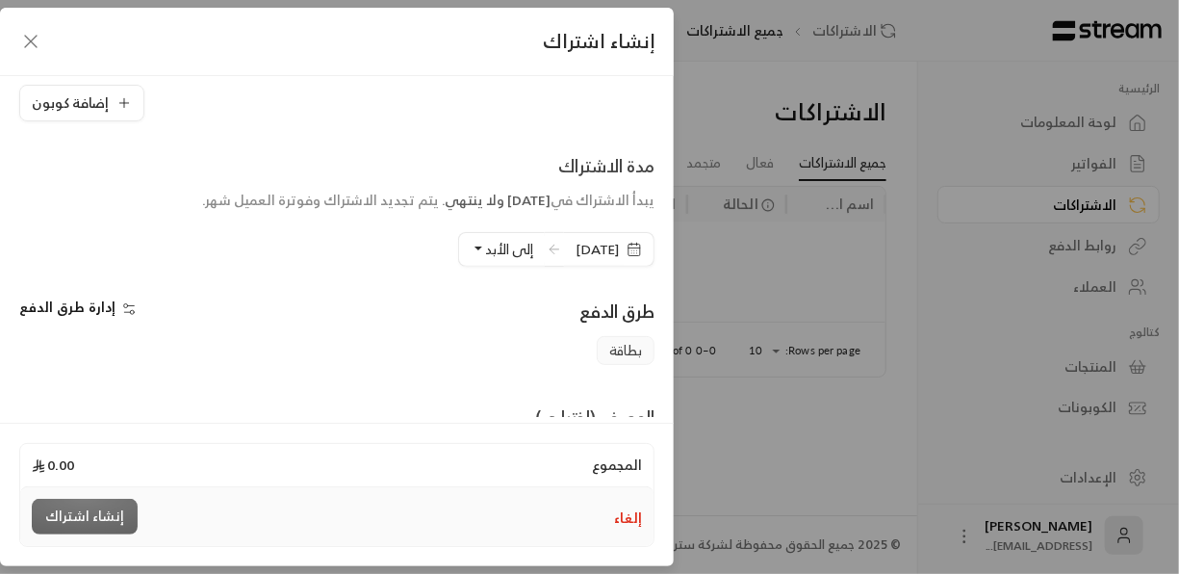
scroll to position [366, 0]
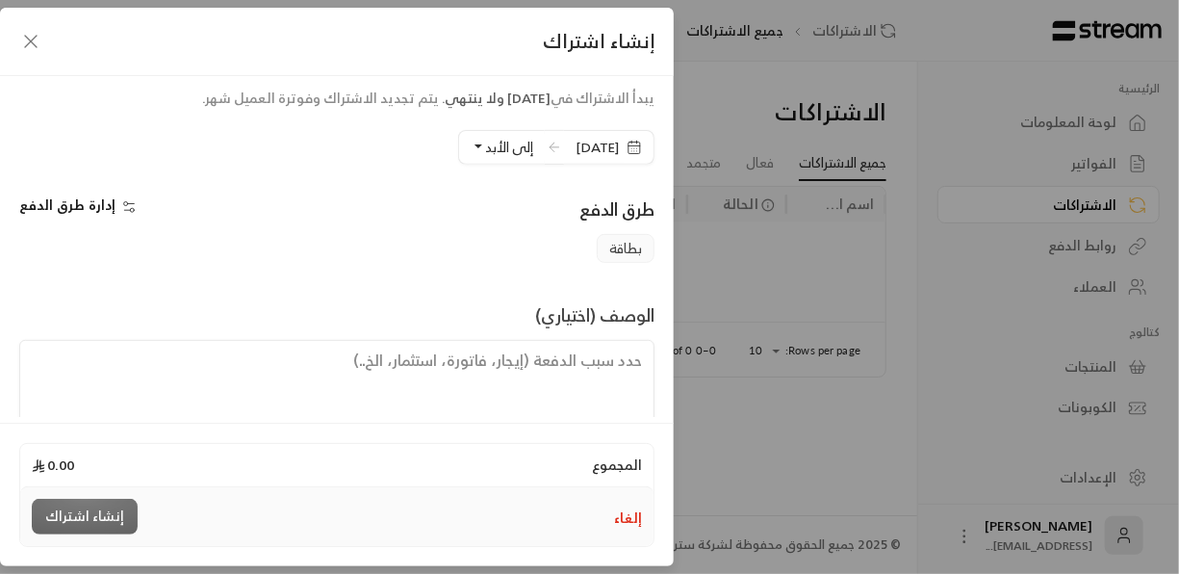
click at [613, 250] on span "بطاقة" at bounding box center [626, 248] width 58 height 29
click at [109, 205] on span "إدارة طرق الدفع" at bounding box center [67, 205] width 96 height 24
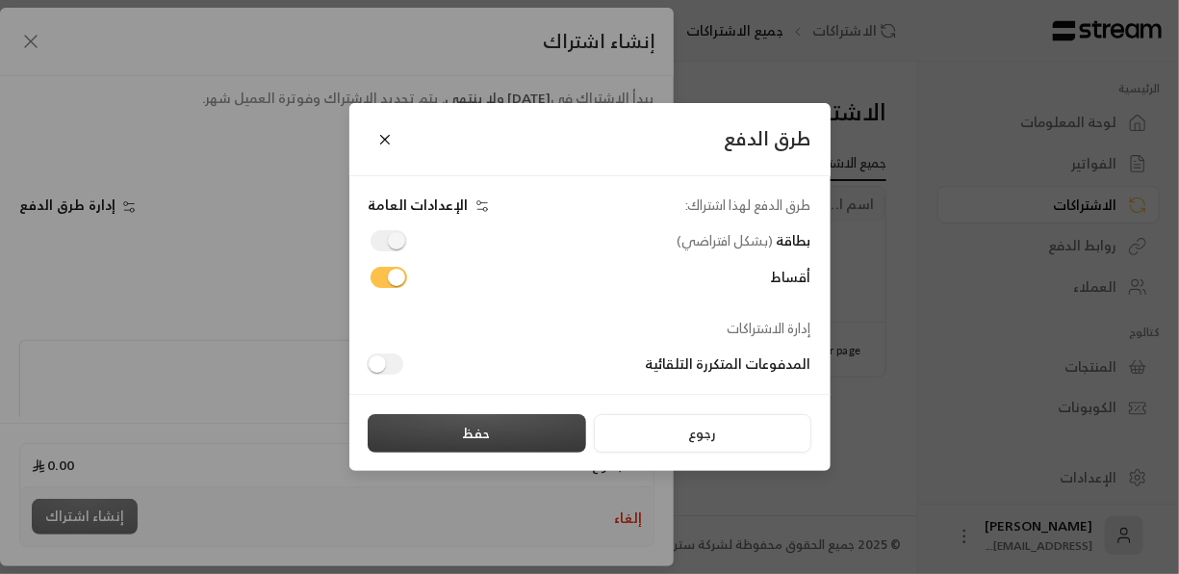
click at [496, 426] on button "حفظ" at bounding box center [477, 433] width 219 height 39
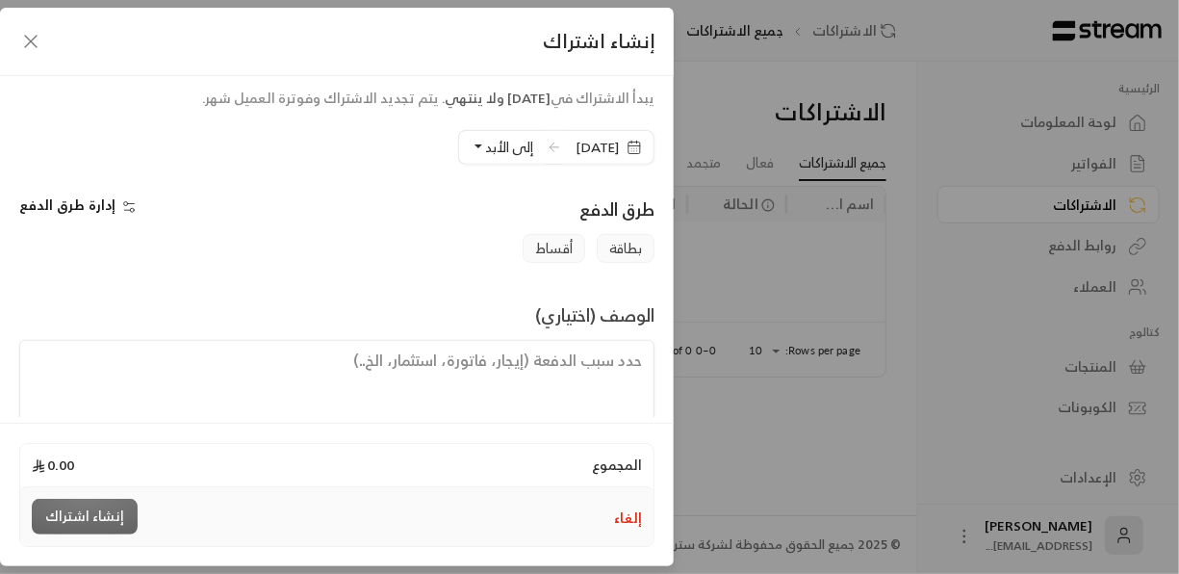
click at [551, 250] on span "أقساط" at bounding box center [554, 248] width 63 height 29
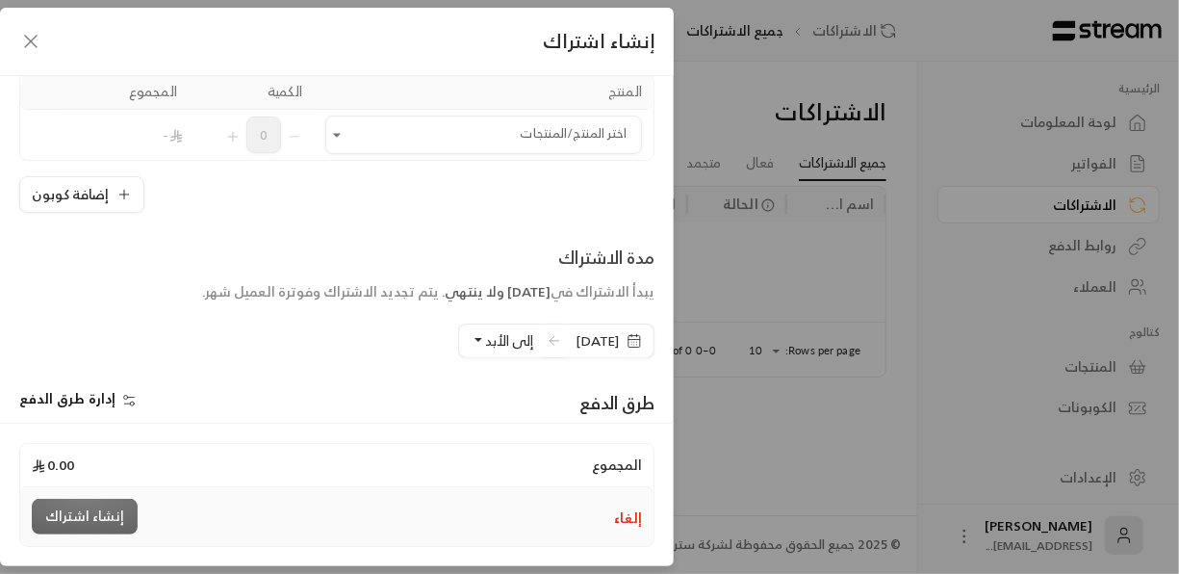
scroll to position [395, 0]
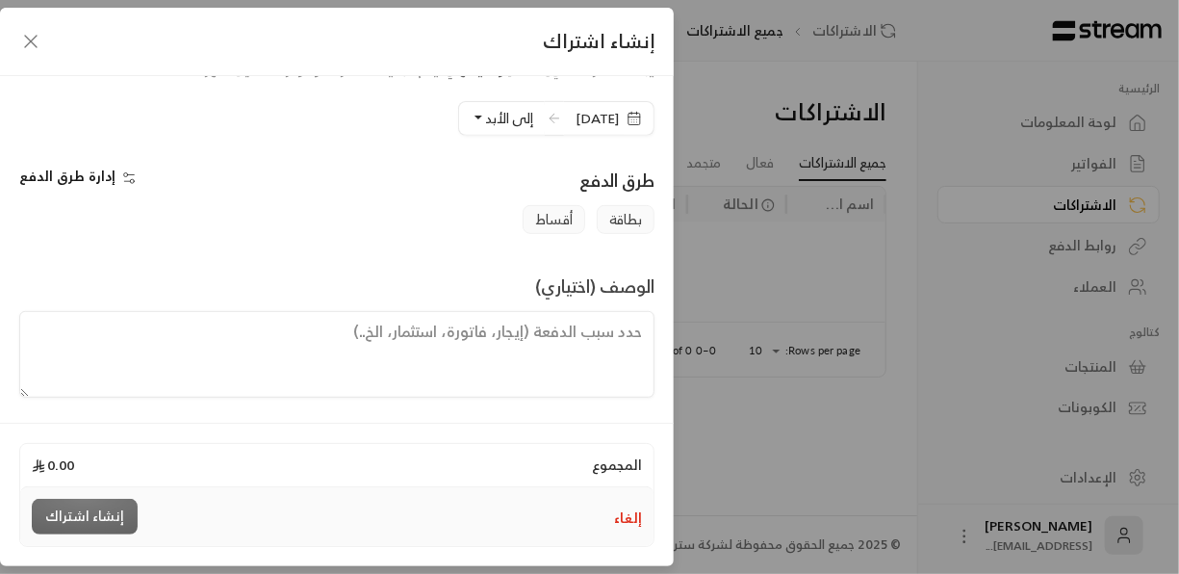
click at [91, 170] on span "إدارة طرق الدفع" at bounding box center [67, 176] width 96 height 24
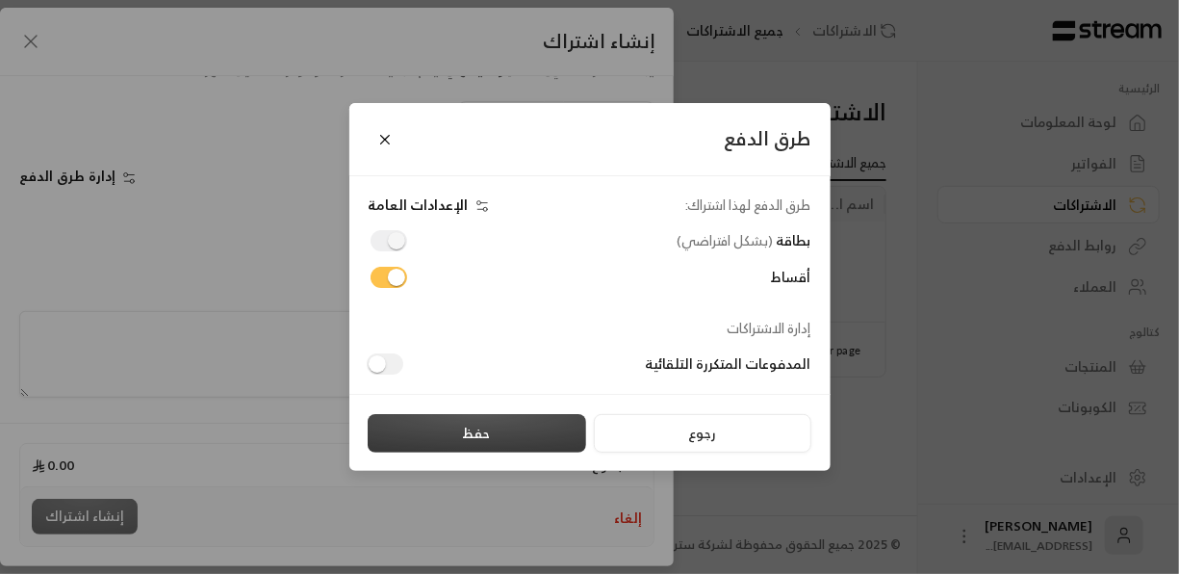
click at [560, 420] on button "حفظ" at bounding box center [477, 433] width 219 height 39
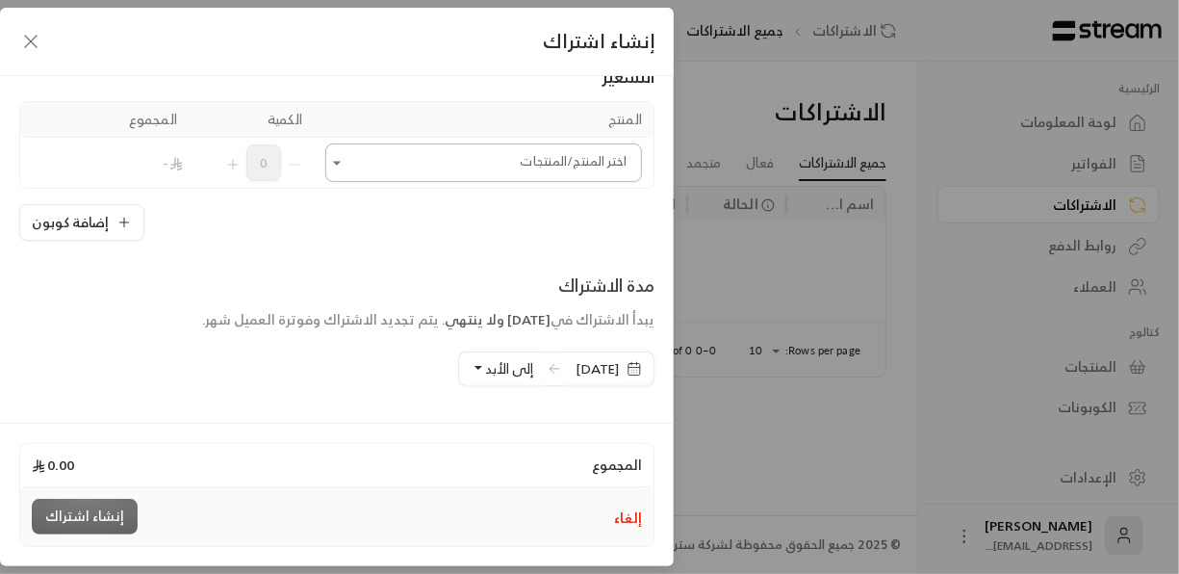
scroll to position [142, 0]
click at [347, 168] on icon "Open" at bounding box center [336, 164] width 19 height 19
click at [274, 245] on div "**********" at bounding box center [337, 246] width 674 height 341
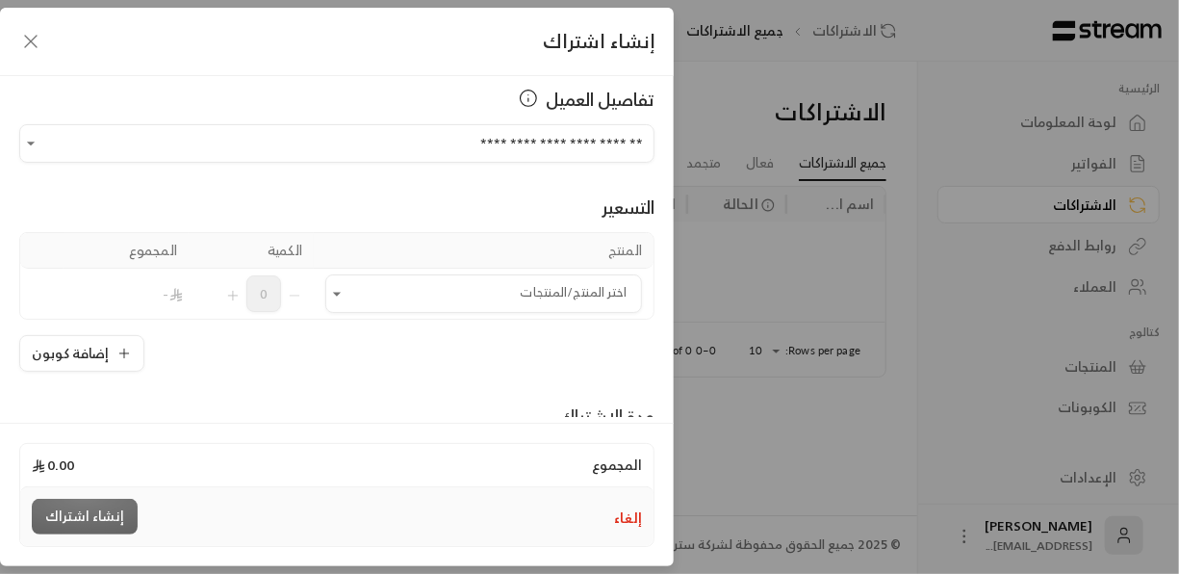
scroll to position [0, 0]
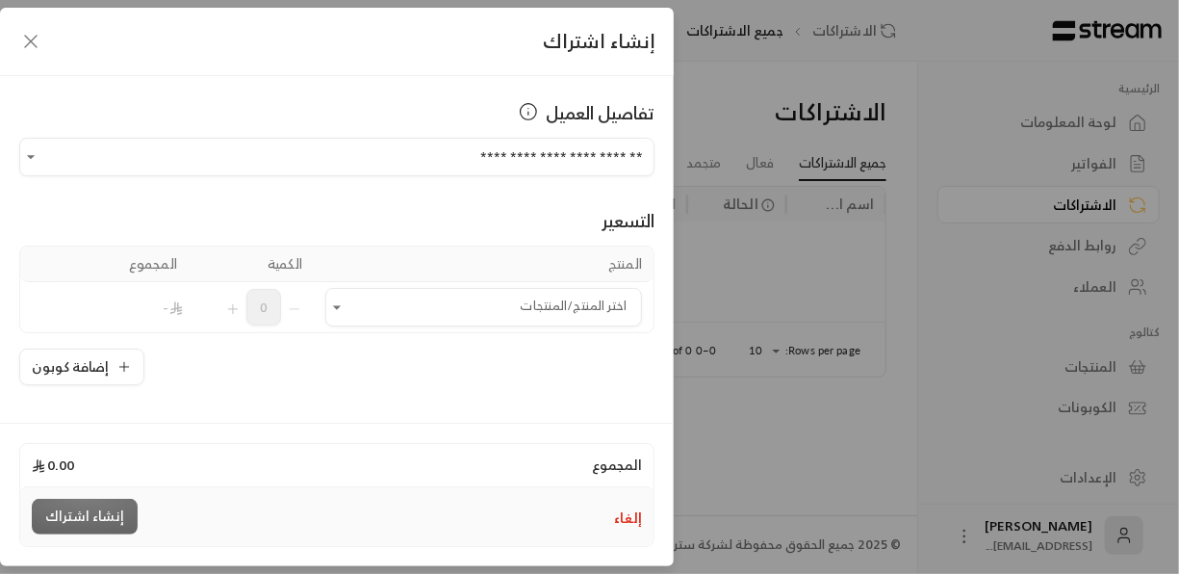
click at [644, 503] on div "إلغاء إنشاء اشتراك" at bounding box center [336, 516] width 633 height 59
click at [631, 513] on button "إلغاء" at bounding box center [628, 517] width 28 height 19
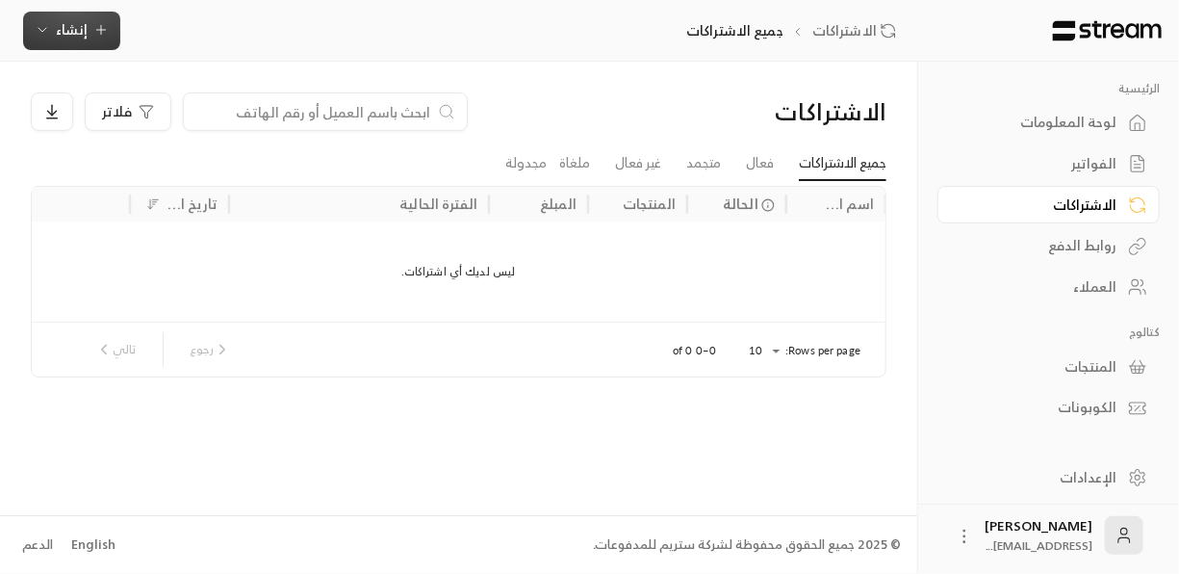
click at [69, 33] on span "إنشاء" at bounding box center [72, 29] width 32 height 24
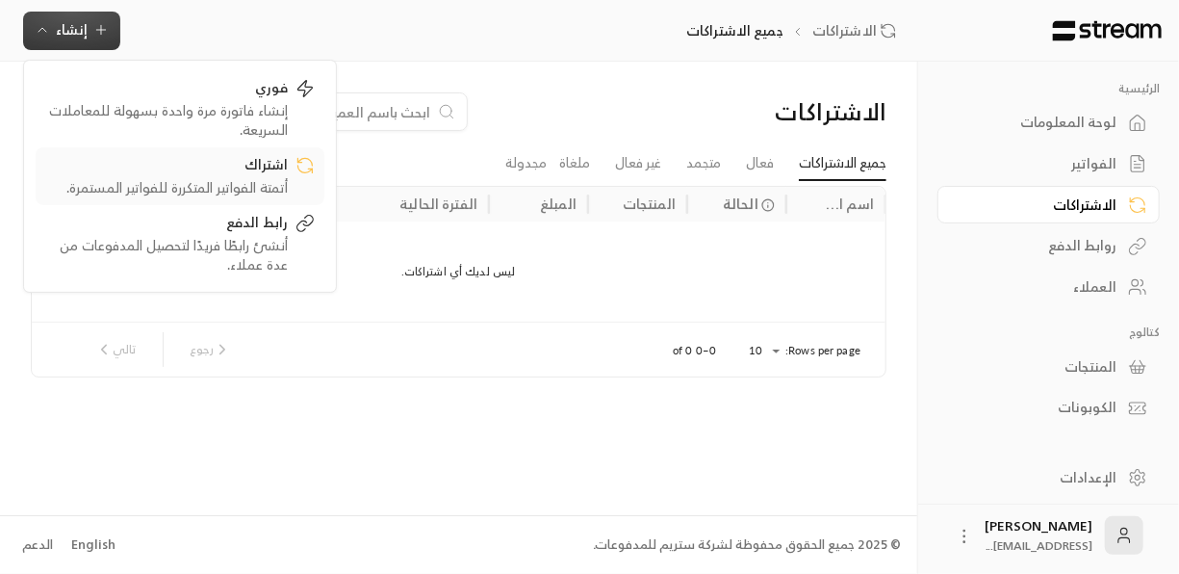
click at [236, 168] on div "اشتراك" at bounding box center [166, 166] width 243 height 23
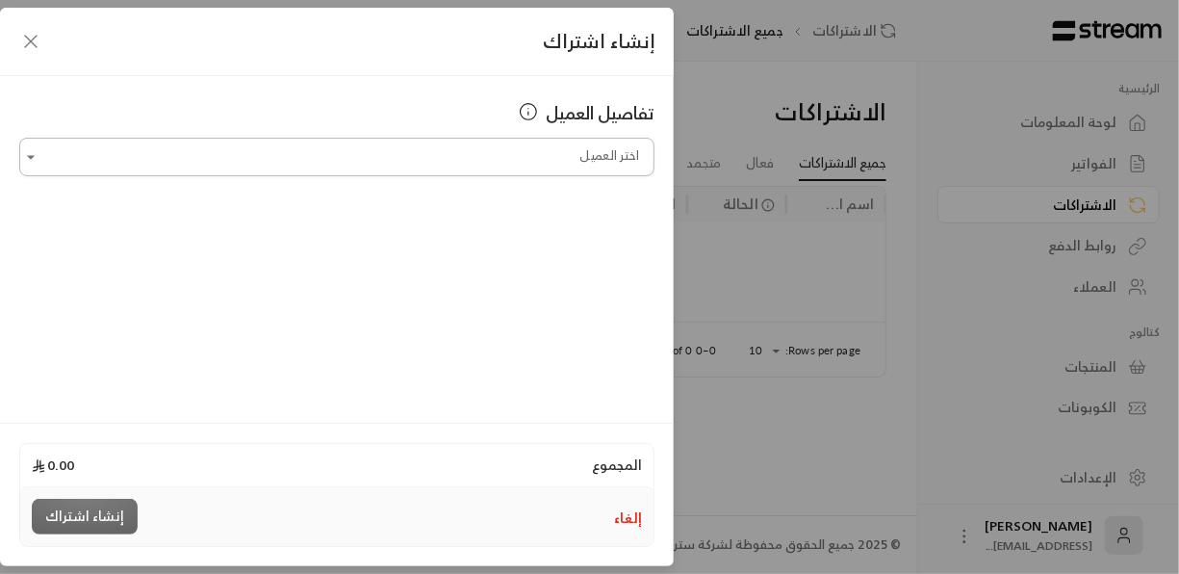
click at [416, 175] on div "اختر العميل" at bounding box center [336, 157] width 635 height 39
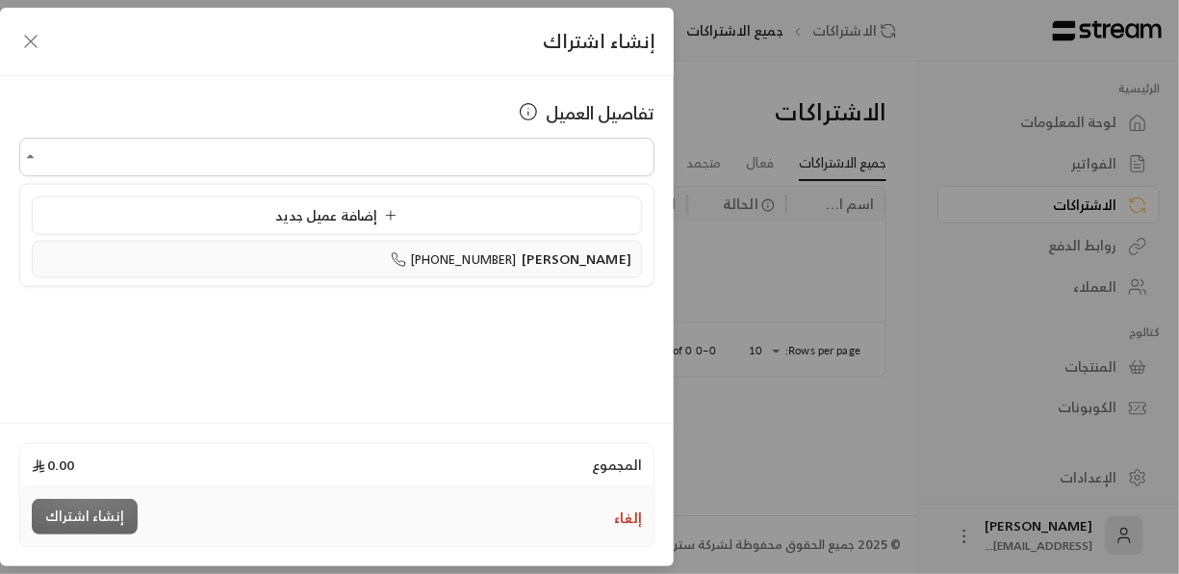
click at [487, 252] on span "[PHONE_NUMBER]" at bounding box center [454, 259] width 126 height 22
type input "**********"
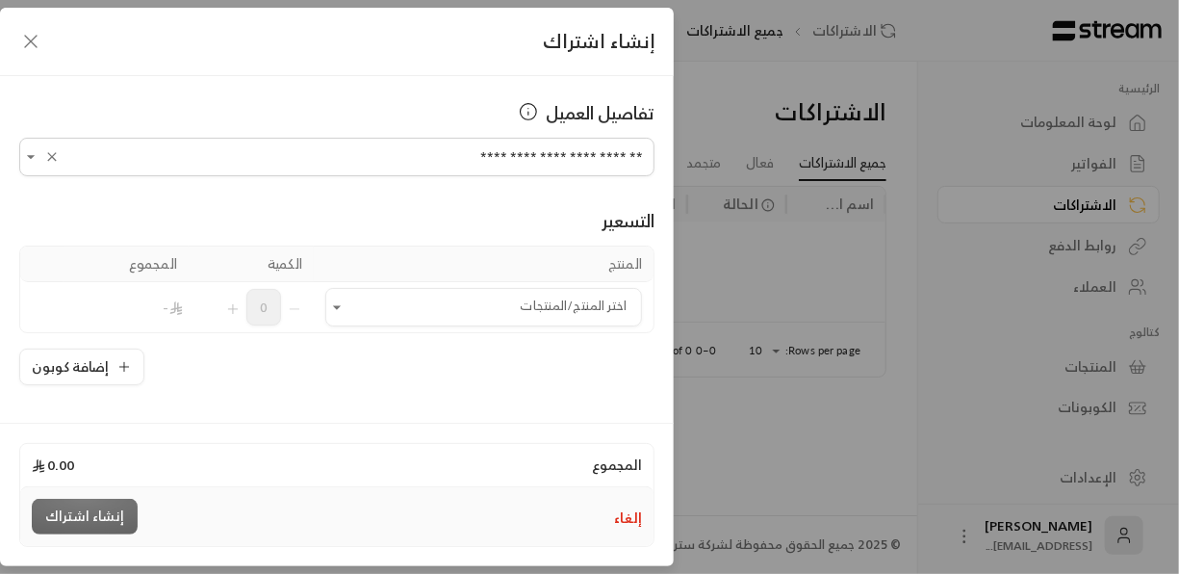
scroll to position [67, 0]
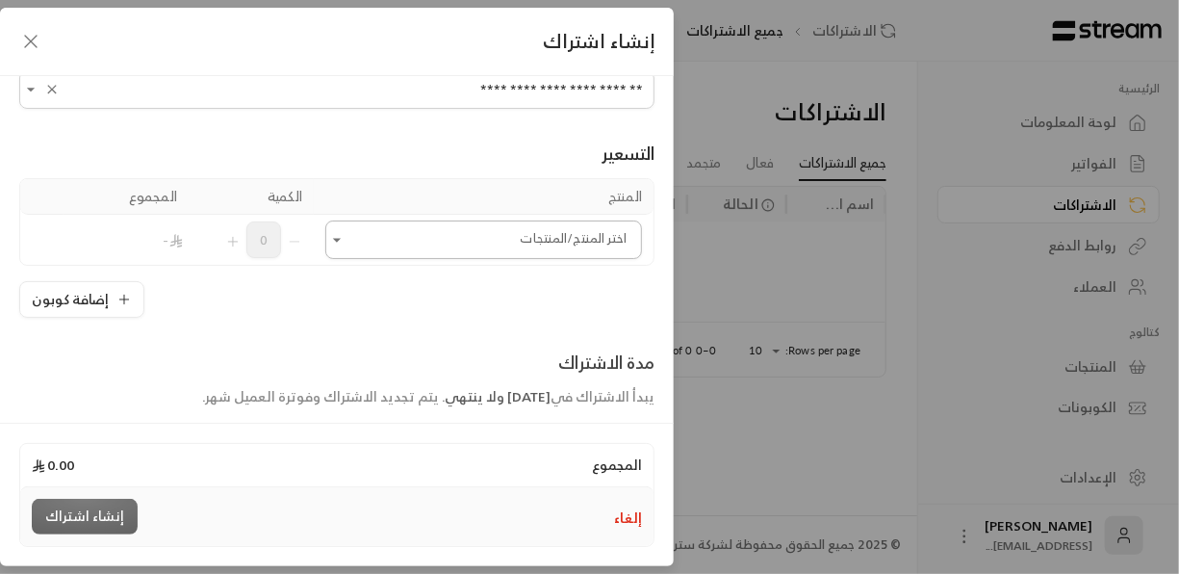
click at [347, 239] on icon "Open" at bounding box center [336, 239] width 19 height 19
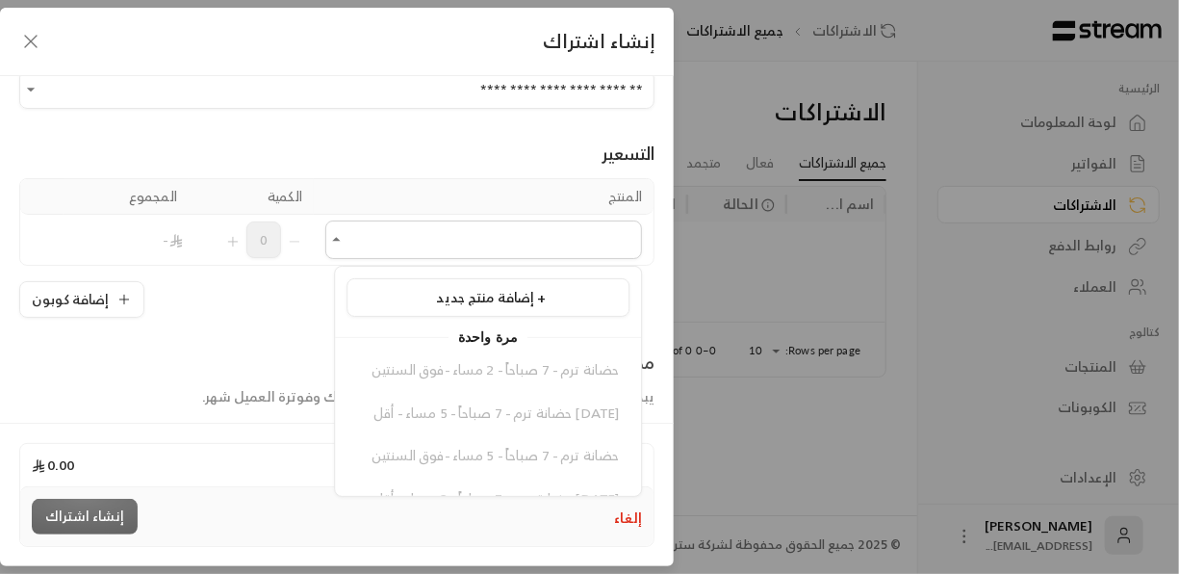
click at [324, 321] on div "**********" at bounding box center [337, 246] width 674 height 341
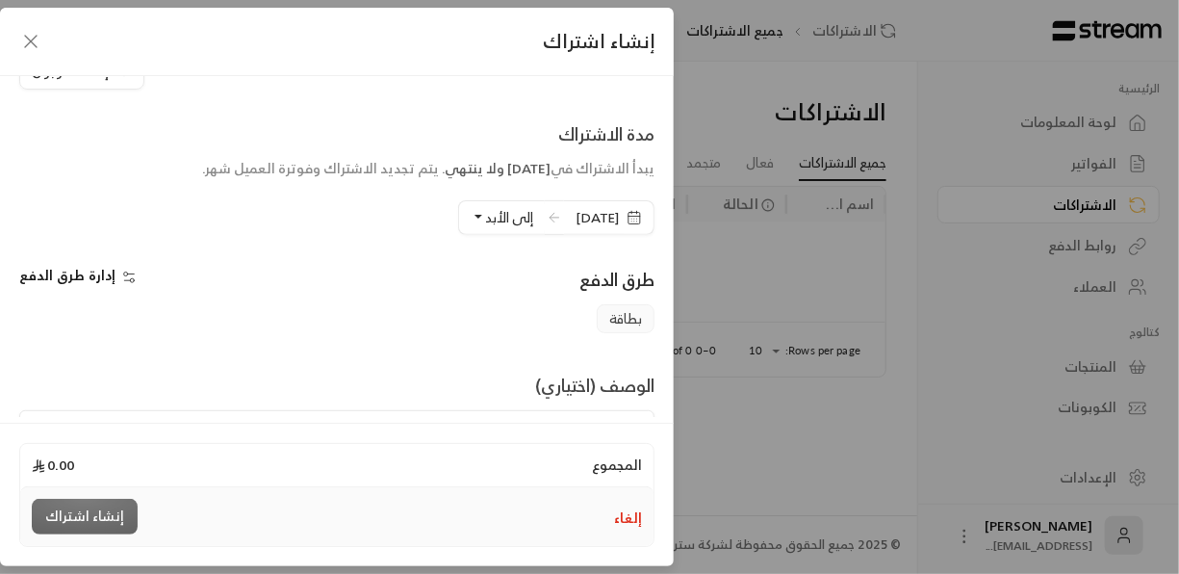
scroll to position [395, 0]
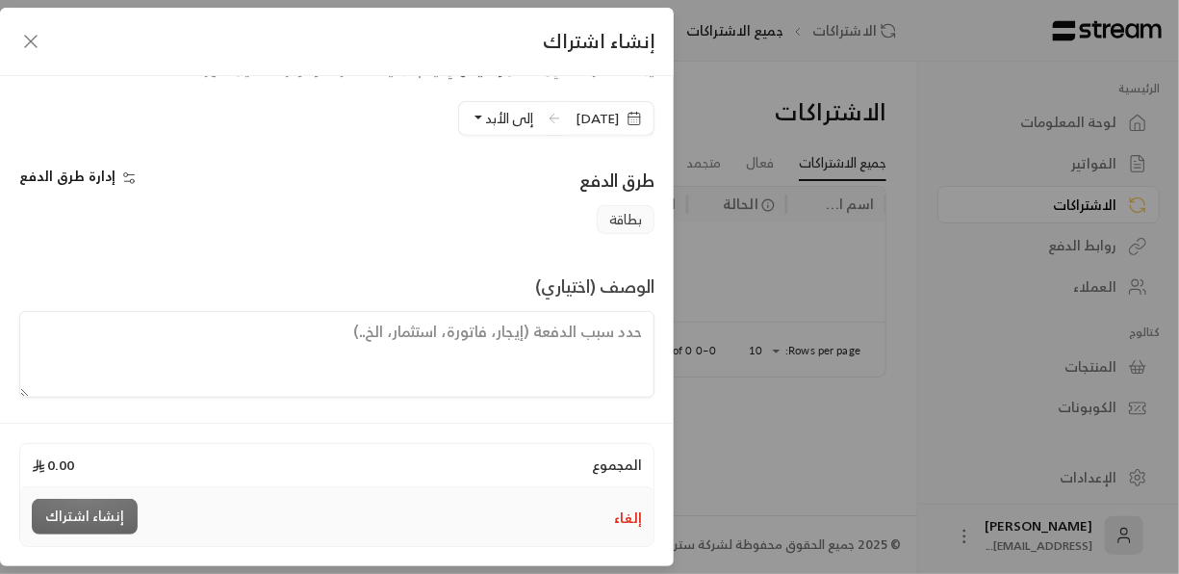
click at [624, 227] on span "بطاقة" at bounding box center [626, 219] width 58 height 29
click at [624, 216] on span "بطاقة" at bounding box center [626, 219] width 58 height 29
click at [103, 184] on span "إدارة طرق الدفع" at bounding box center [67, 176] width 96 height 24
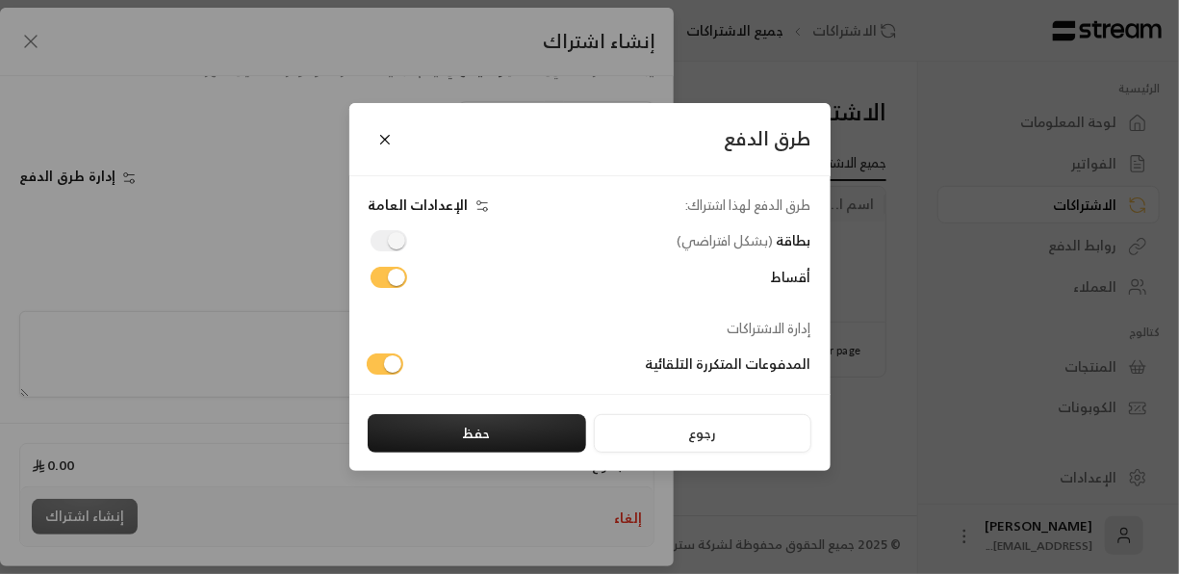
click at [378, 353] on div "المدفوعات المتكررة التلقائية" at bounding box center [584, 356] width 471 height 37
click at [385, 235] on span at bounding box center [389, 240] width 37 height 21
click at [403, 240] on span at bounding box center [389, 240] width 37 height 21
click at [485, 440] on button "حفظ" at bounding box center [477, 433] width 219 height 39
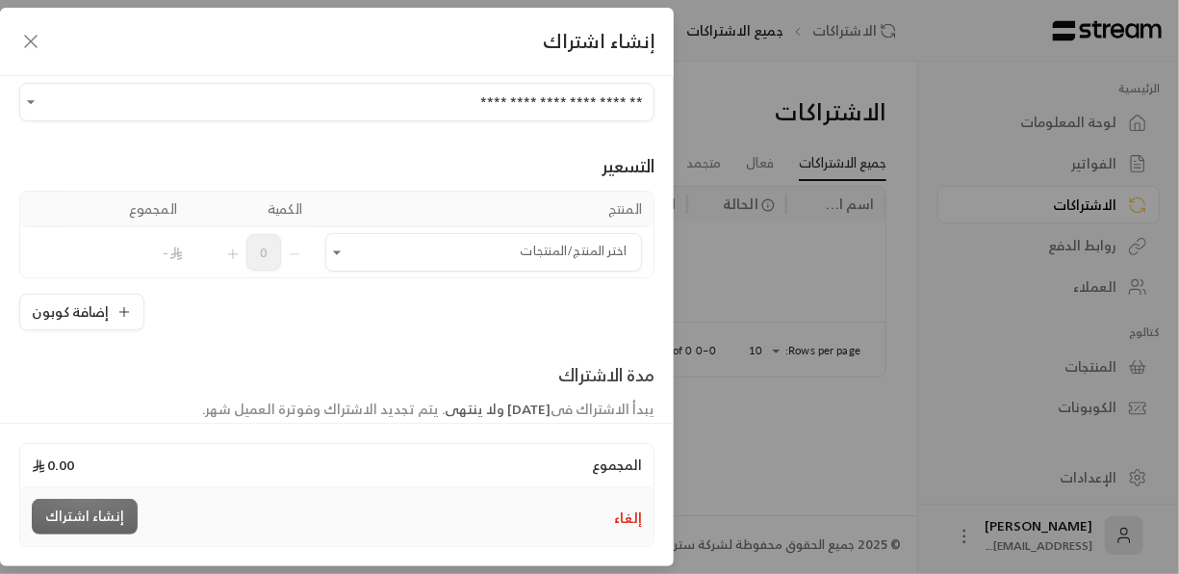
scroll to position [56, 0]
click at [347, 246] on icon "Open" at bounding box center [336, 251] width 19 height 19
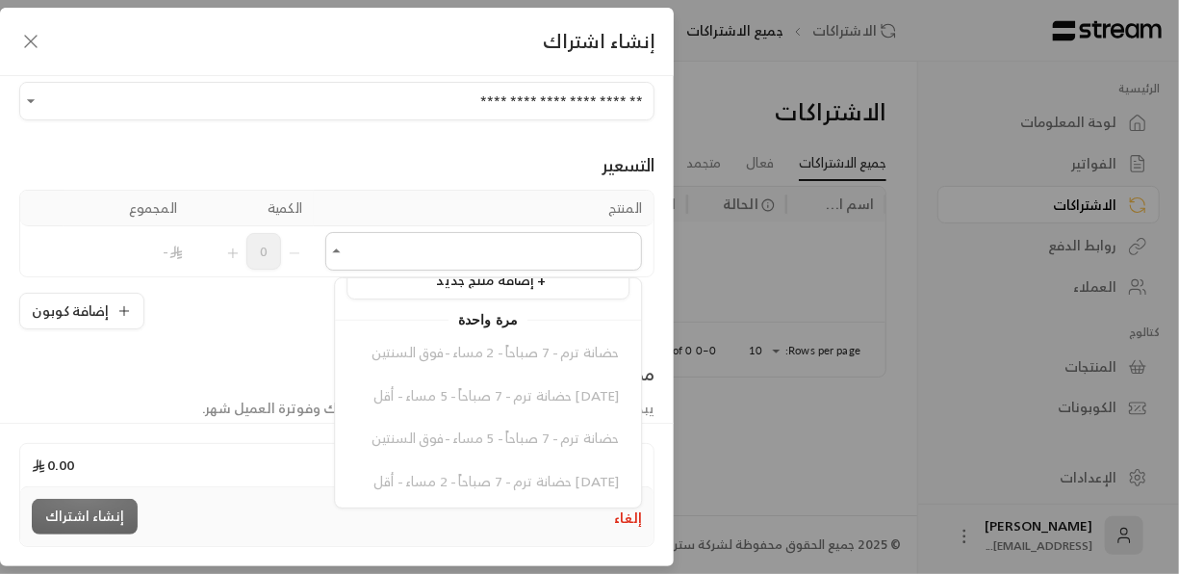
scroll to position [0, 0]
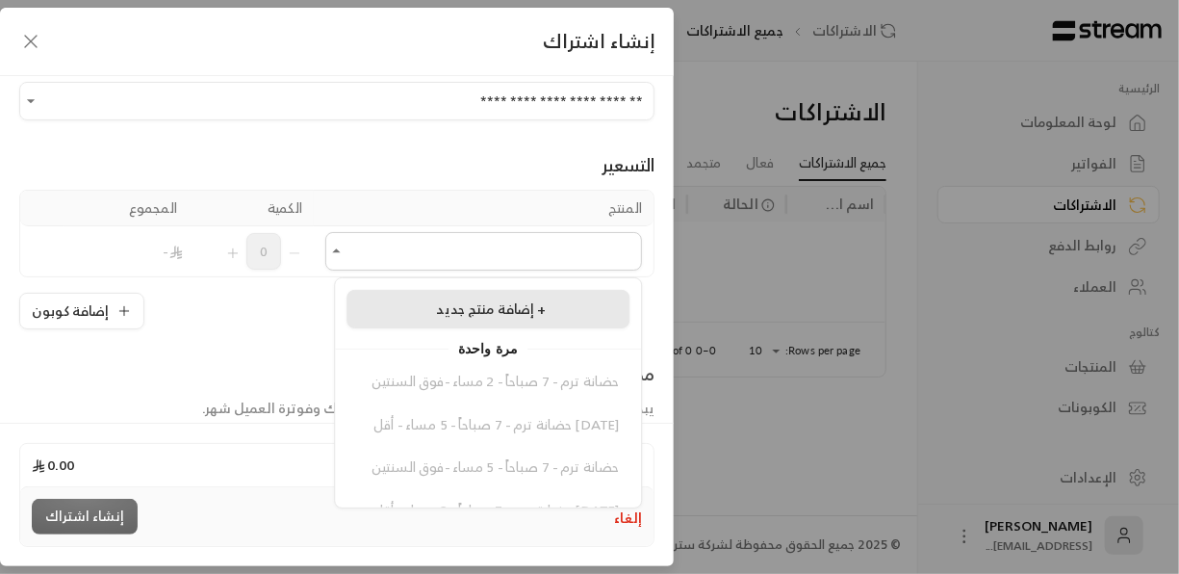
click at [488, 317] on span "إضافة منتج جديد +" at bounding box center [492, 309] width 110 height 24
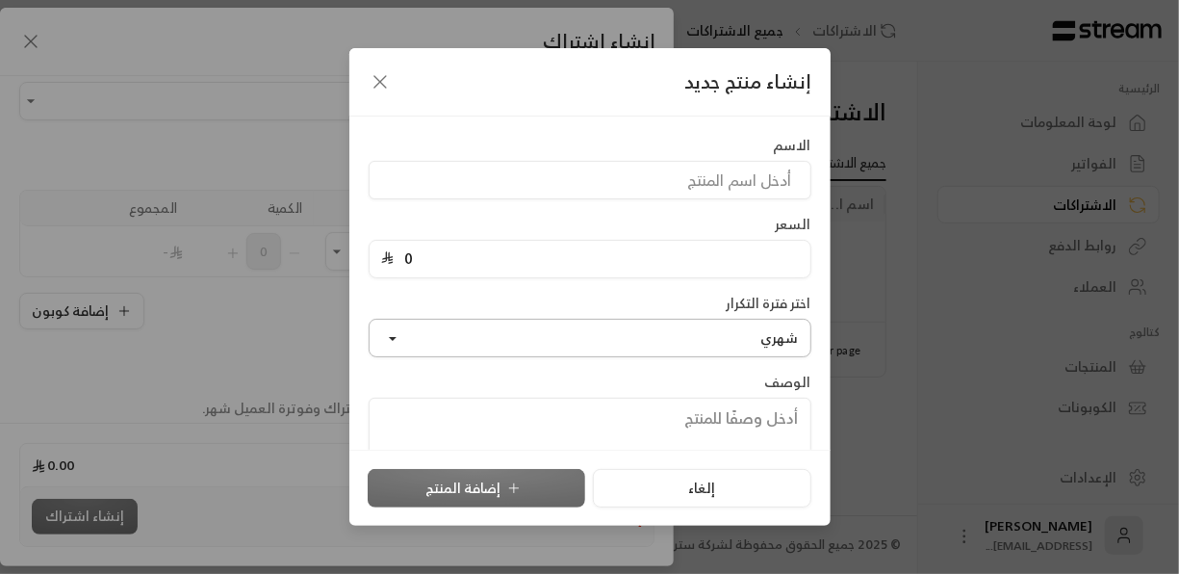
click at [654, 332] on button "شهري" at bounding box center [590, 338] width 443 height 39
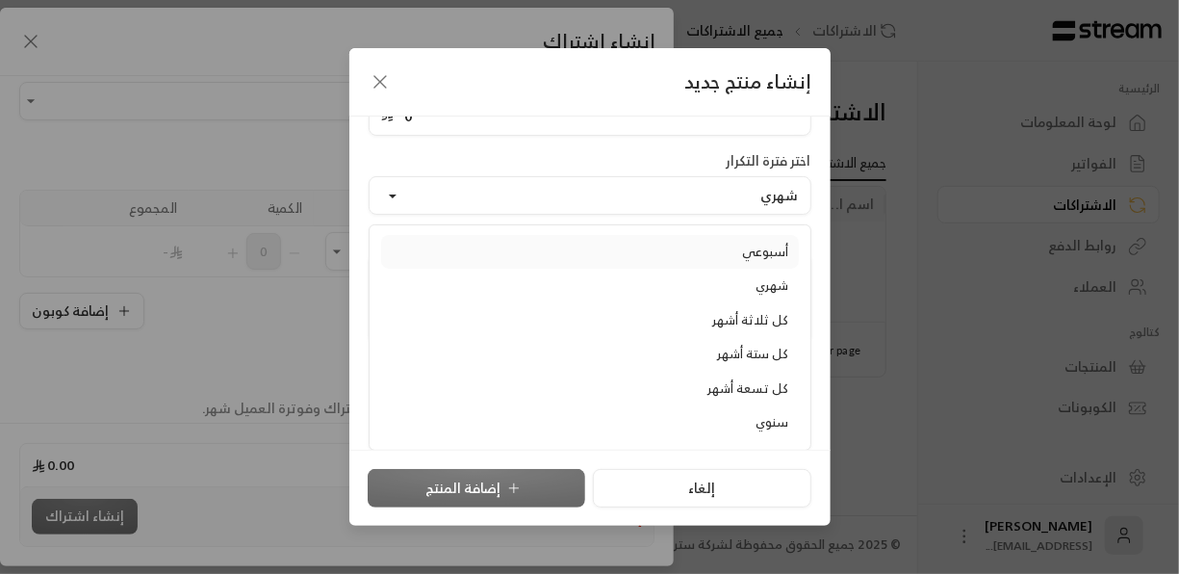
click at [726, 240] on link "أسبوعي" at bounding box center [590, 252] width 418 height 35
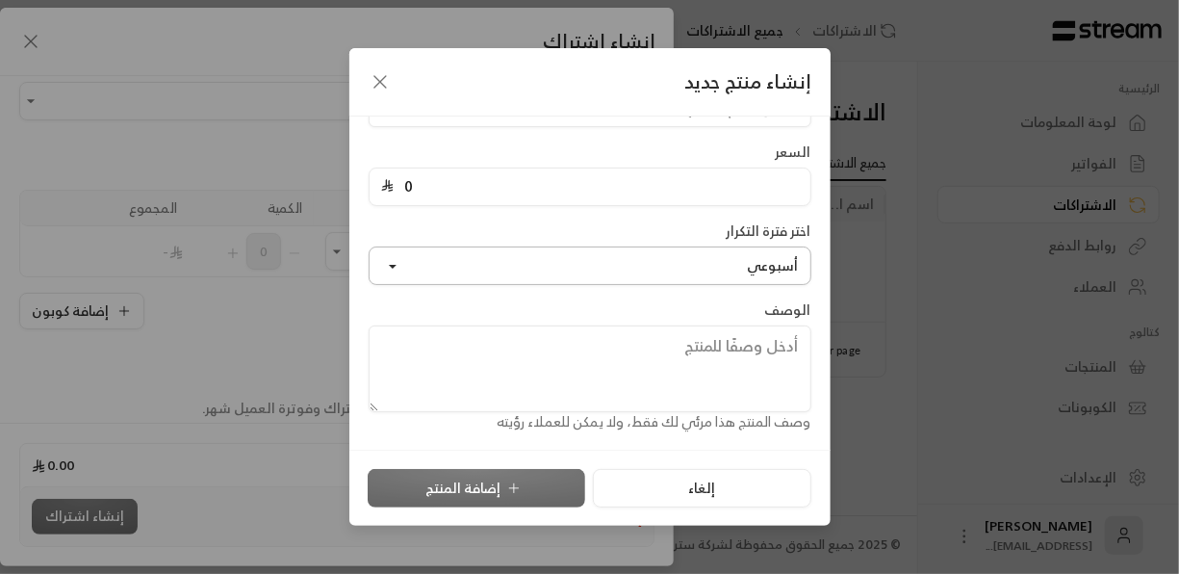
click at [742, 271] on button "أسبوعي" at bounding box center [590, 265] width 443 height 39
click at [777, 350] on link "شهري" at bounding box center [590, 356] width 418 height 35
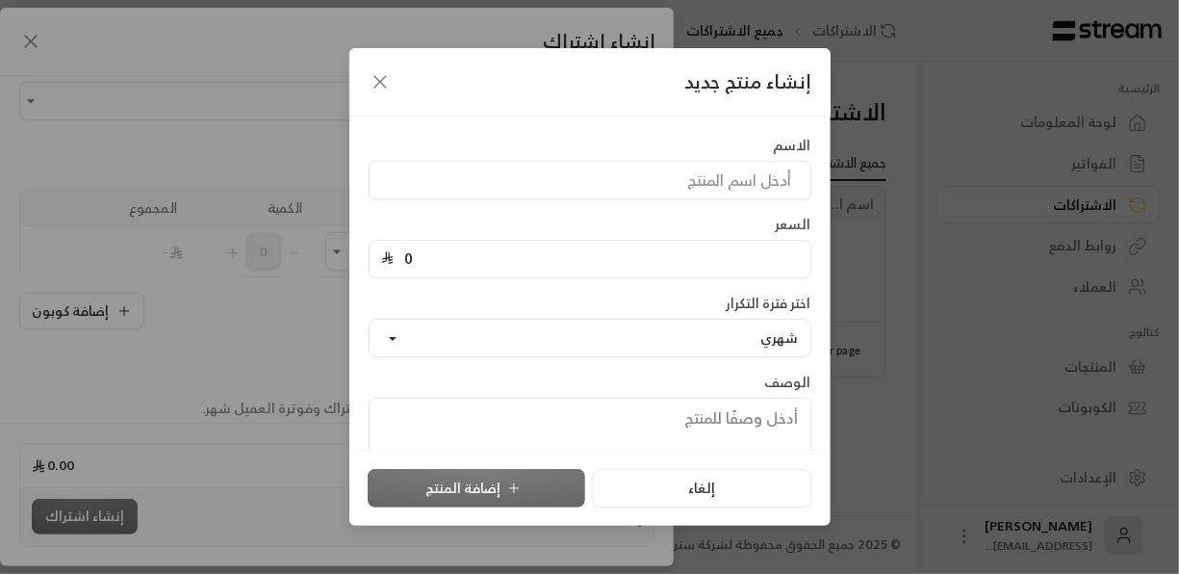
scroll to position [2, 0]
click at [385, 81] on icon "button" at bounding box center [380, 81] width 23 height 23
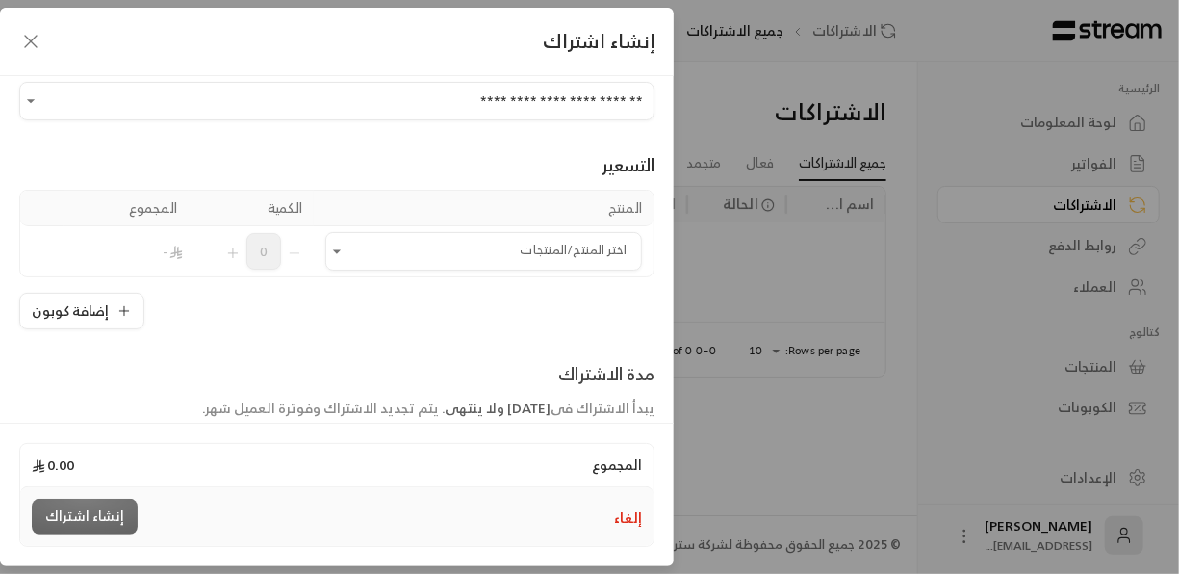
click at [21, 39] on icon "button" at bounding box center [30, 41] width 23 height 23
